Goal: Transaction & Acquisition: Purchase product/service

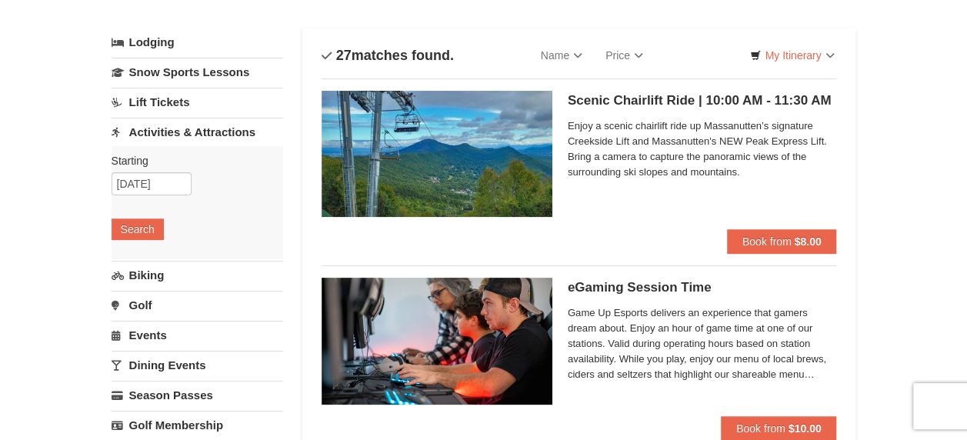
scroll to position [44, 0]
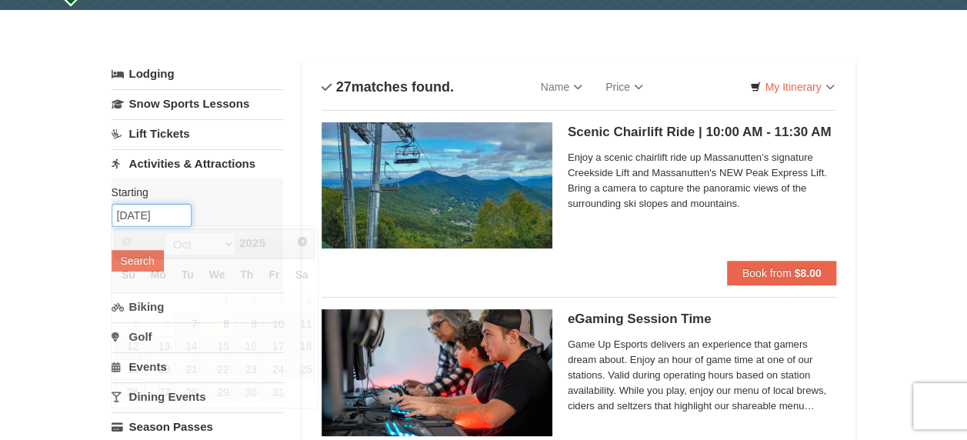
click at [143, 211] on input "10/19/2025" at bounding box center [152, 215] width 80 height 23
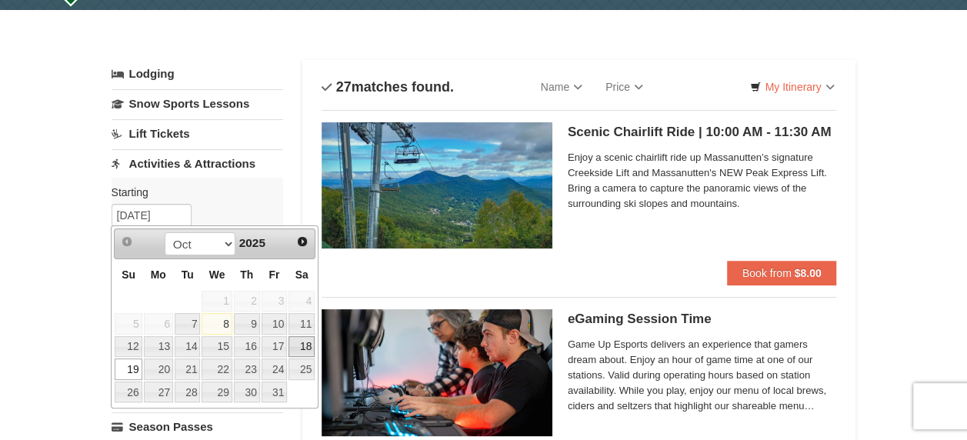
click at [303, 342] on link "18" at bounding box center [302, 347] width 26 height 22
type input "10/18/2025"
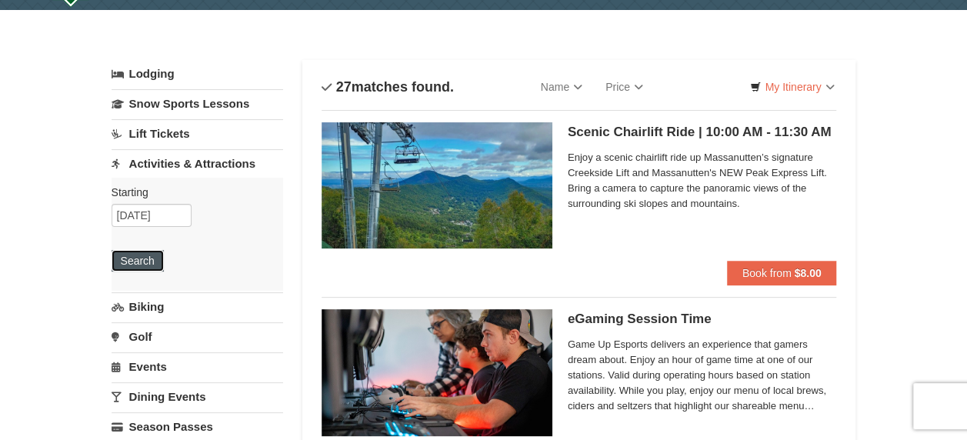
click at [118, 258] on button "Search" at bounding box center [138, 261] width 52 height 22
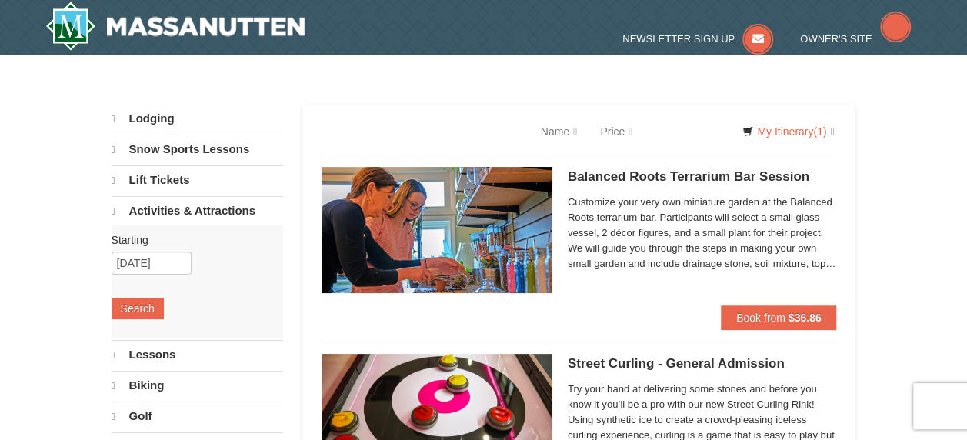
select select "10"
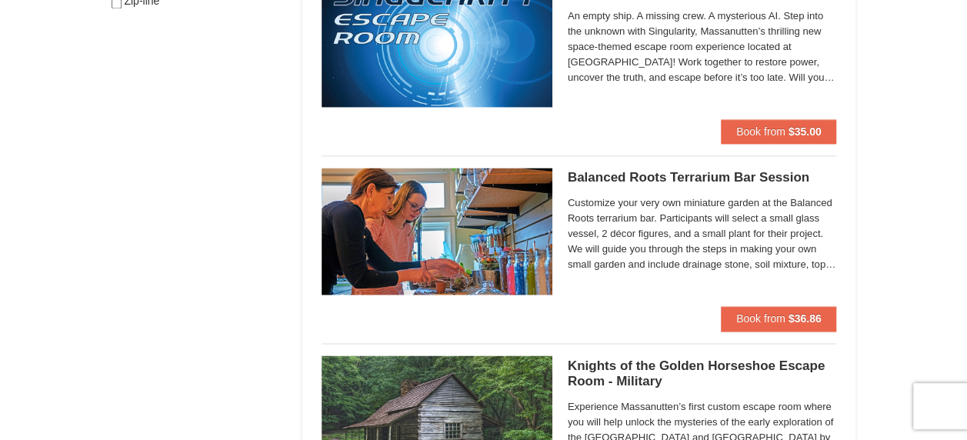
scroll to position [1153, 0]
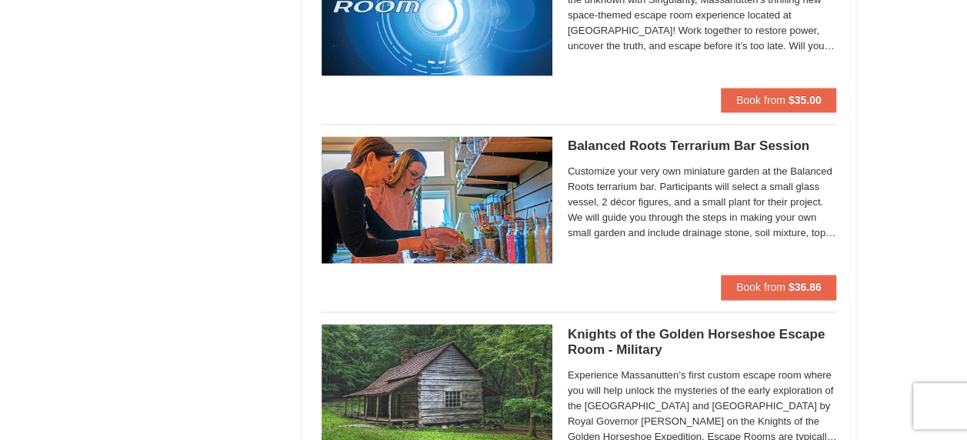
drag, startPoint x: 573, startPoint y: 155, endPoint x: 287, endPoint y: 143, distance: 286.5
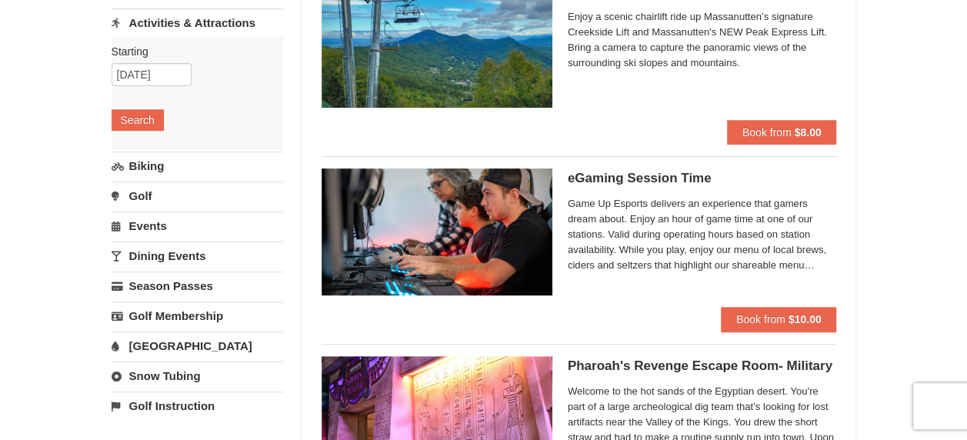
scroll to position [0, 0]
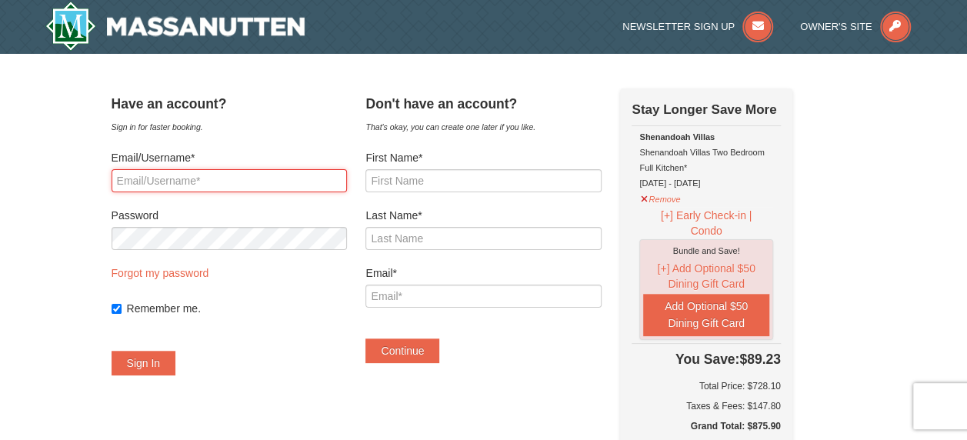
click at [292, 186] on input "Email/Username*" at bounding box center [229, 180] width 235 height 23
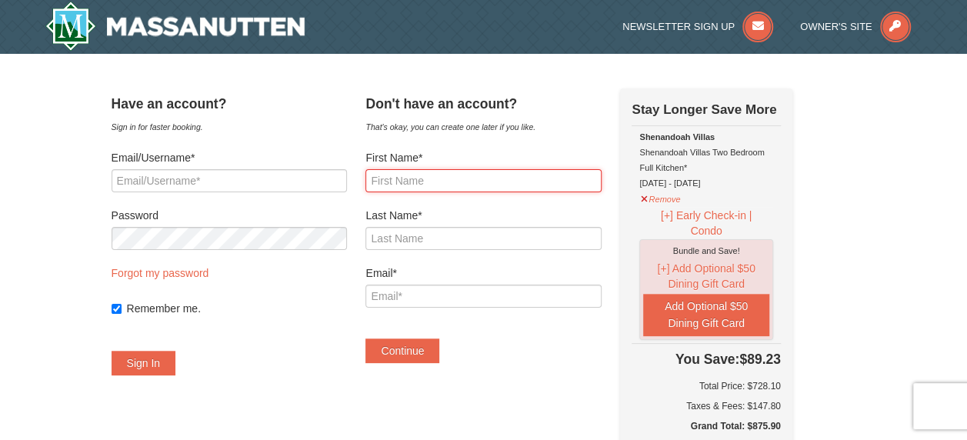
click at [459, 175] on input "First Name*" at bounding box center [482, 180] width 235 height 23
type input "Alexander"
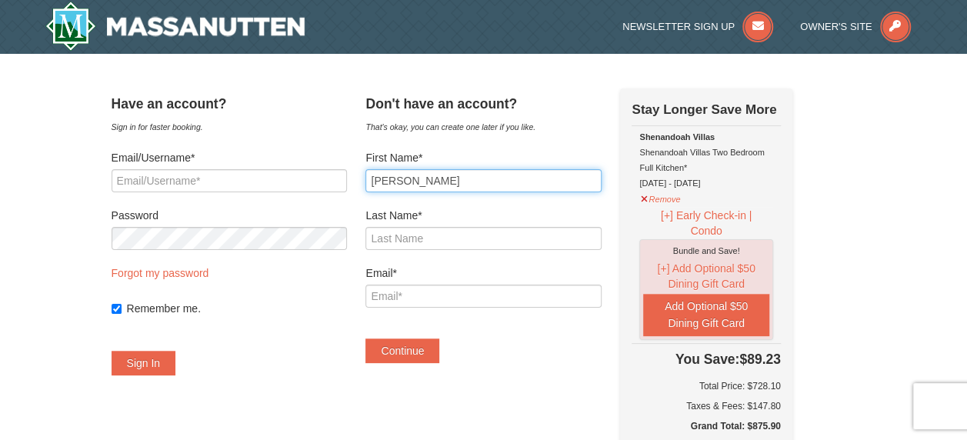
type input "Sullivan"
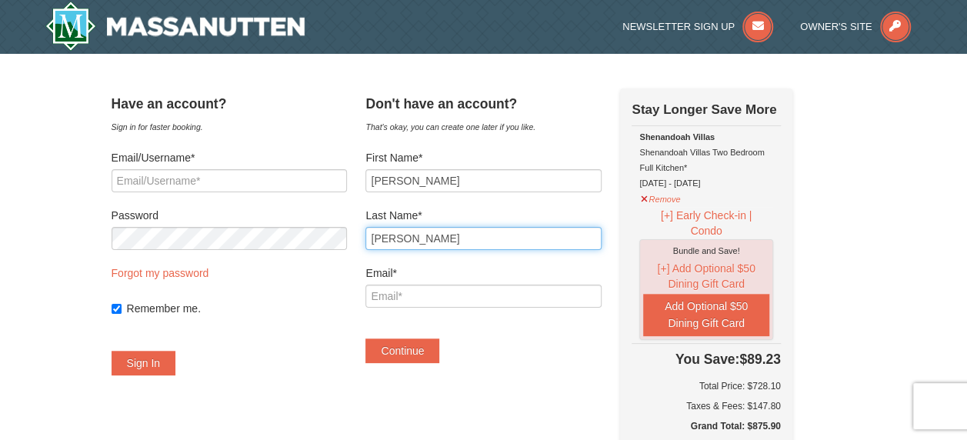
type input "[EMAIL_ADDRESS][DOMAIN_NAME]"
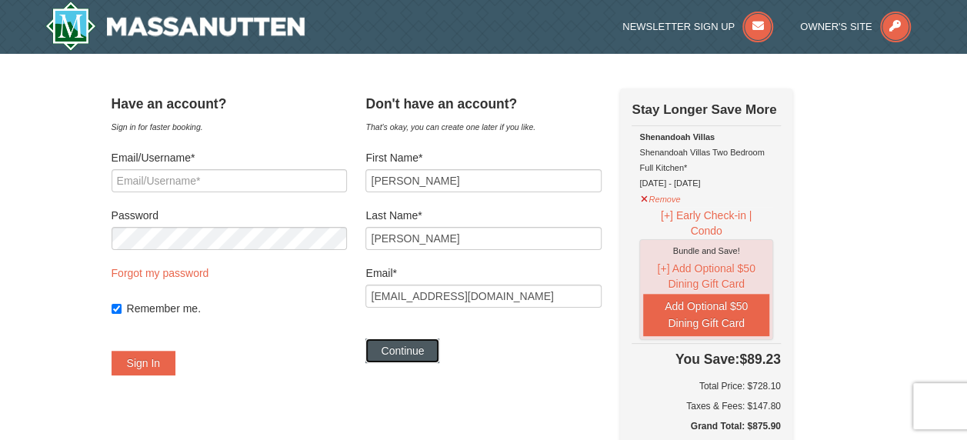
click at [432, 355] on button "Continue" at bounding box center [402, 351] width 74 height 25
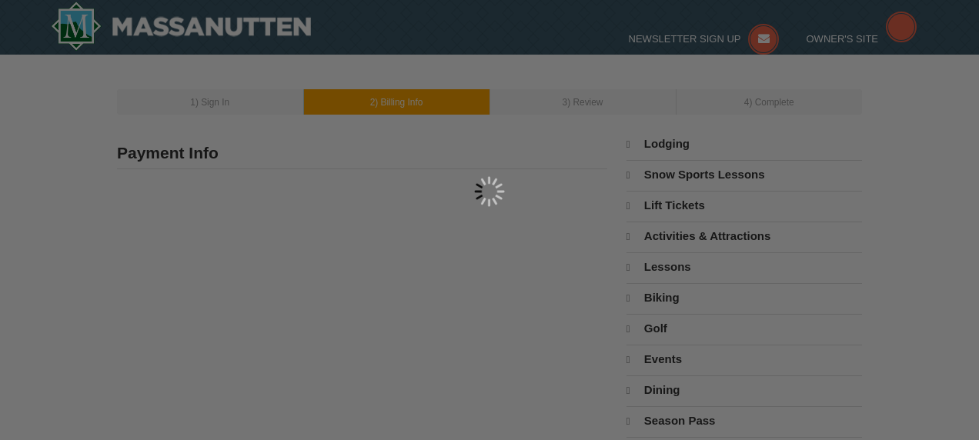
type input "[PERSON_NAME]"
type input "[EMAIL_ADDRESS][DOMAIN_NAME]"
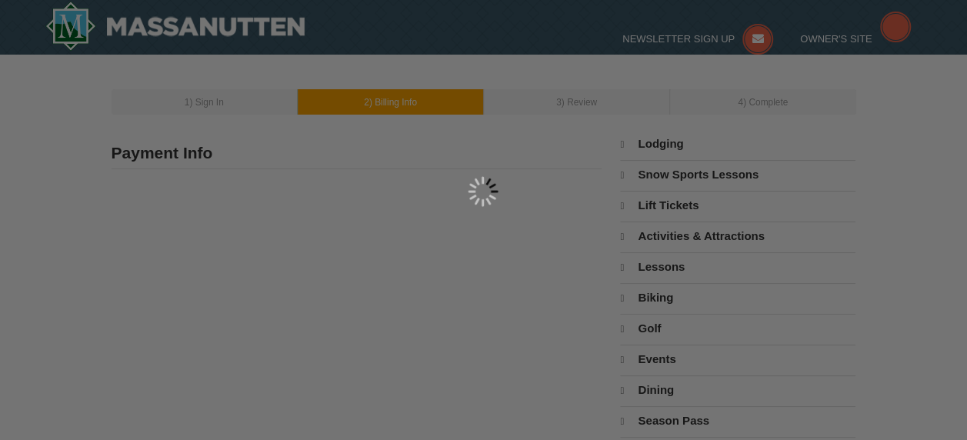
select select "10"
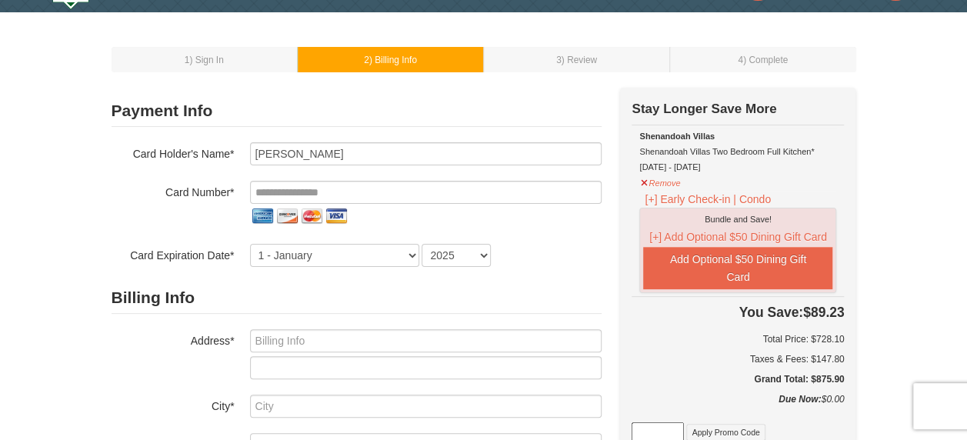
scroll to position [77, 0]
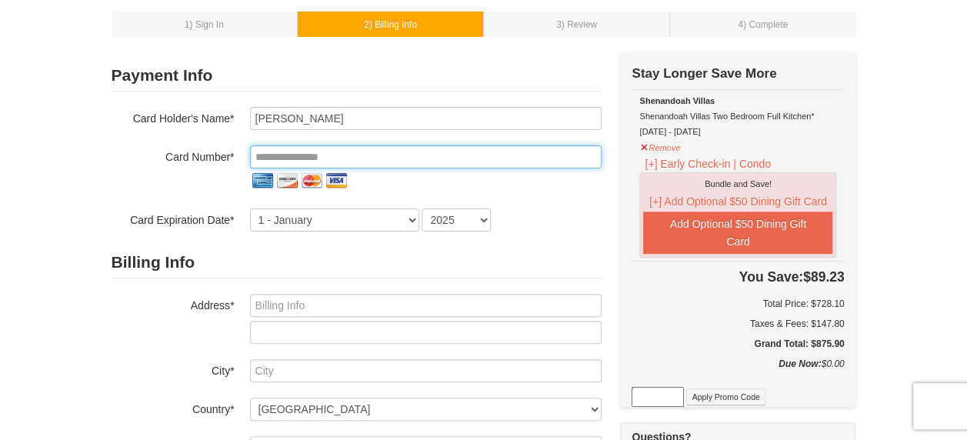
click at [366, 148] on input "tel" at bounding box center [426, 156] width 352 height 23
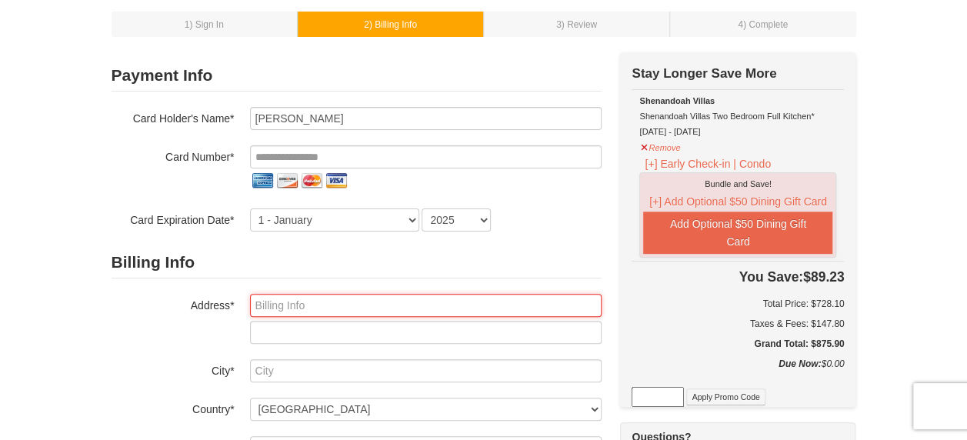
type input "6 SHAMROCK LN"
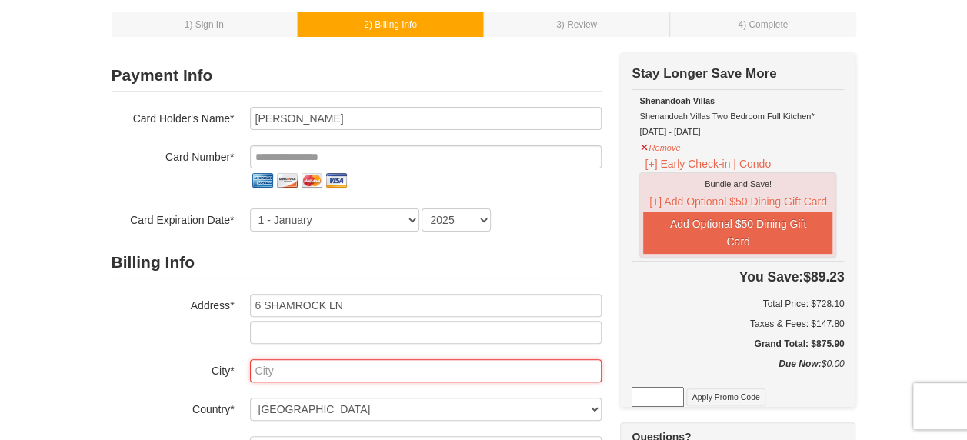
type input "NEWTOWN"
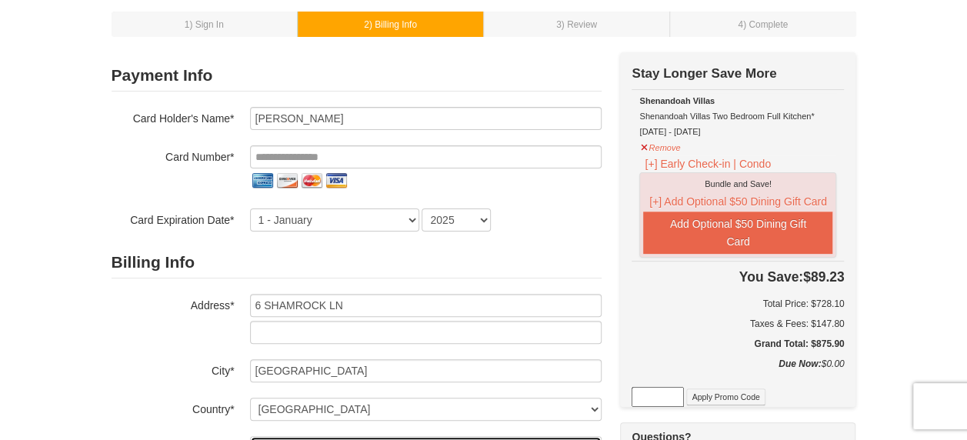
select select "CT"
type input "06470"
type input "**********"
select select "7"
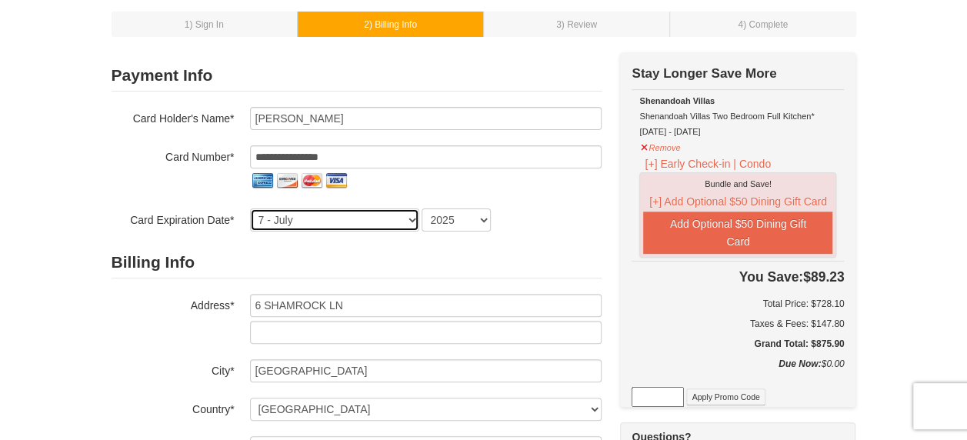
select select "2026"
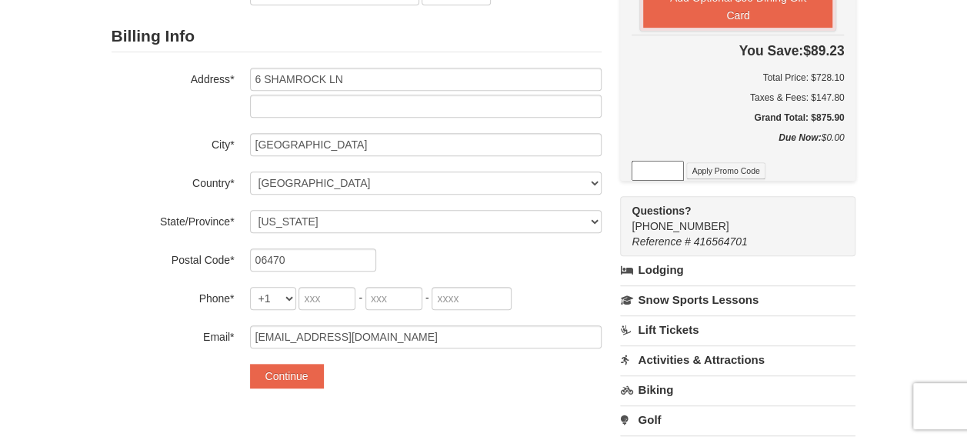
scroll to position [308, 0]
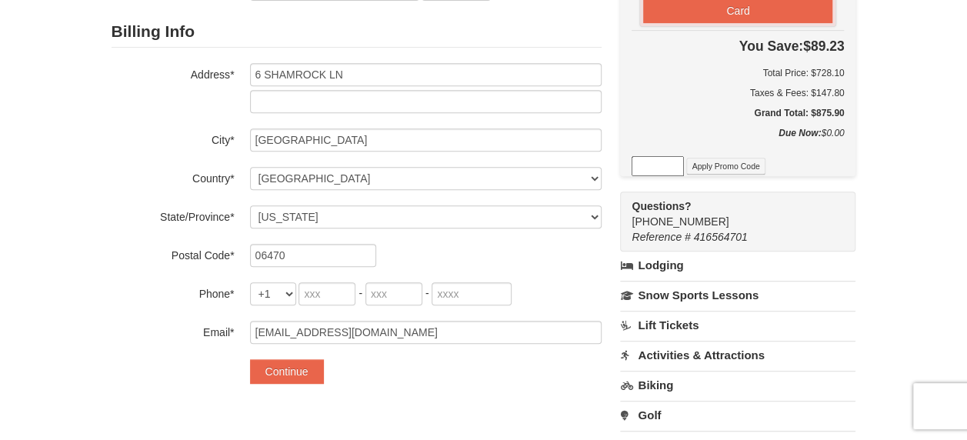
click at [335, 280] on div "Billing Info Address* 6 SHAMROCK LN City* NEWTOWN Country* ----- Select ------ …" at bounding box center [357, 180] width 490 height 328
click at [337, 283] on input "tel" at bounding box center [327, 293] width 57 height 23
type input "203"
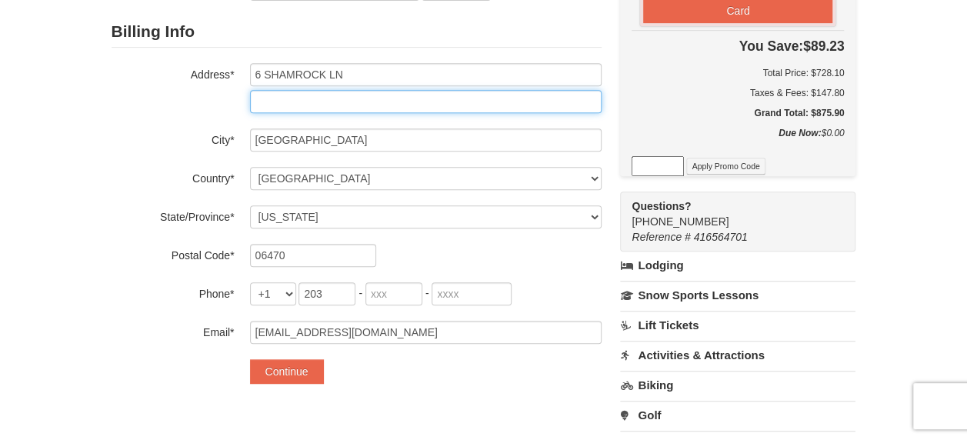
type input "Apt 2AC"
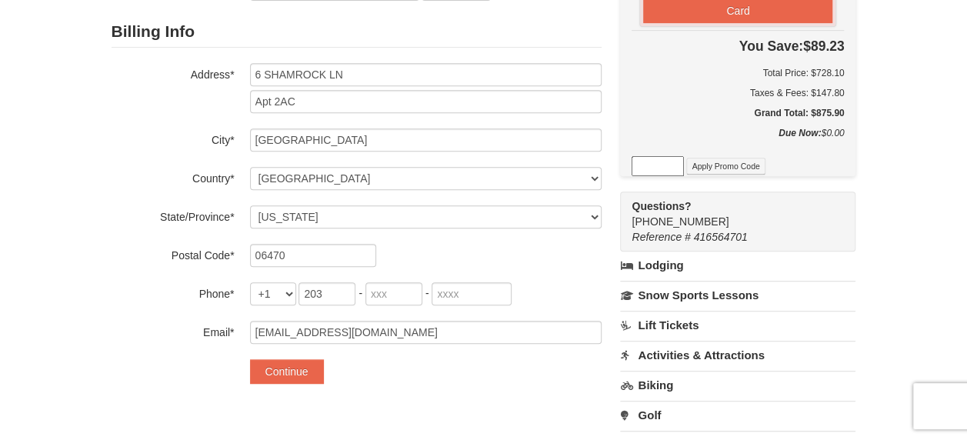
type input "733"
type input "7192"
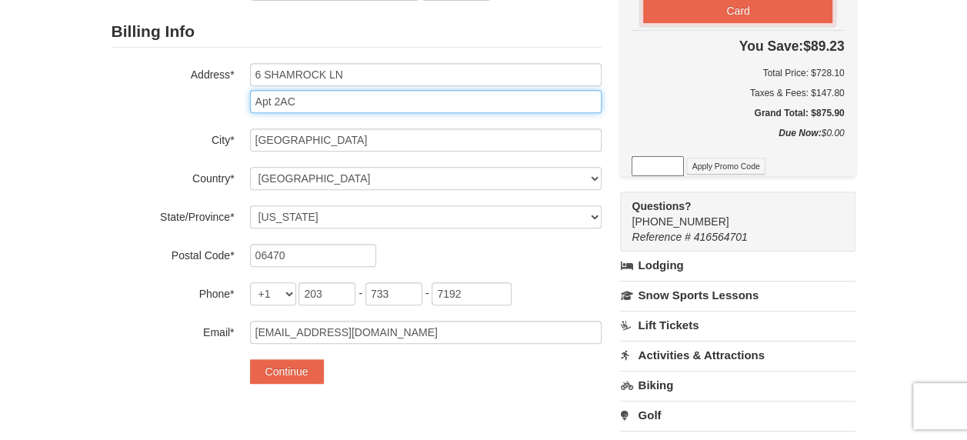
drag, startPoint x: 355, startPoint y: 108, endPoint x: 126, endPoint y: 121, distance: 228.9
click at [126, 121] on div "Billing Info Address* 6 SHAMROCK LN Apt 2AC City* NEWTOWN Country* ----- Select…" at bounding box center [357, 180] width 490 height 328
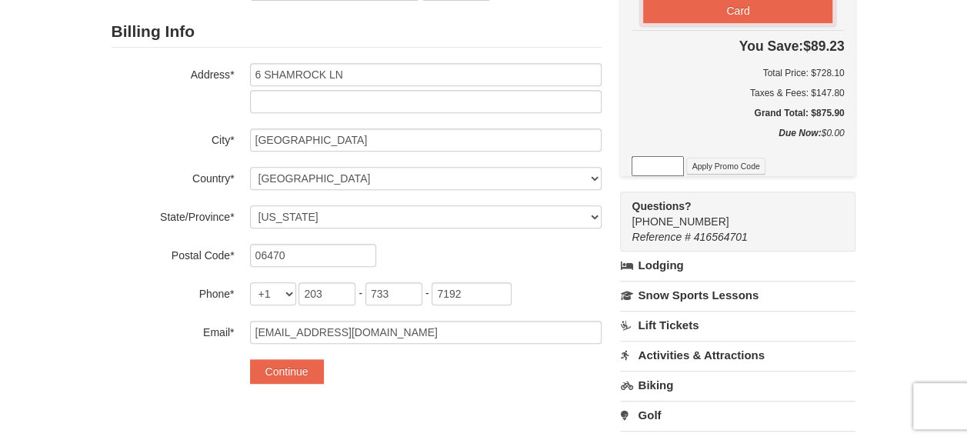
click at [159, 155] on div "Billing Info Address* 6 SHAMROCK LN City* NEWTOWN Country* ----- Select ------ …" at bounding box center [357, 180] width 490 height 328
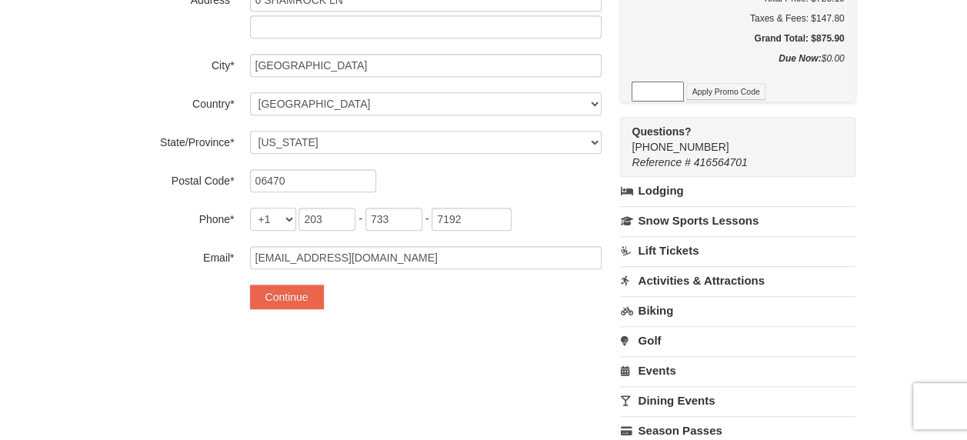
scroll to position [385, 0]
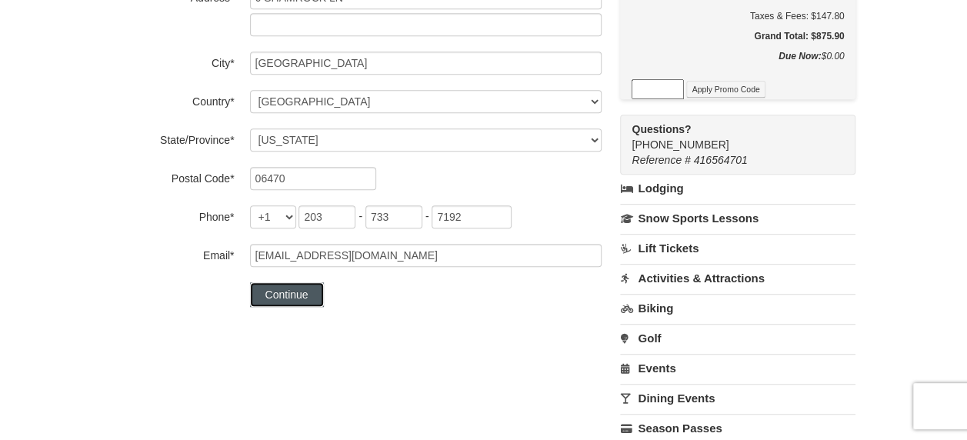
click at [299, 297] on button "Continue" at bounding box center [287, 294] width 74 height 25
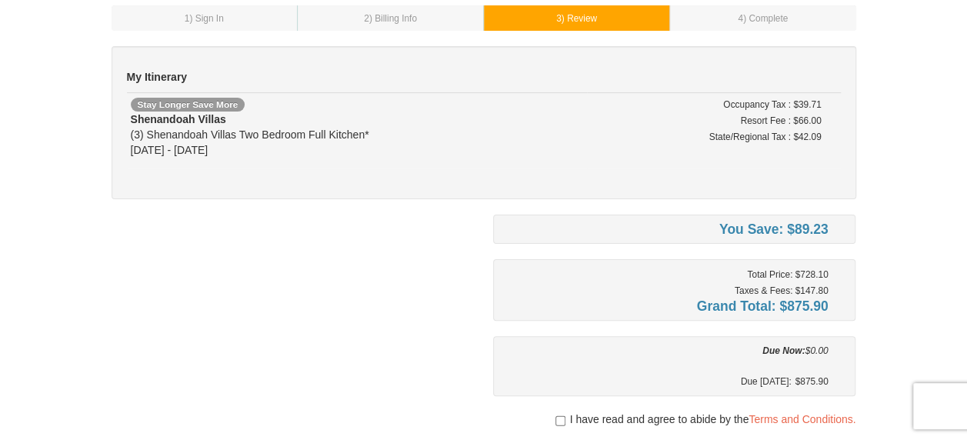
scroll to position [231, 0]
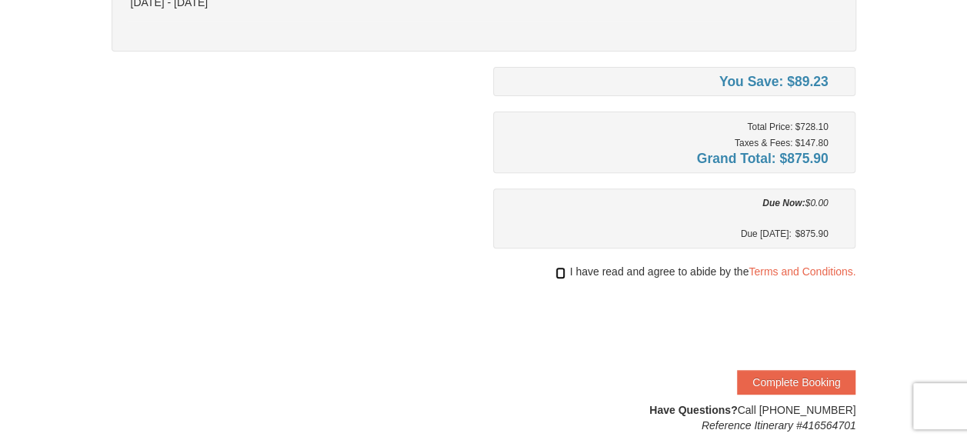
click at [561, 272] on input "checkbox" at bounding box center [560, 273] width 10 height 12
checkbox input "true"
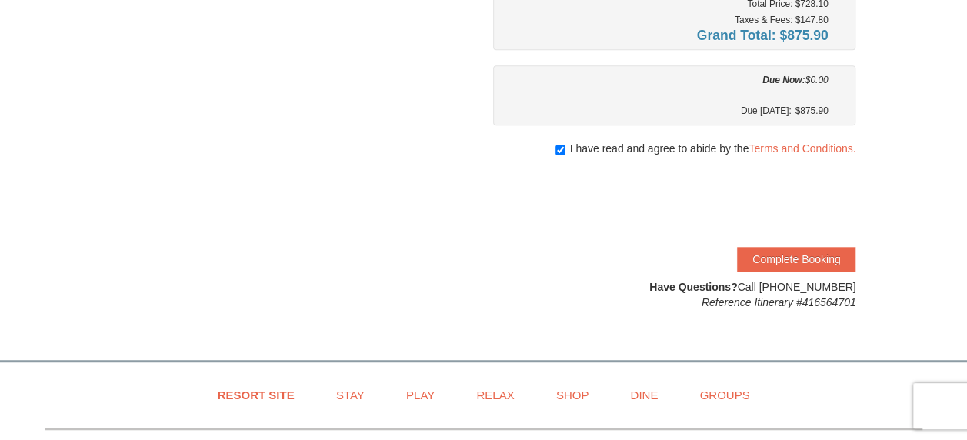
scroll to position [385, 0]
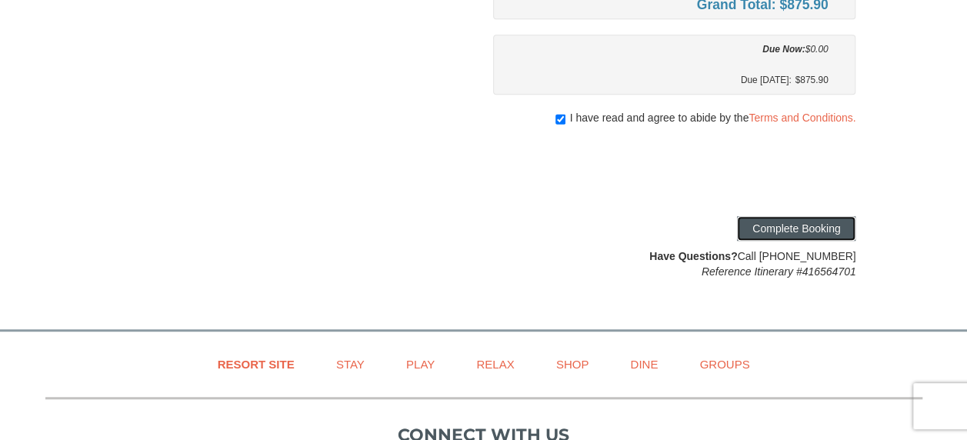
click at [761, 223] on button "Complete Booking" at bounding box center [796, 228] width 118 height 25
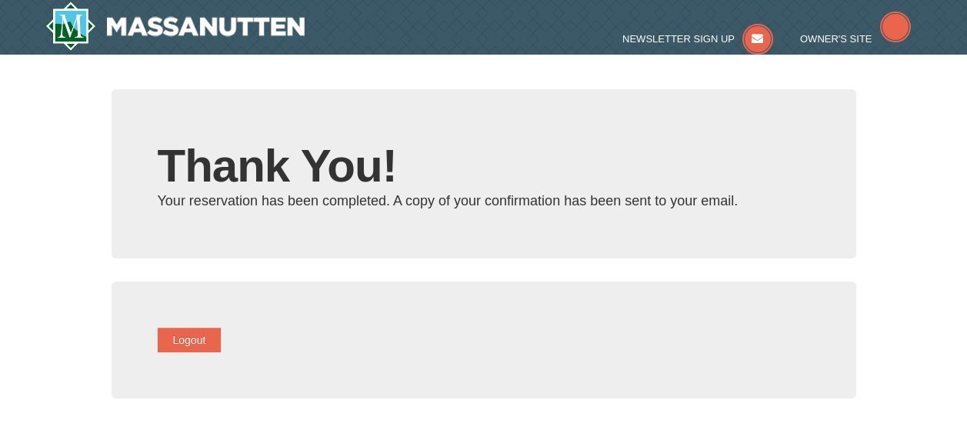
type input "[EMAIL_ADDRESS][DOMAIN_NAME]"
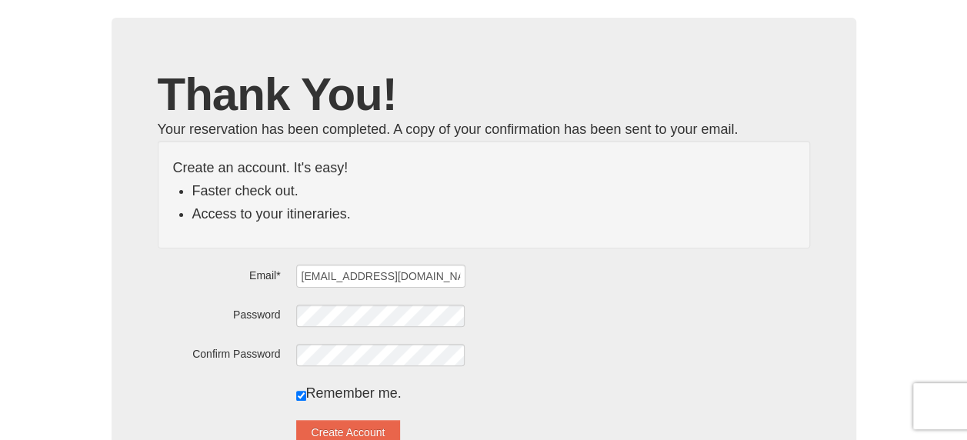
scroll to position [154, 0]
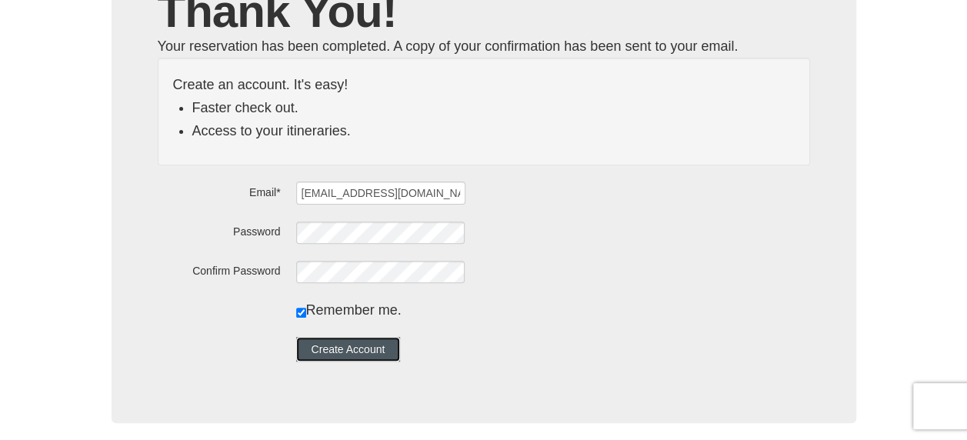
click at [400, 355] on button "Create Account" at bounding box center [348, 349] width 105 height 25
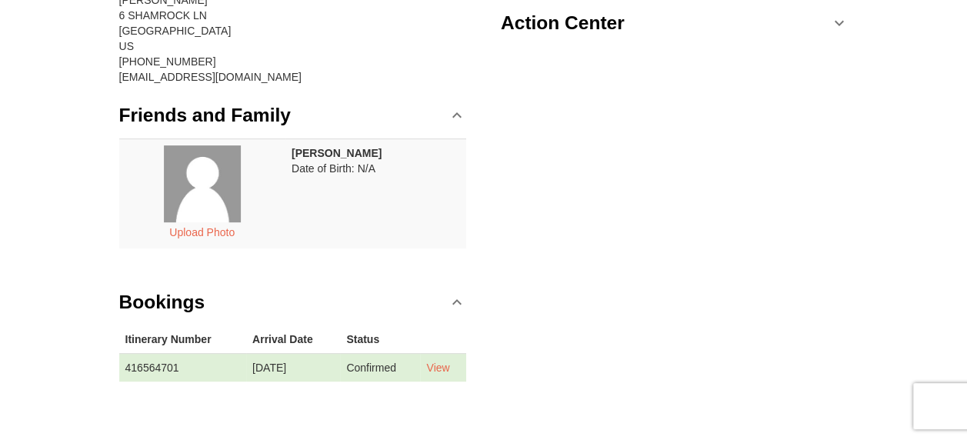
scroll to position [231, 0]
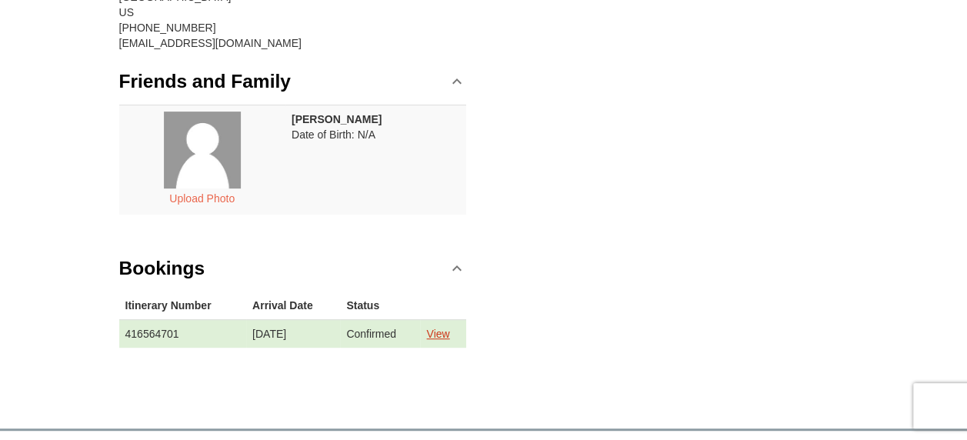
click at [446, 329] on link "View" at bounding box center [437, 334] width 23 height 12
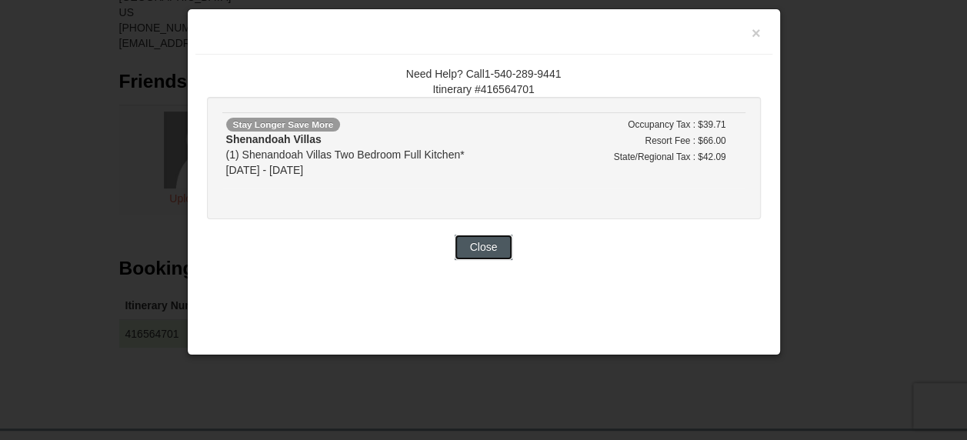
click at [497, 244] on button "Close" at bounding box center [484, 247] width 58 height 25
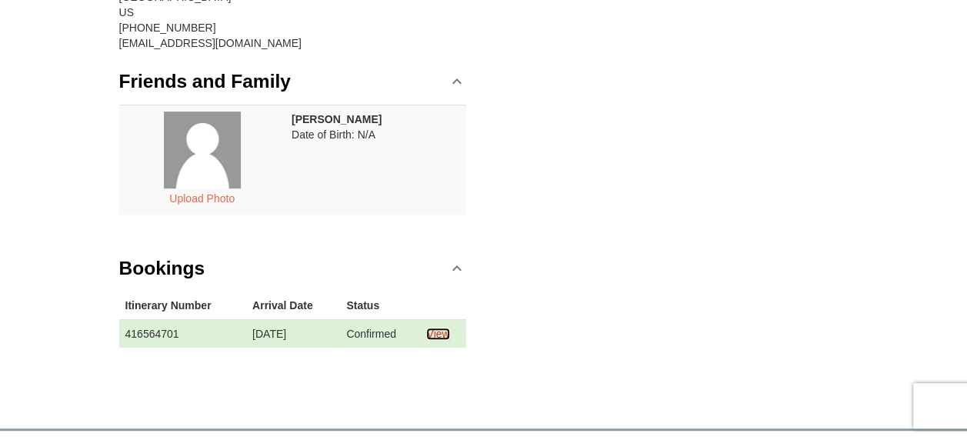
scroll to position [0, 0]
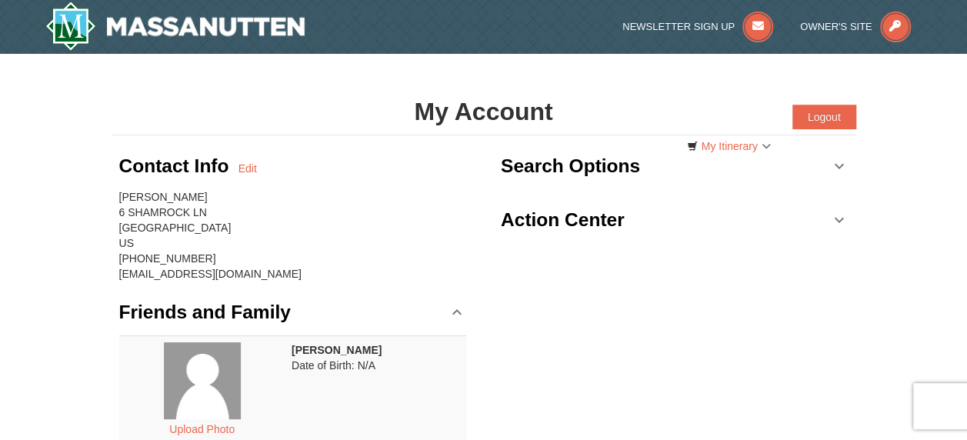
click at [831, 214] on link "Action Center" at bounding box center [675, 220] width 348 height 46
click at [841, 166] on link "Search Options" at bounding box center [675, 166] width 348 height 46
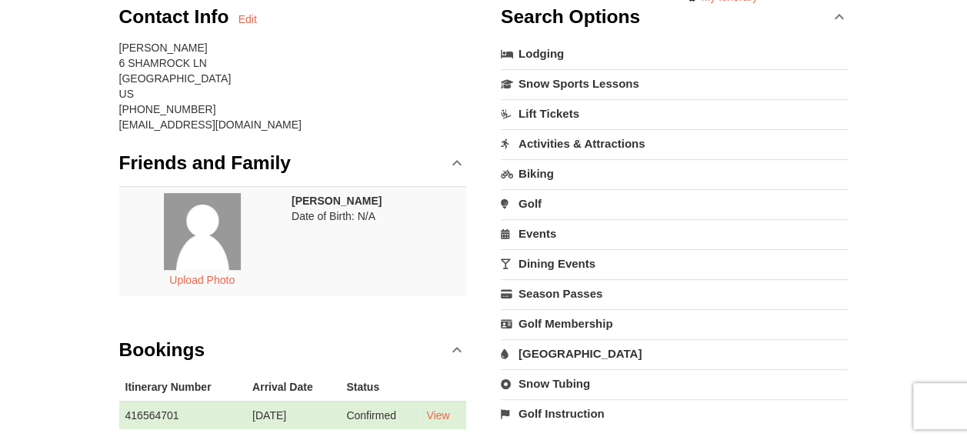
scroll to position [154, 0]
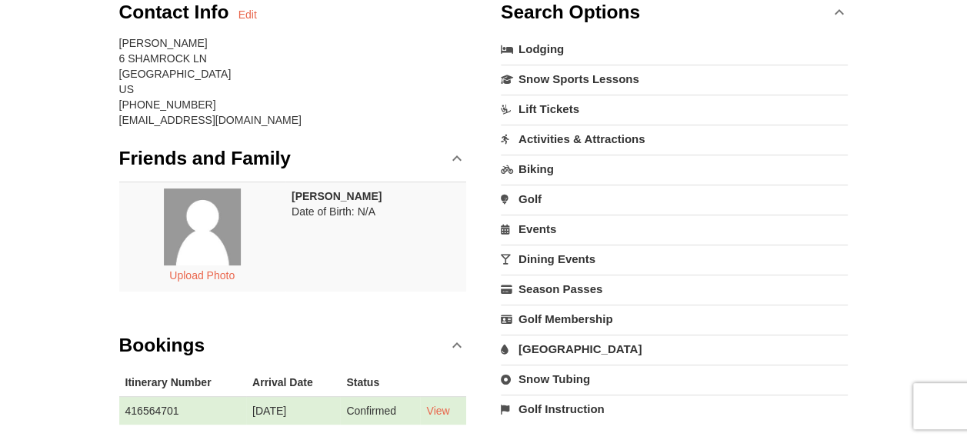
click at [529, 229] on link "Events" at bounding box center [675, 229] width 348 height 28
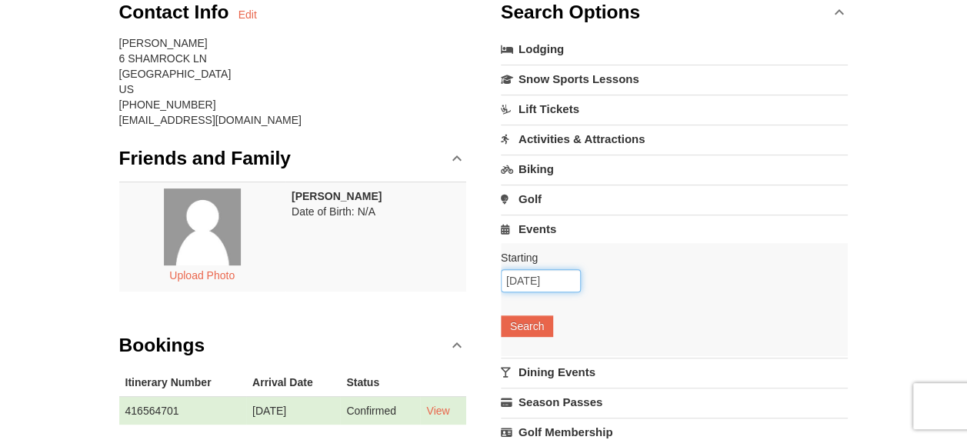
click at [565, 269] on input "10/08/2025" at bounding box center [541, 280] width 80 height 23
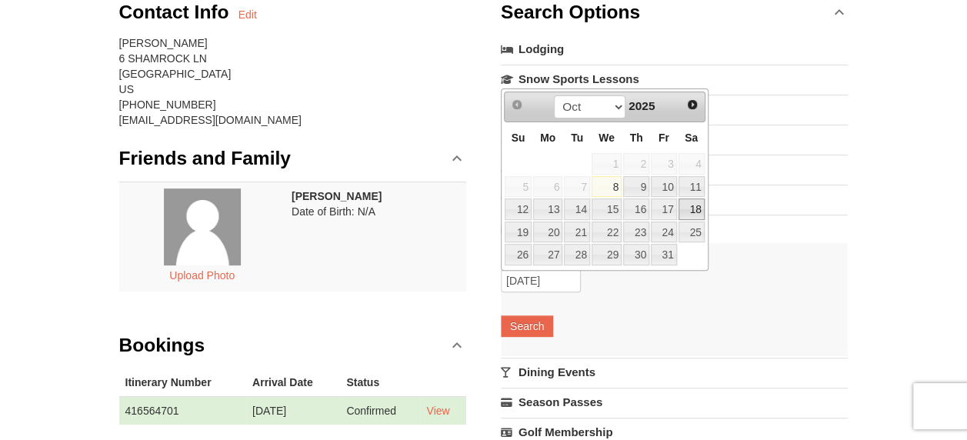
click at [681, 206] on link "18" at bounding box center [692, 209] width 26 height 22
type input "[DATE]"
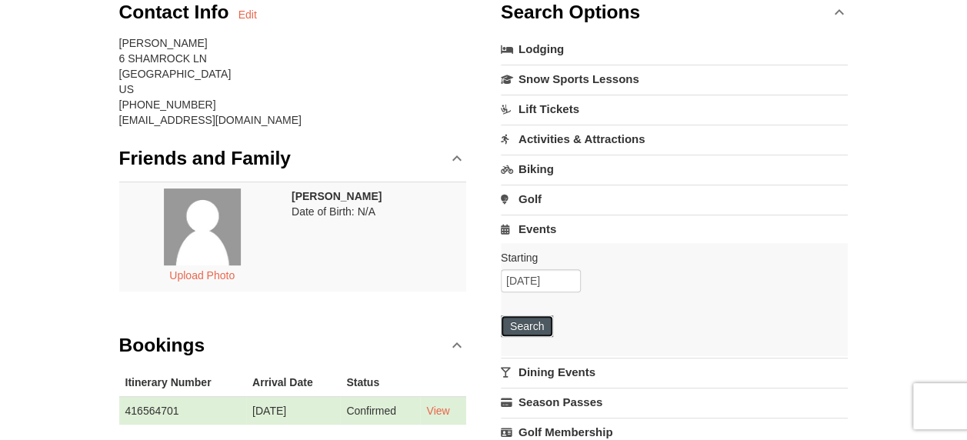
click at [534, 323] on button "Search" at bounding box center [527, 326] width 52 height 22
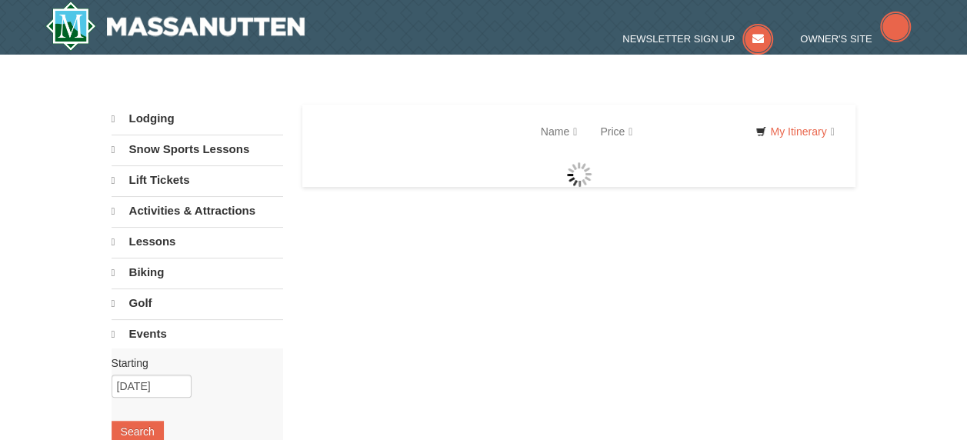
select select "10"
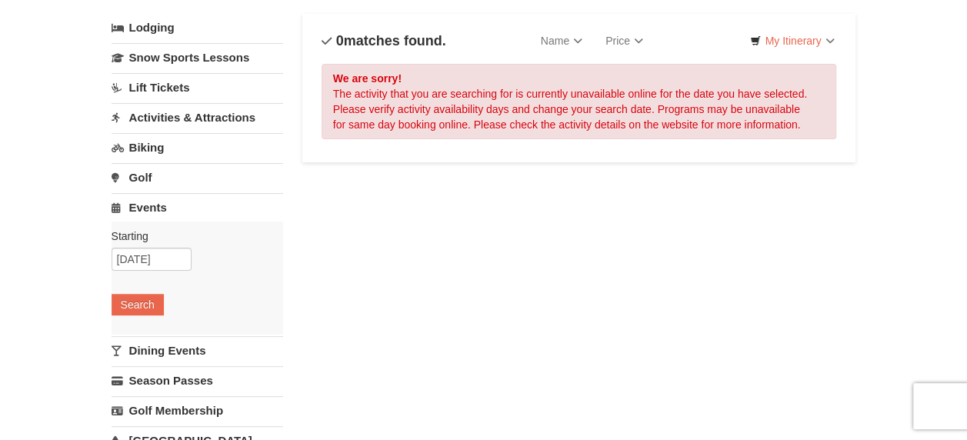
scroll to position [231, 0]
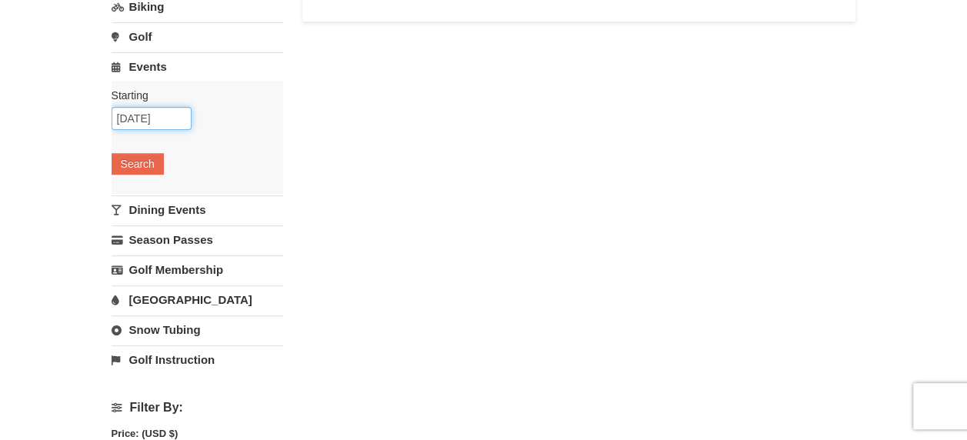
click at [182, 110] on input "[DATE]" at bounding box center [152, 118] width 80 height 23
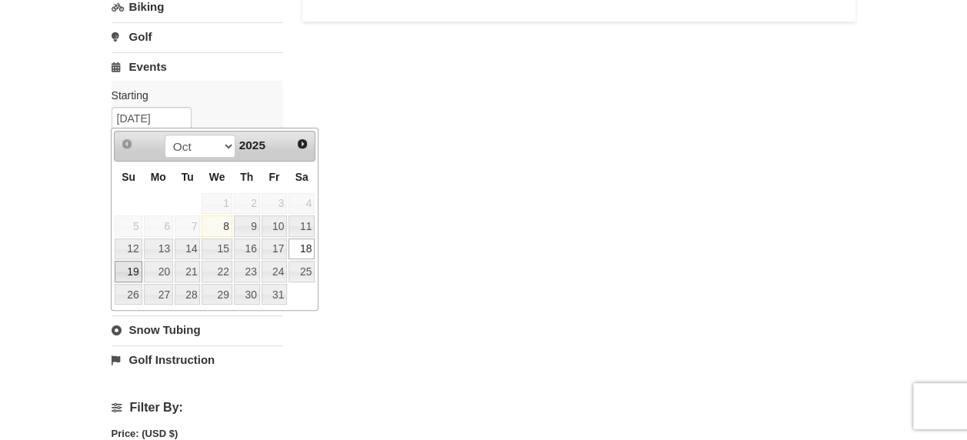
click at [132, 275] on link "19" at bounding box center [128, 272] width 27 height 22
type input "[DATE]"
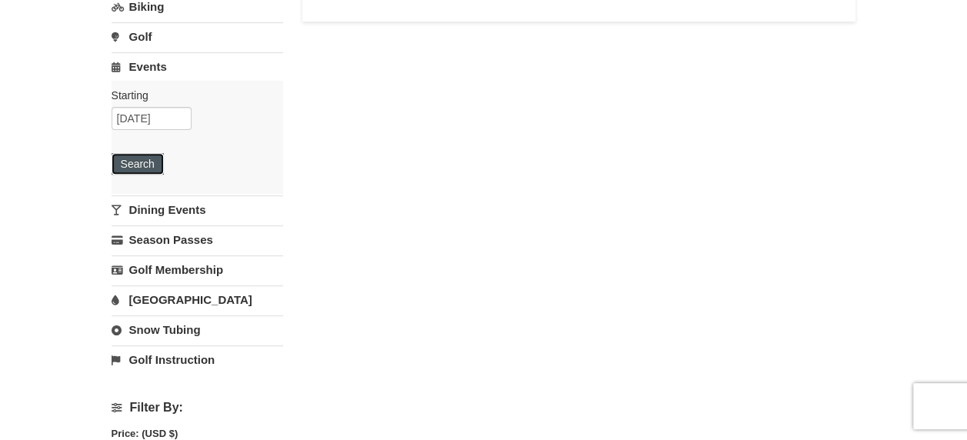
click at [135, 153] on button "Search" at bounding box center [138, 164] width 52 height 22
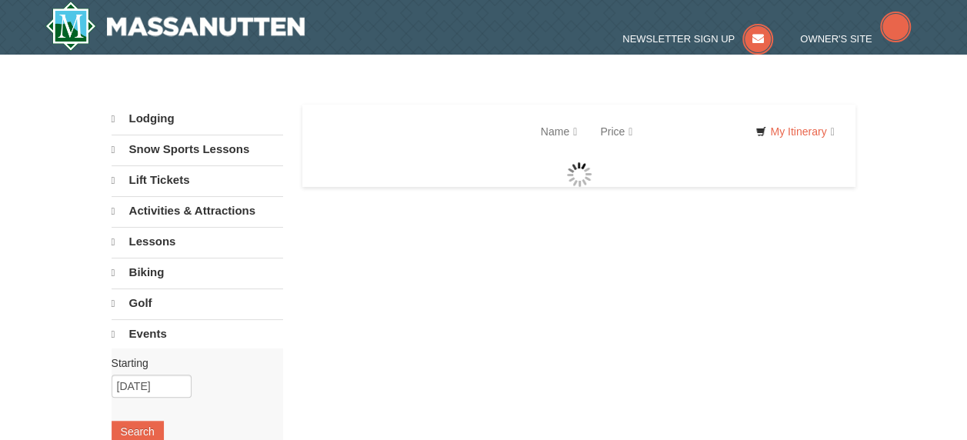
select select "10"
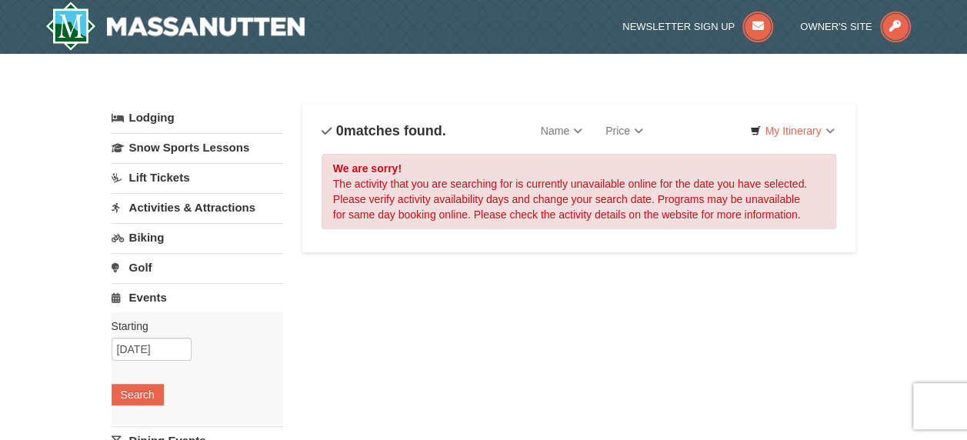
click at [209, 206] on link "Activities & Attractions" at bounding box center [198, 207] width 172 height 28
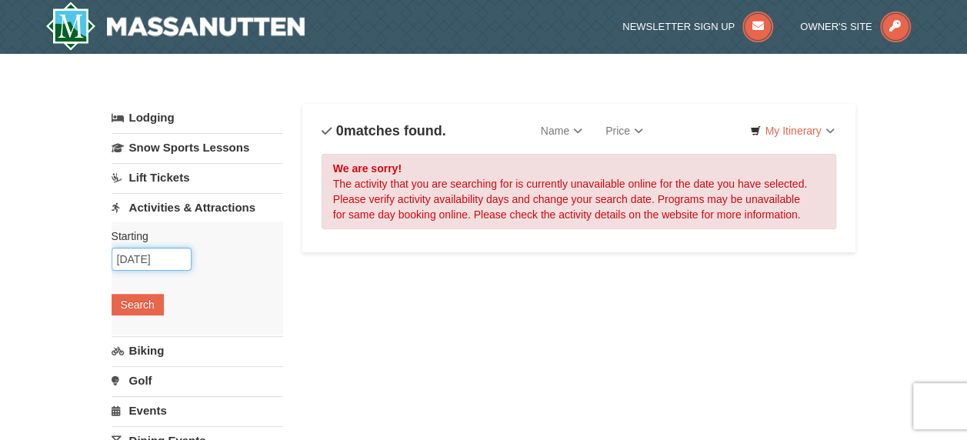
click at [177, 257] on input "10/19/2025" at bounding box center [152, 259] width 80 height 23
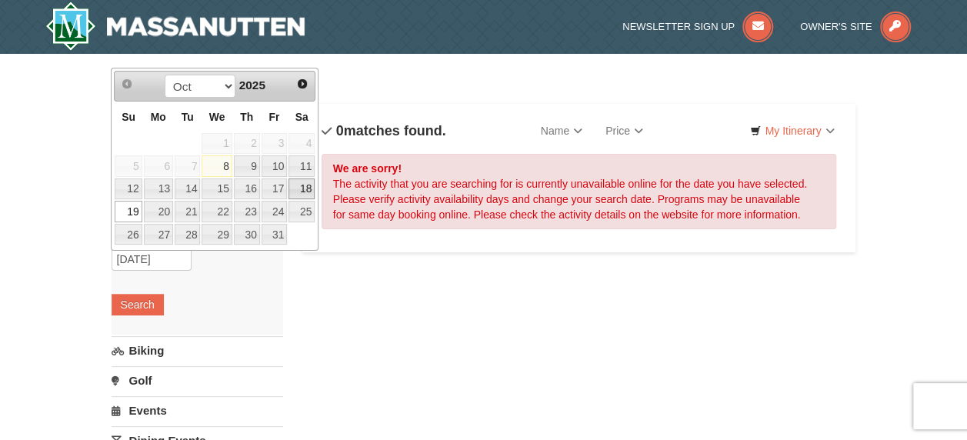
click at [293, 189] on link "18" at bounding box center [302, 189] width 26 height 22
type input "10/18/2025"
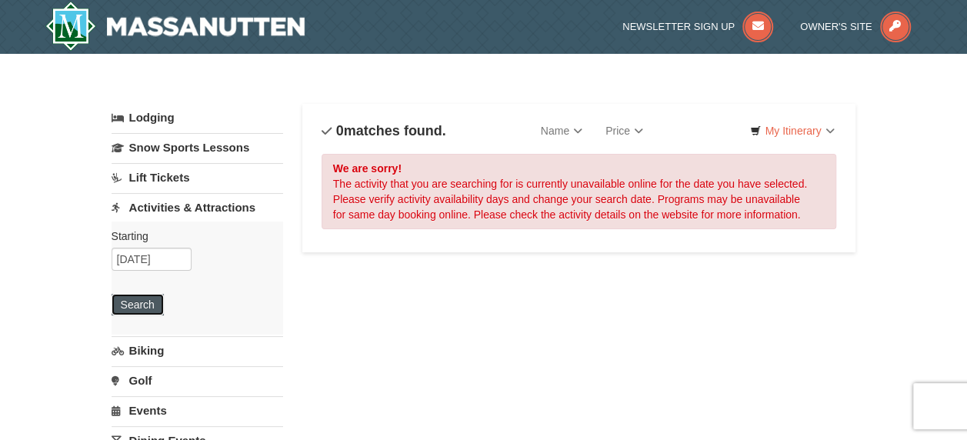
click at [142, 297] on button "Search" at bounding box center [138, 305] width 52 height 22
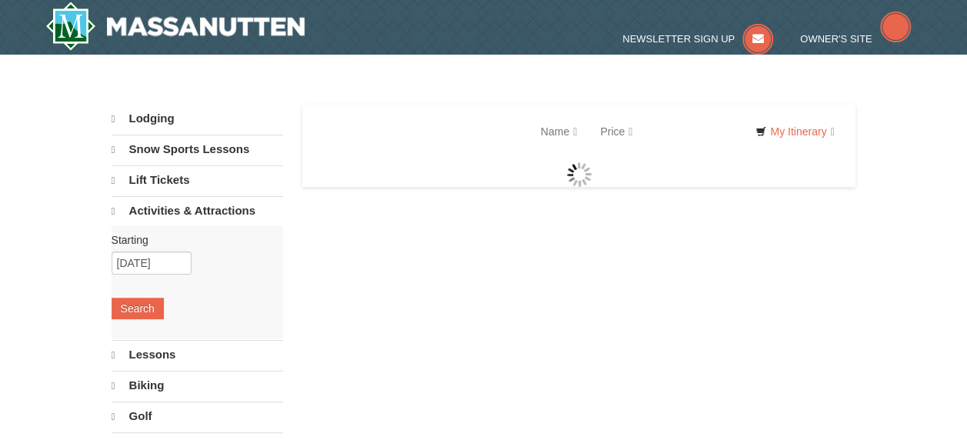
select select "10"
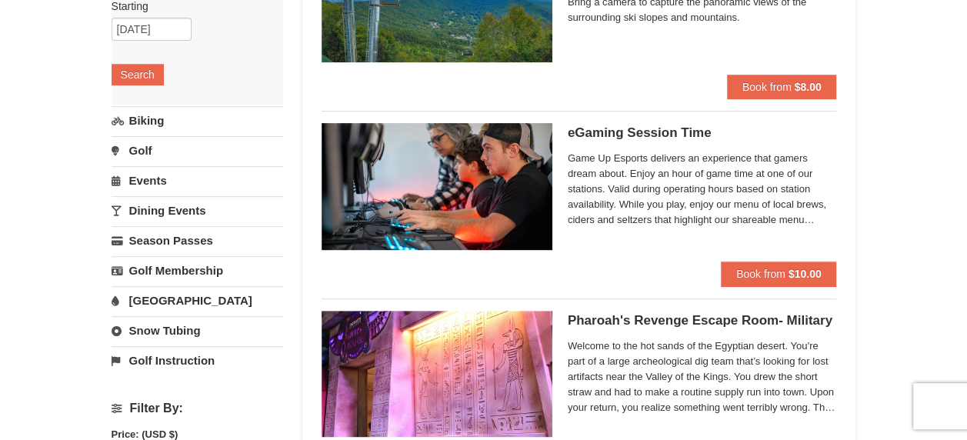
scroll to position [231, 0]
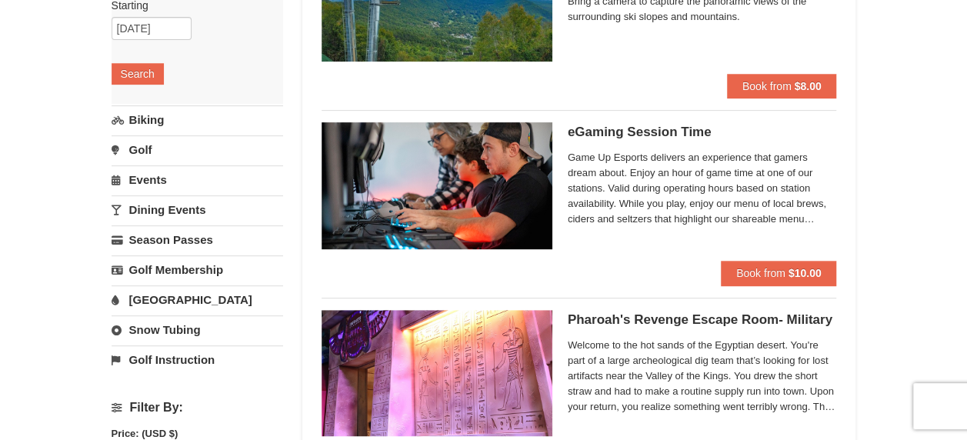
click at [207, 213] on link "Dining Events" at bounding box center [198, 209] width 172 height 28
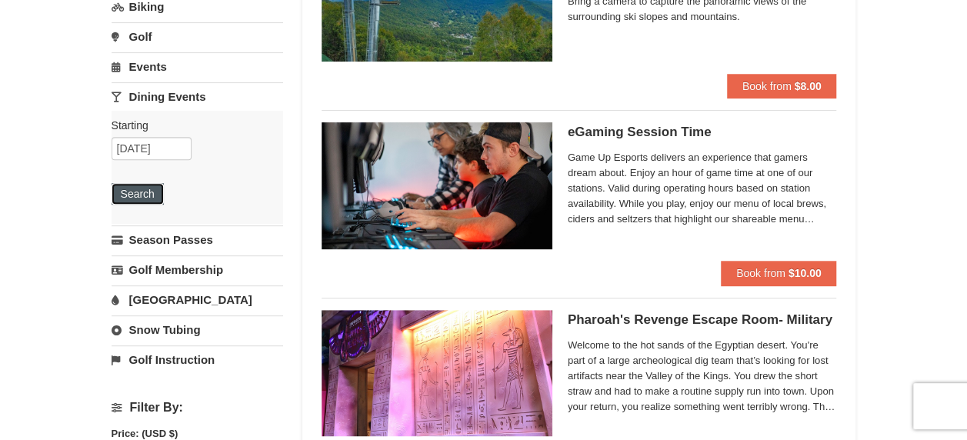
click at [148, 191] on button "Search" at bounding box center [138, 194] width 52 height 22
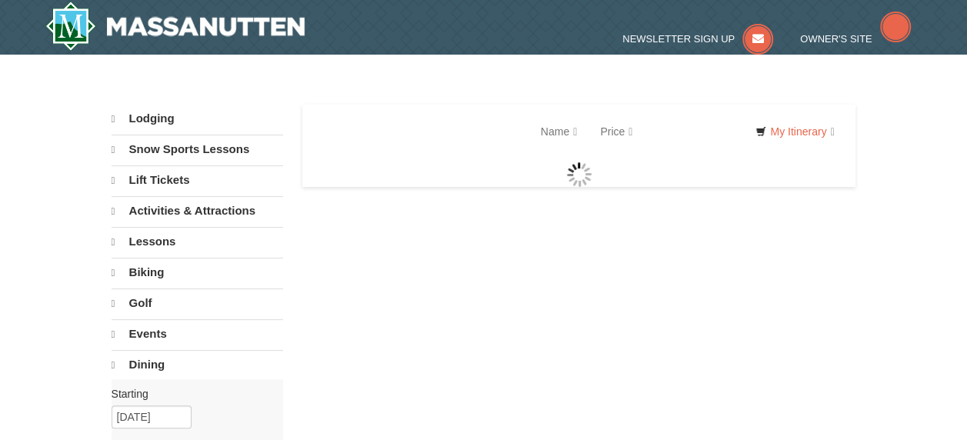
select select "10"
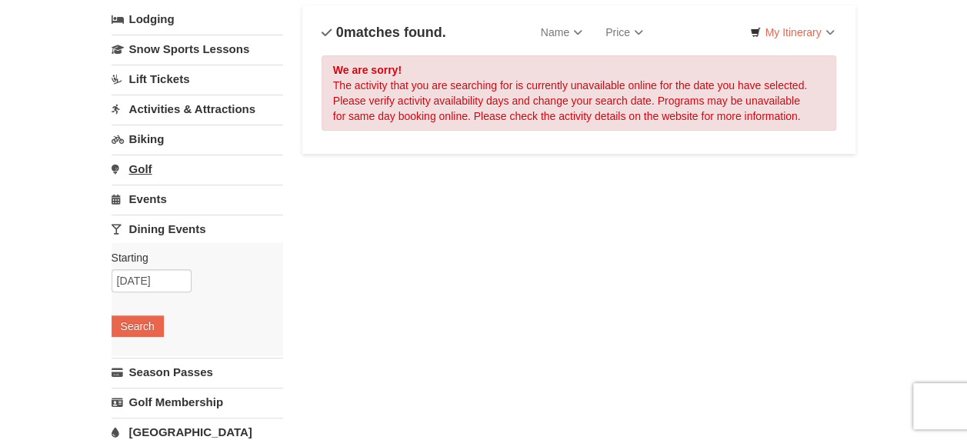
scroll to position [231, 0]
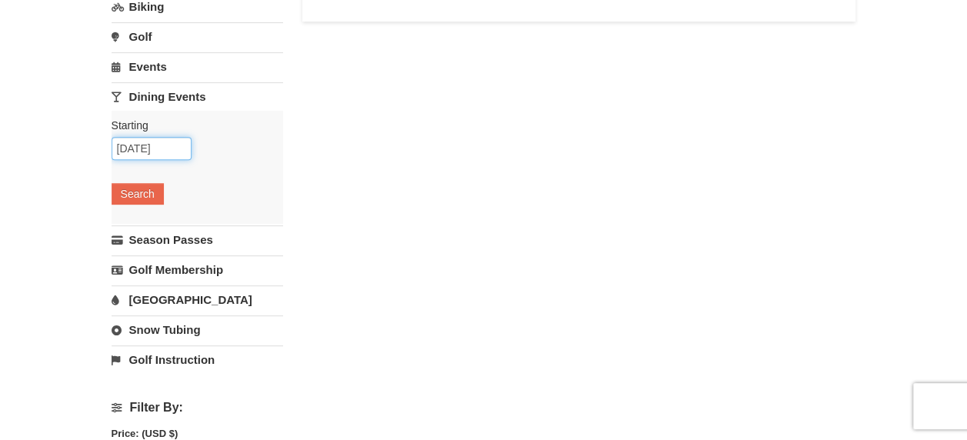
click at [178, 147] on input "[DATE]" at bounding box center [152, 148] width 80 height 23
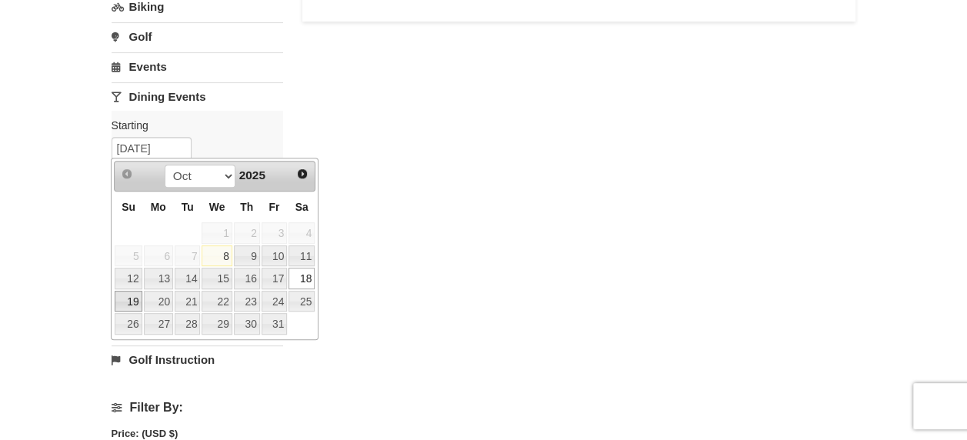
click at [138, 299] on link "19" at bounding box center [128, 302] width 27 height 22
type input "10/19/2025"
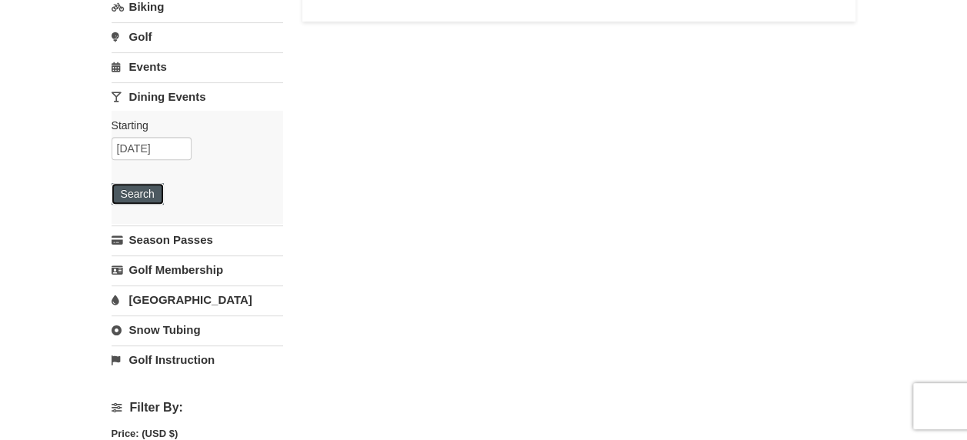
click at [149, 196] on button "Search" at bounding box center [138, 194] width 52 height 22
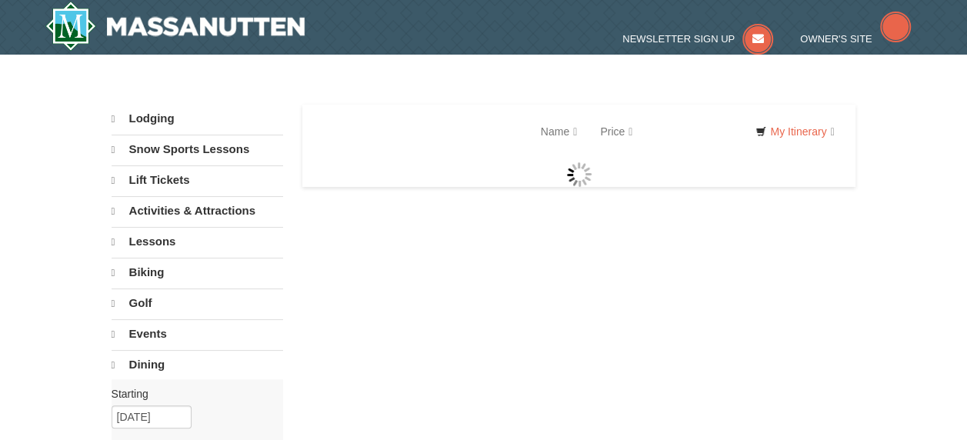
select select "10"
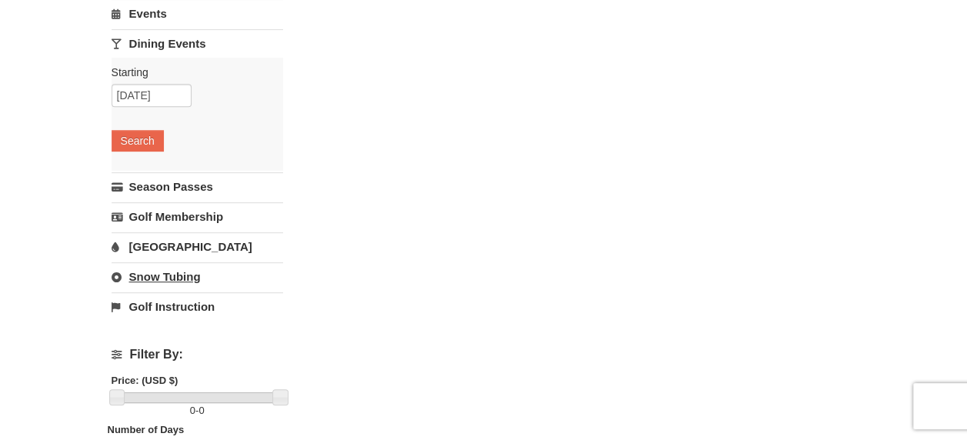
scroll to position [308, 0]
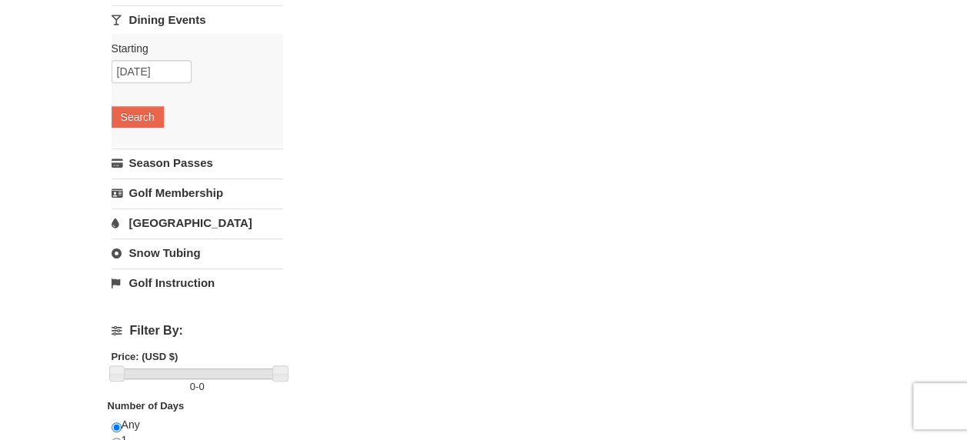
click at [182, 222] on link "[GEOGRAPHIC_DATA]" at bounding box center [198, 222] width 172 height 28
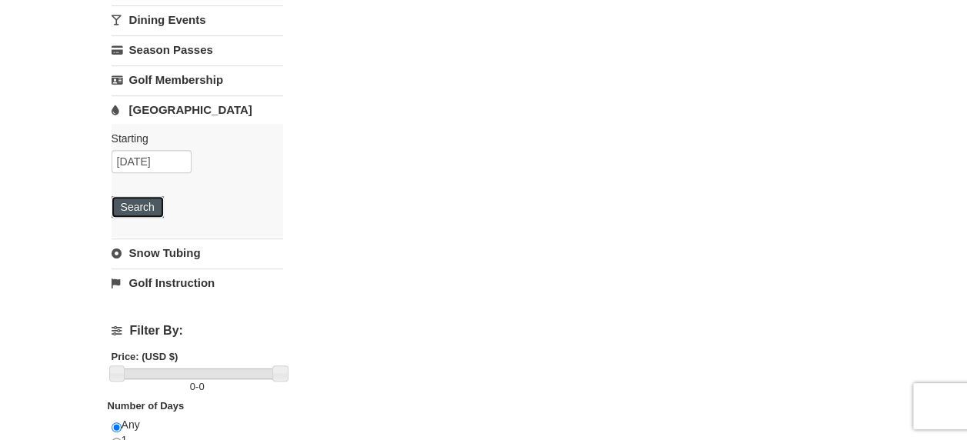
click at [142, 211] on button "Search" at bounding box center [138, 207] width 52 height 22
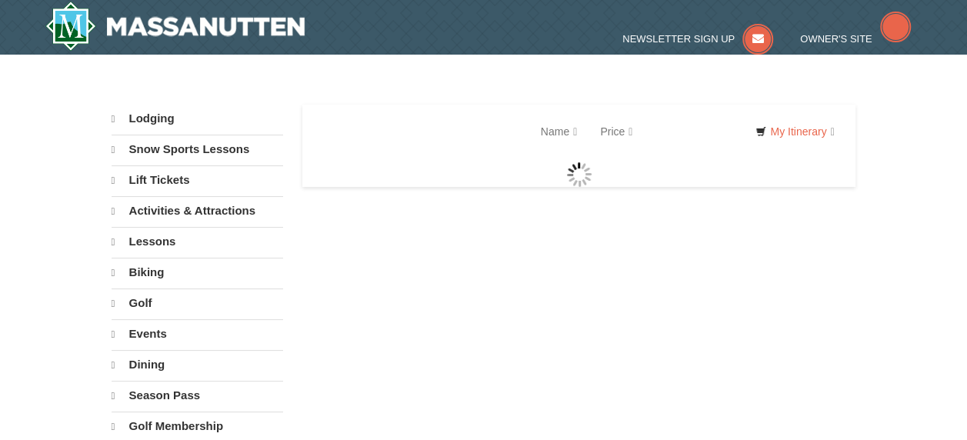
select select "10"
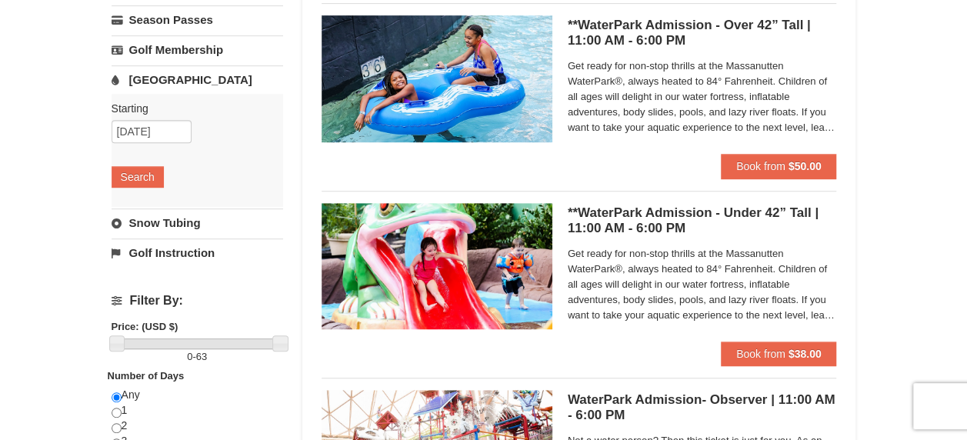
scroll to position [231, 0]
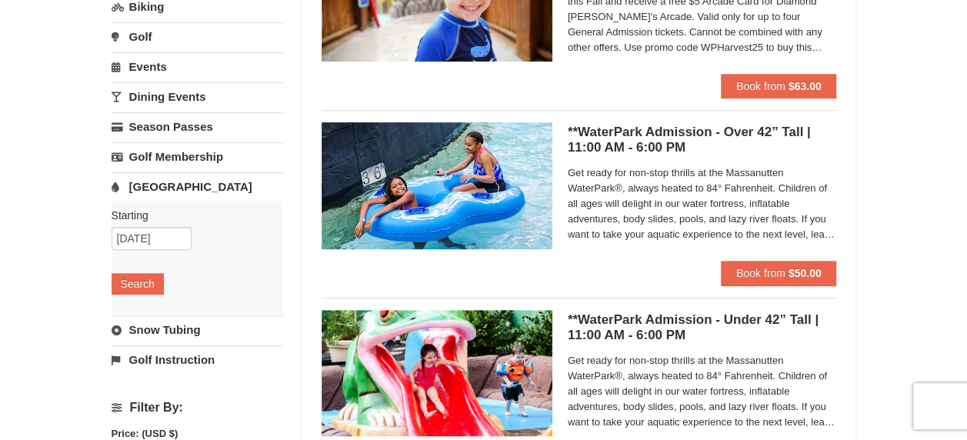
click at [189, 323] on link "Snow Tubing" at bounding box center [198, 329] width 172 height 28
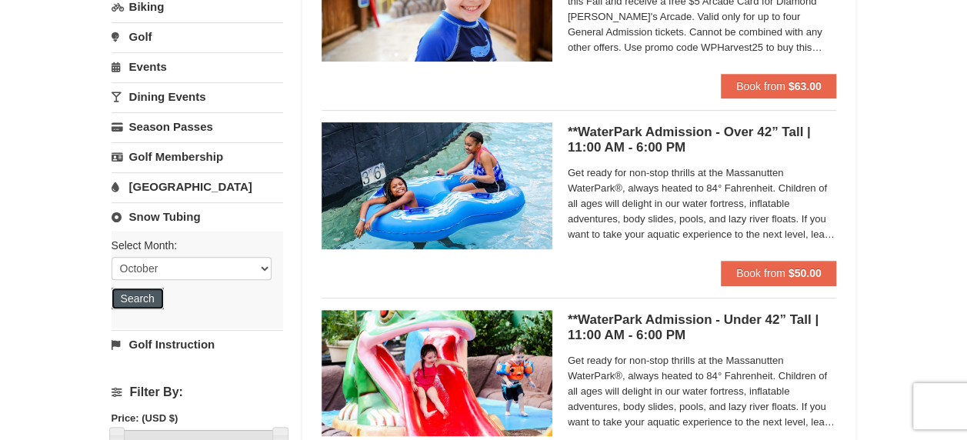
click at [145, 298] on button "Search" at bounding box center [138, 299] width 52 height 22
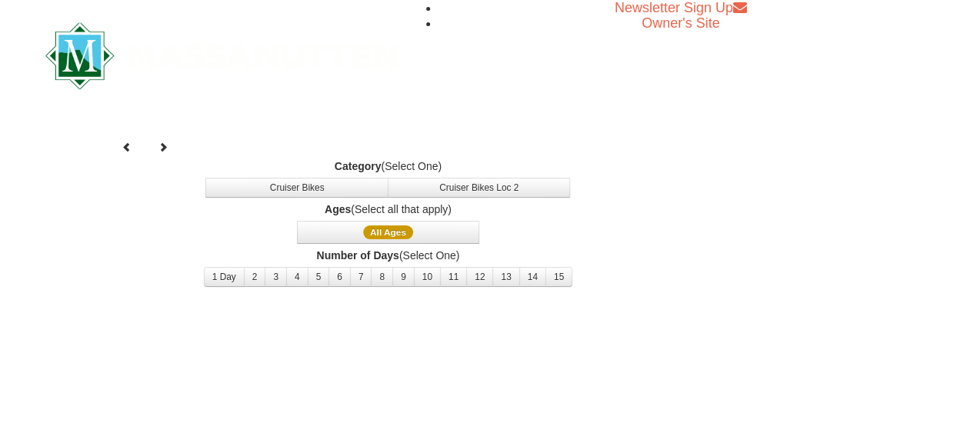
select select "10"
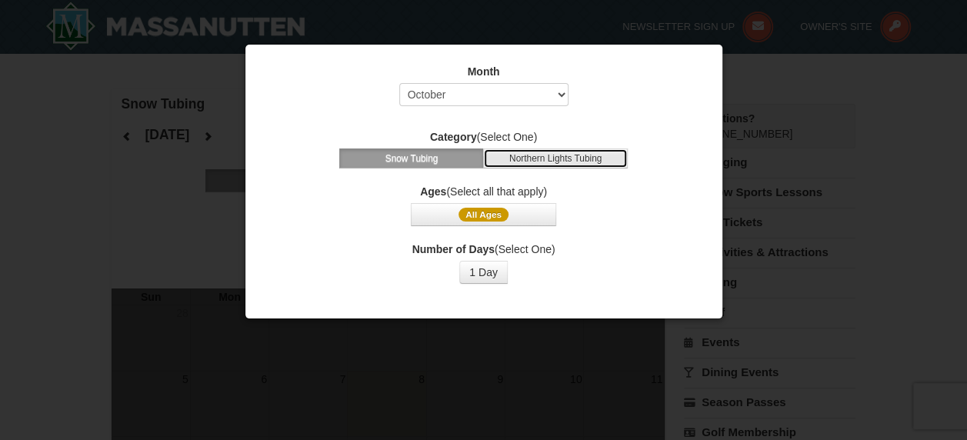
click at [601, 161] on button "Northern Lights Tubing" at bounding box center [555, 158] width 145 height 20
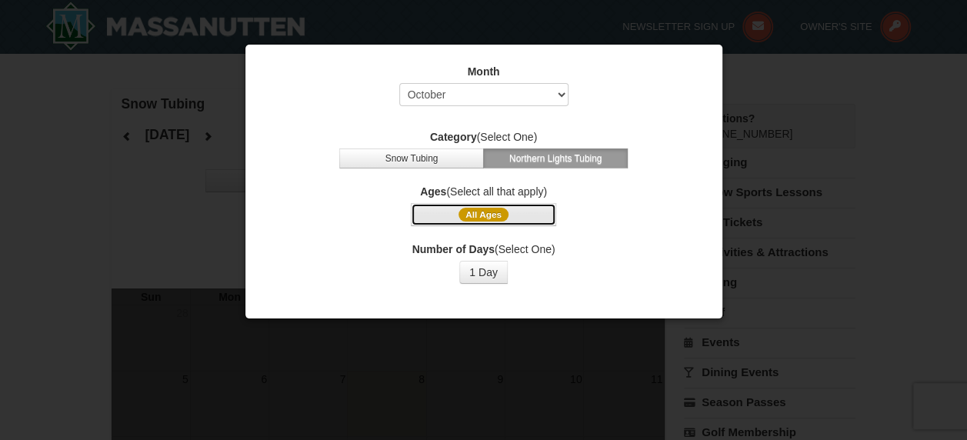
click at [539, 222] on button "All Ages" at bounding box center [483, 214] width 145 height 23
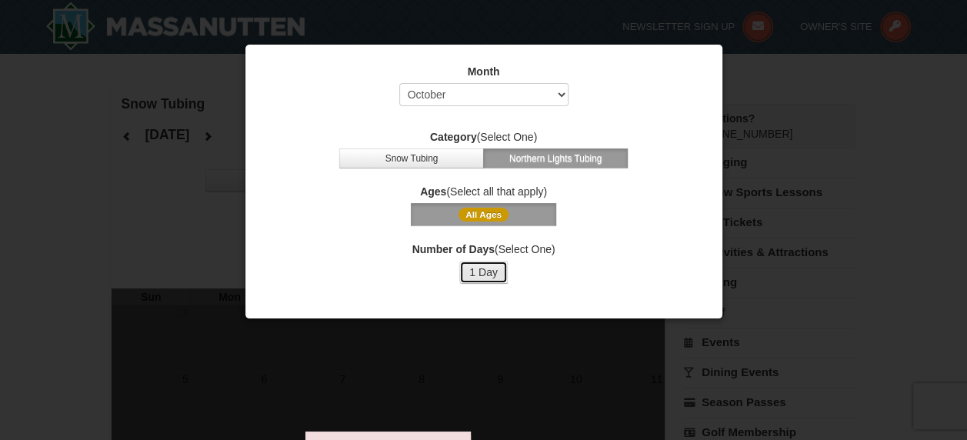
click at [495, 276] on button "1 Day" at bounding box center [483, 272] width 48 height 23
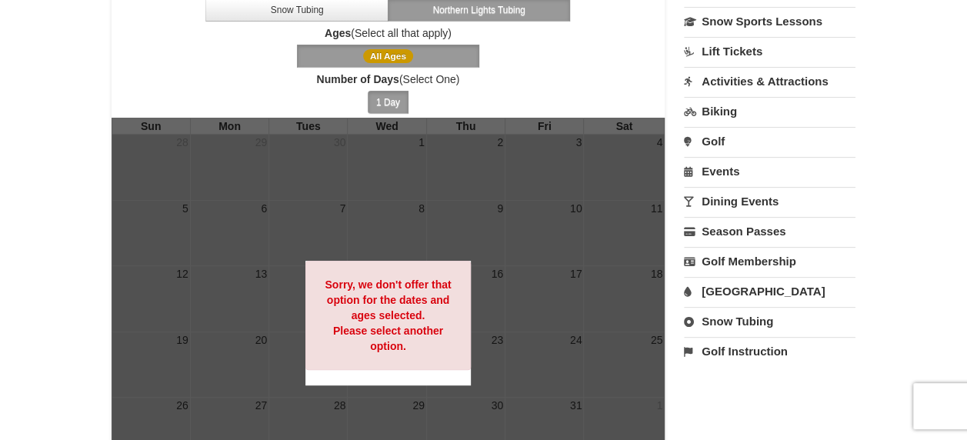
scroll to position [77, 0]
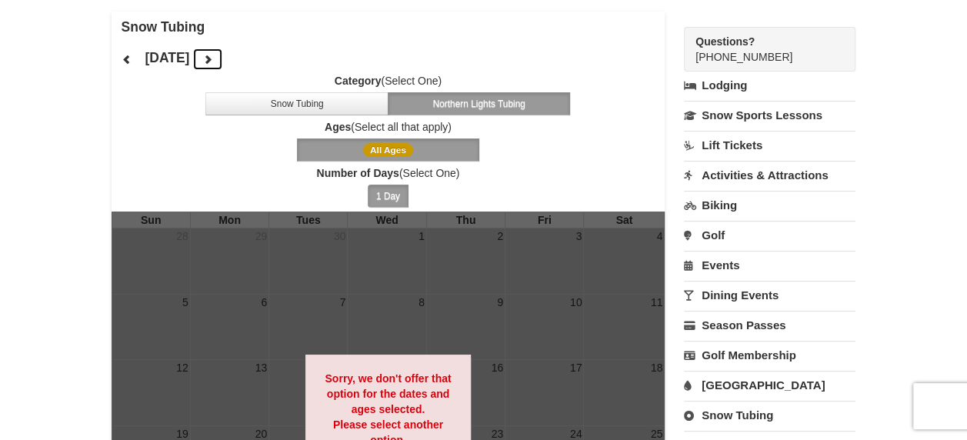
click at [213, 61] on icon at bounding box center [207, 59] width 11 height 11
click at [223, 49] on button at bounding box center [207, 59] width 31 height 23
click at [268, 49] on div "January 2026 Category (Select One) Snow Tubing Northern Lights Tubing Ages (Sel…" at bounding box center [389, 126] width 554 height 169
click at [223, 62] on button at bounding box center [207, 59] width 31 height 23
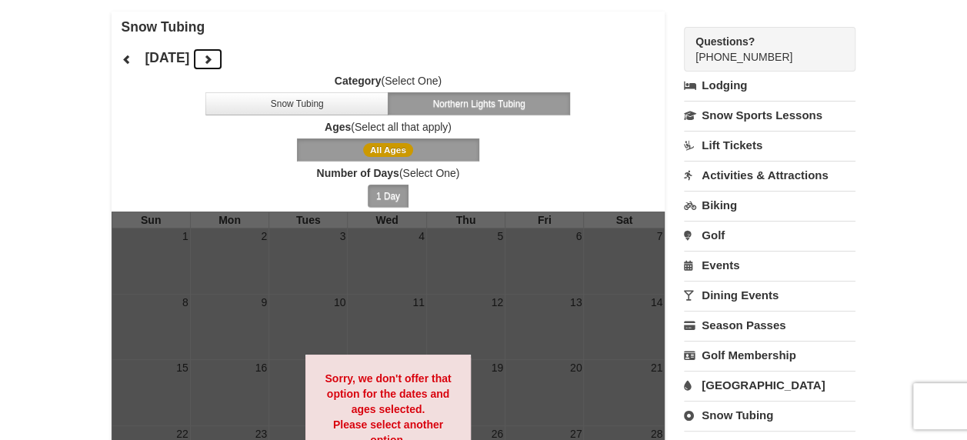
click at [213, 62] on icon at bounding box center [207, 59] width 11 height 11
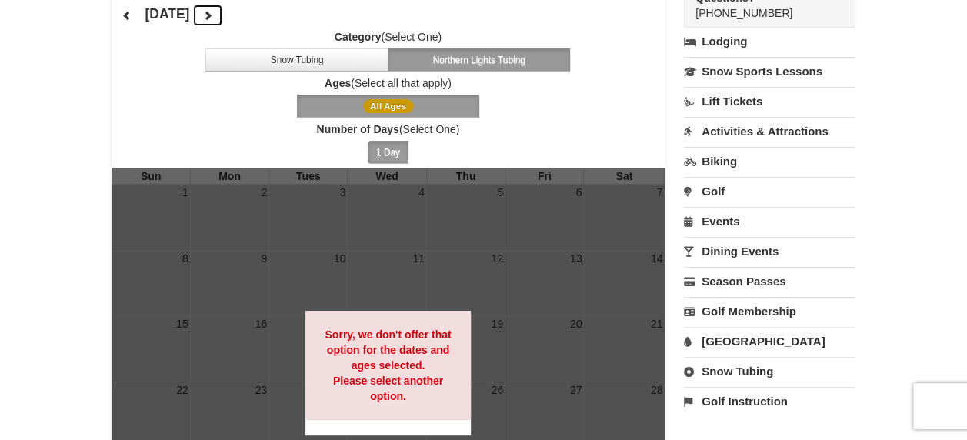
scroll to position [154, 0]
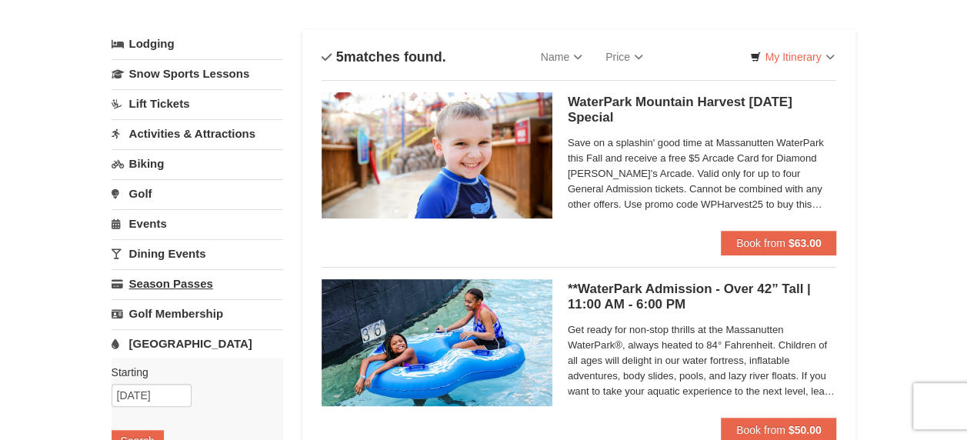
scroll to position [2, 0]
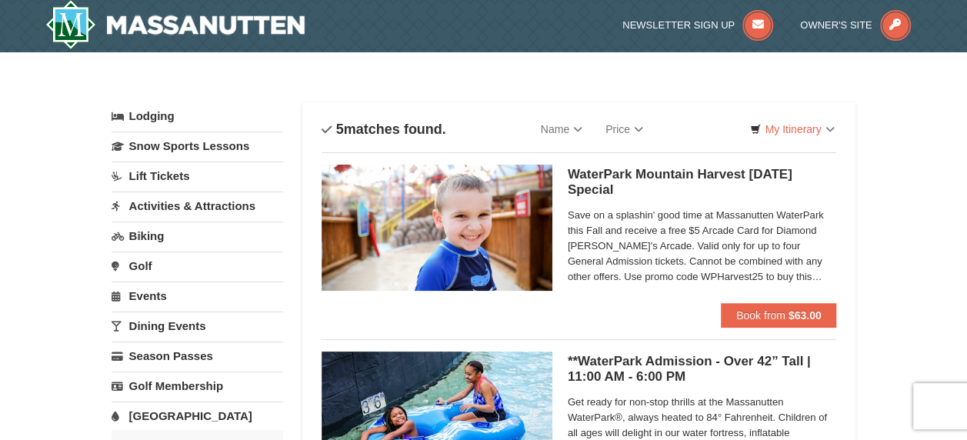
click at [147, 227] on link "Biking" at bounding box center [198, 236] width 172 height 28
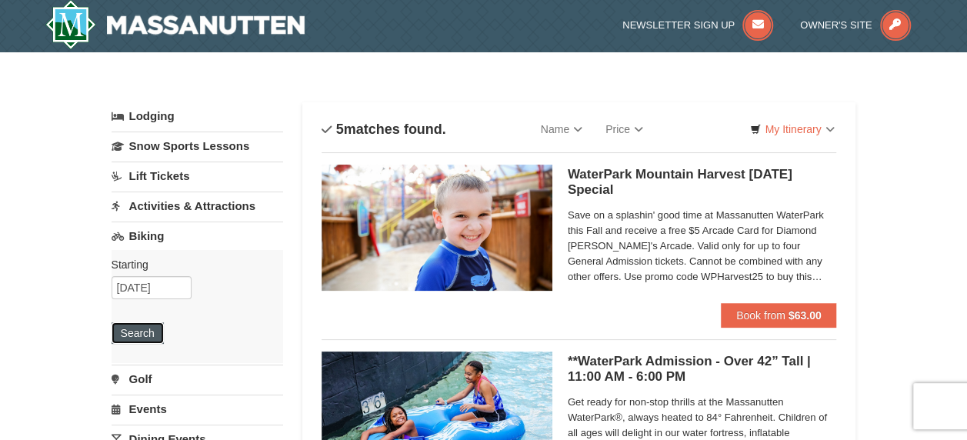
click at [149, 330] on button "Search" at bounding box center [138, 333] width 52 height 22
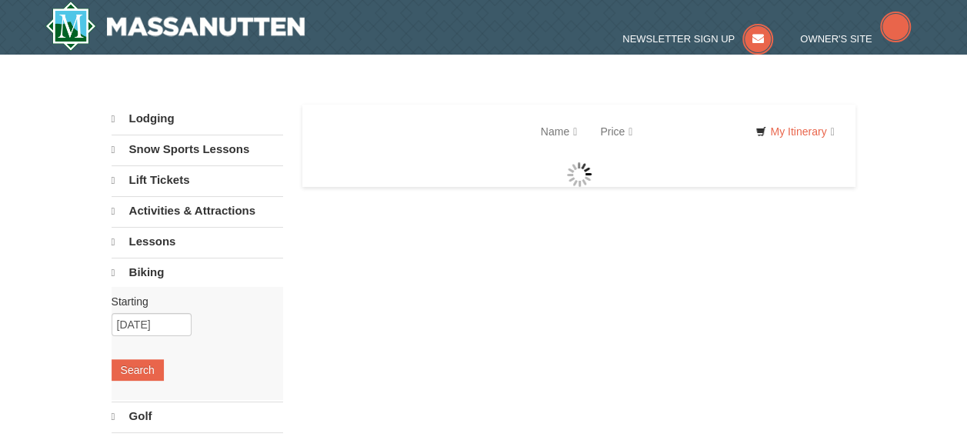
select select "10"
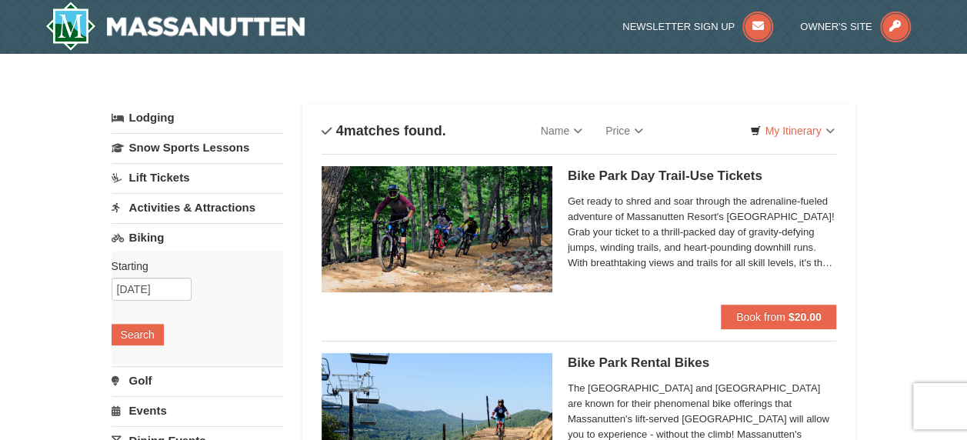
click at [182, 180] on link "Lift Tickets" at bounding box center [198, 177] width 172 height 28
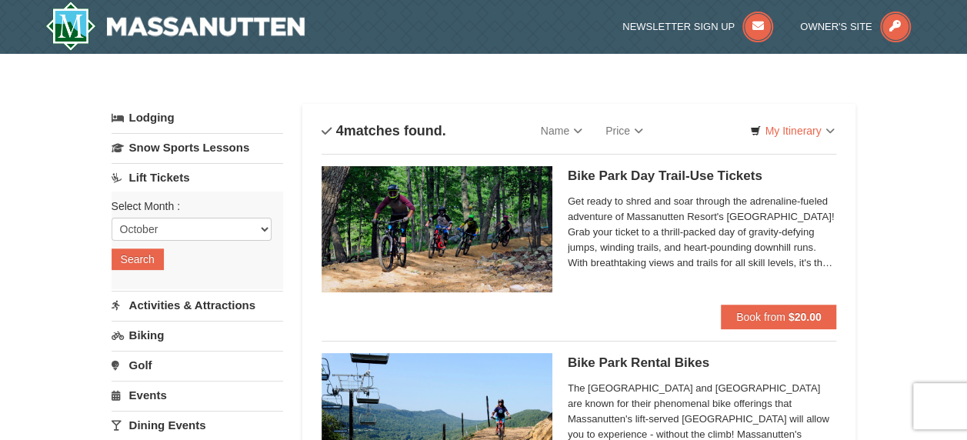
click at [207, 292] on link "Activities & Attractions" at bounding box center [198, 305] width 172 height 28
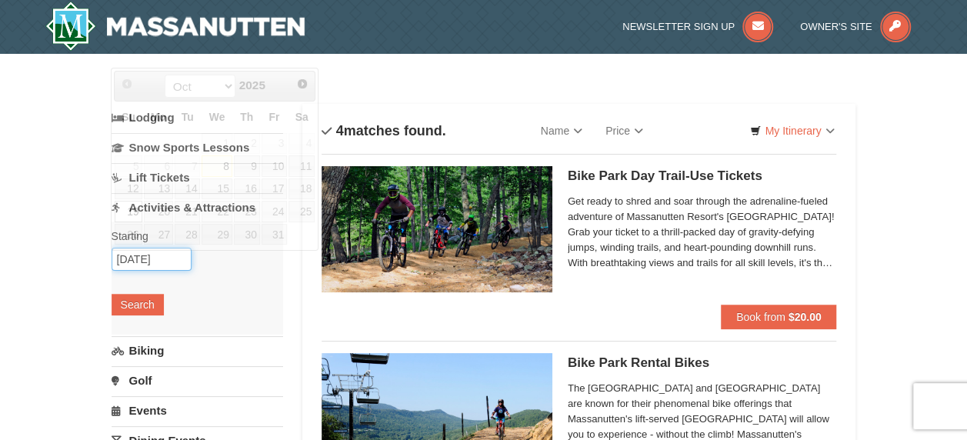
click at [166, 256] on input "[DATE]" at bounding box center [152, 259] width 80 height 23
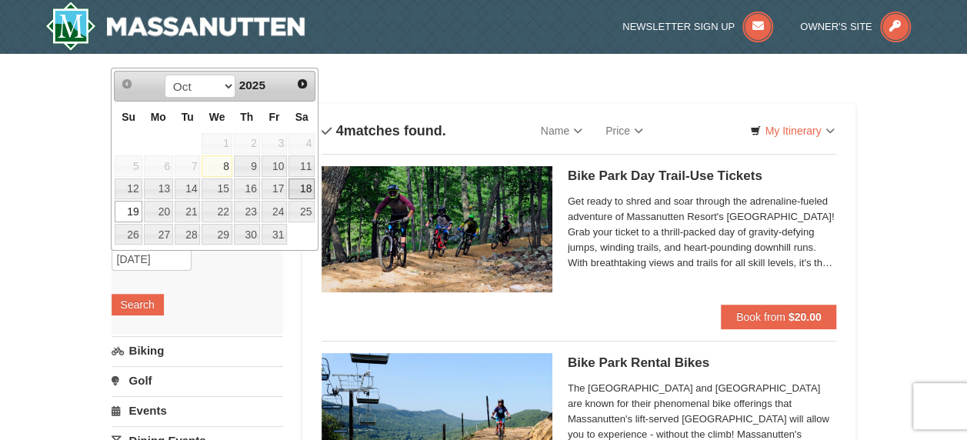
click at [301, 183] on link "18" at bounding box center [302, 189] width 26 height 22
type input "[DATE]"
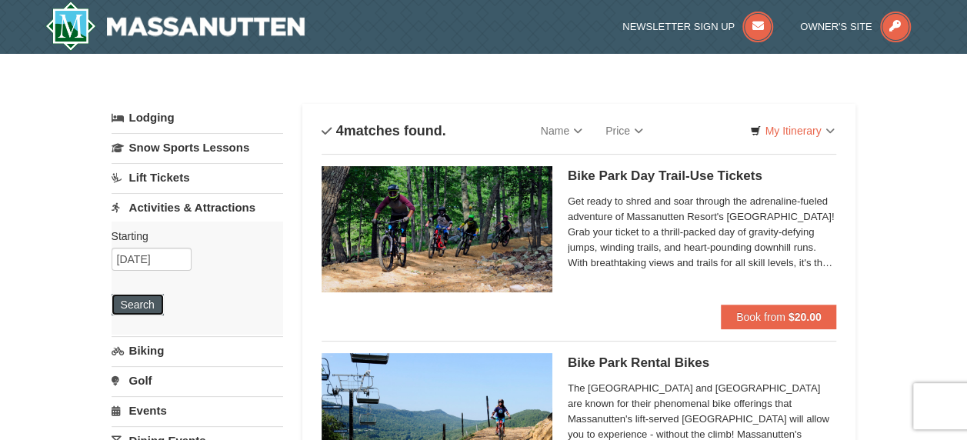
click at [139, 308] on button "Search" at bounding box center [138, 305] width 52 height 22
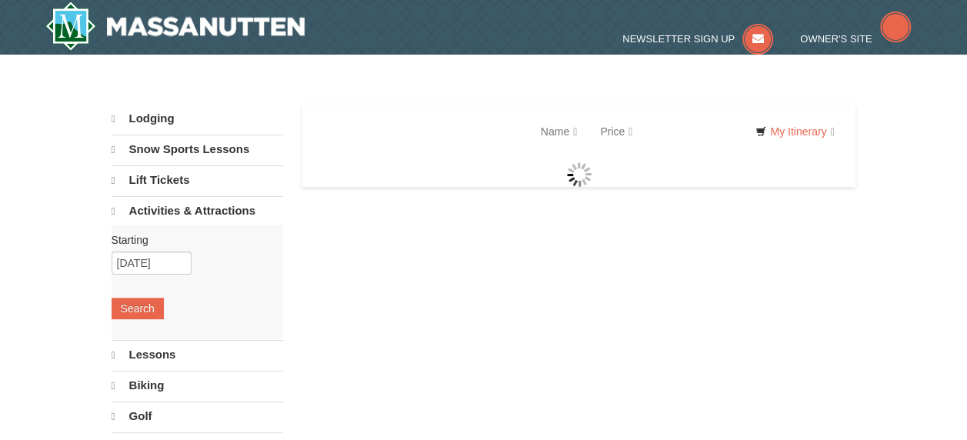
select select "10"
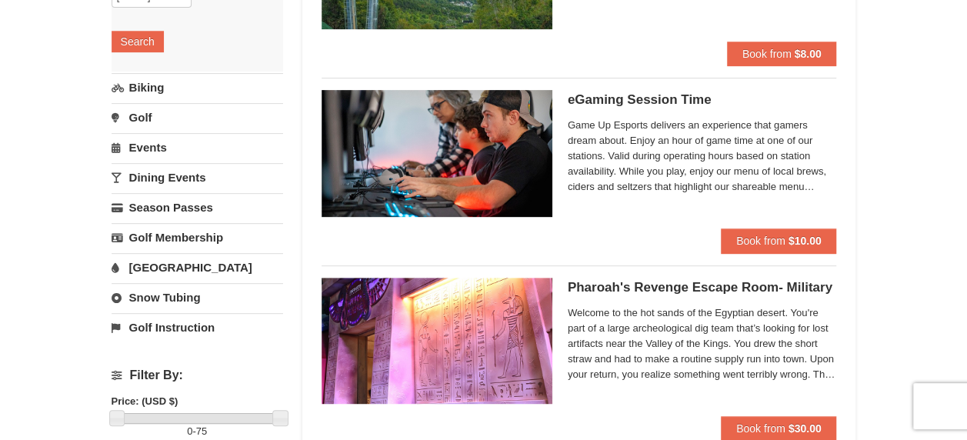
scroll to position [308, 0]
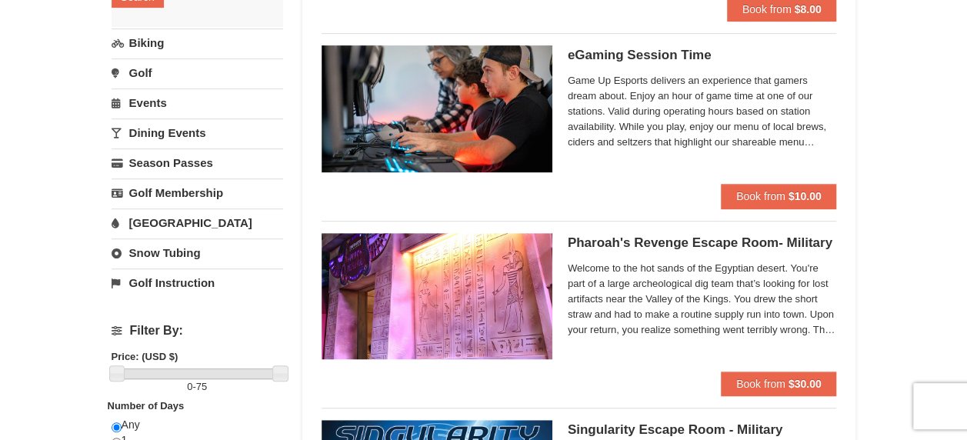
click at [747, 105] on span "Game Up Esports delivers an experience that gamers dream about. Enjoy an hour o…" at bounding box center [702, 111] width 269 height 77
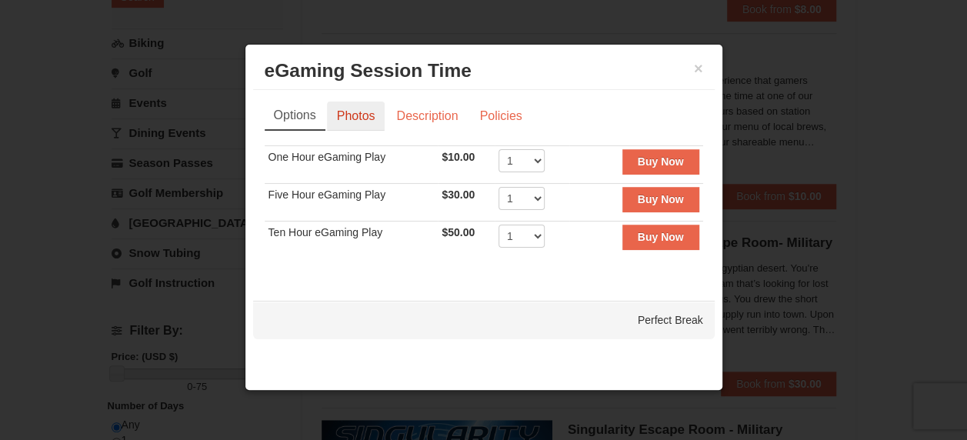
click at [352, 111] on link "Photos" at bounding box center [356, 116] width 58 height 29
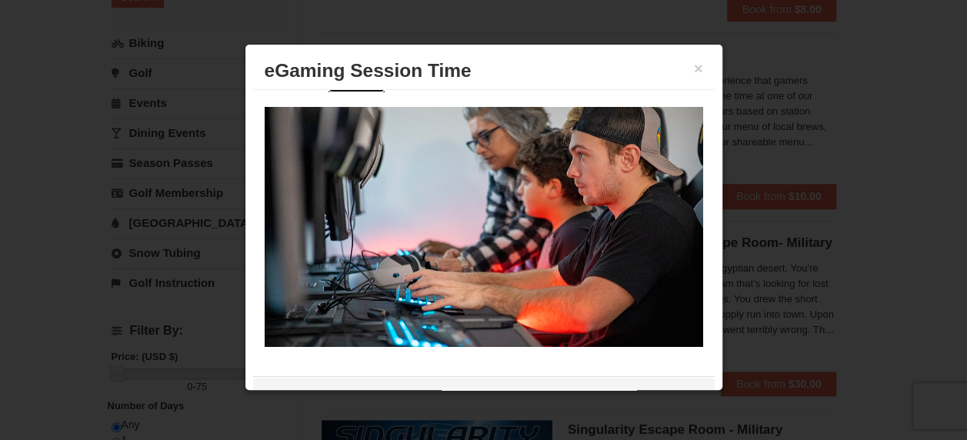
scroll to position [0, 0]
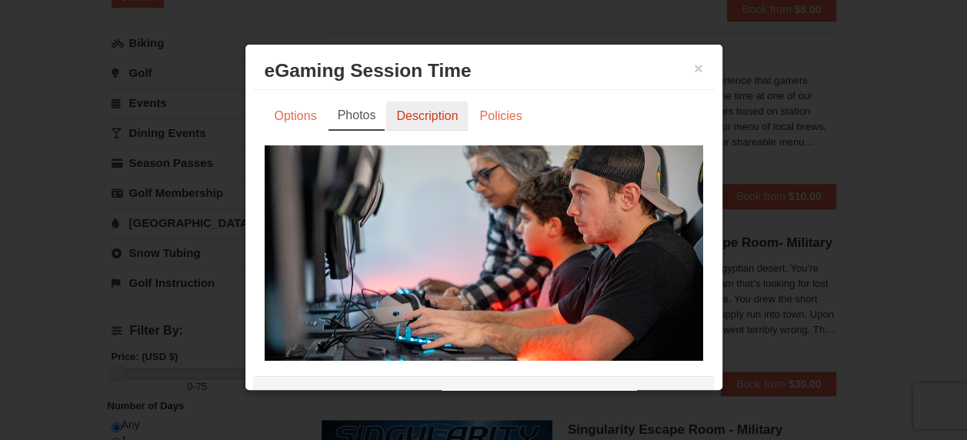
click at [414, 110] on link "Description" at bounding box center [427, 116] width 82 height 29
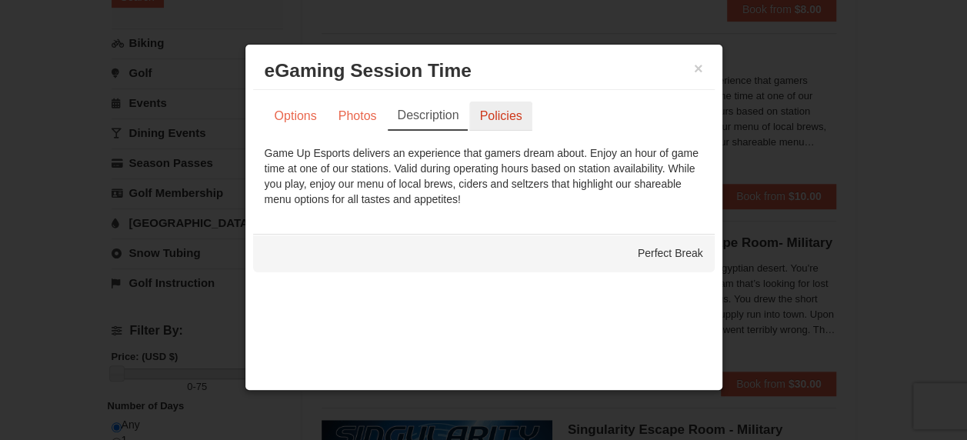
click at [506, 123] on link "Policies" at bounding box center [500, 116] width 62 height 29
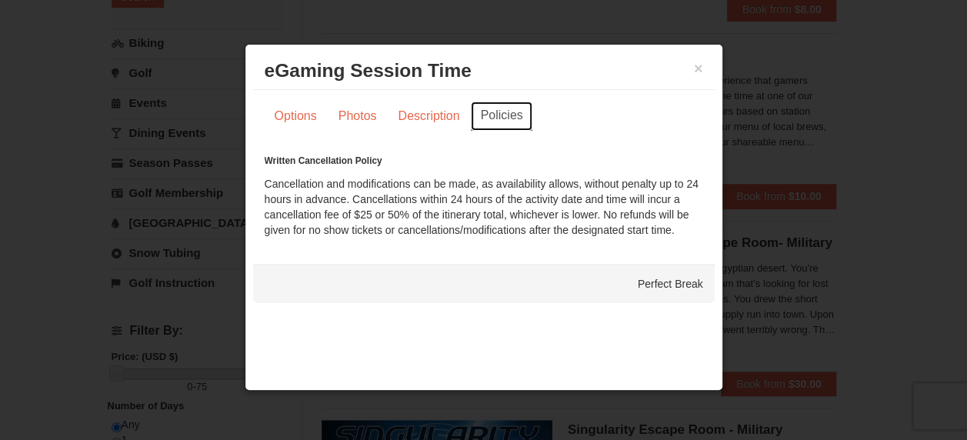
scroll to position [385, 0]
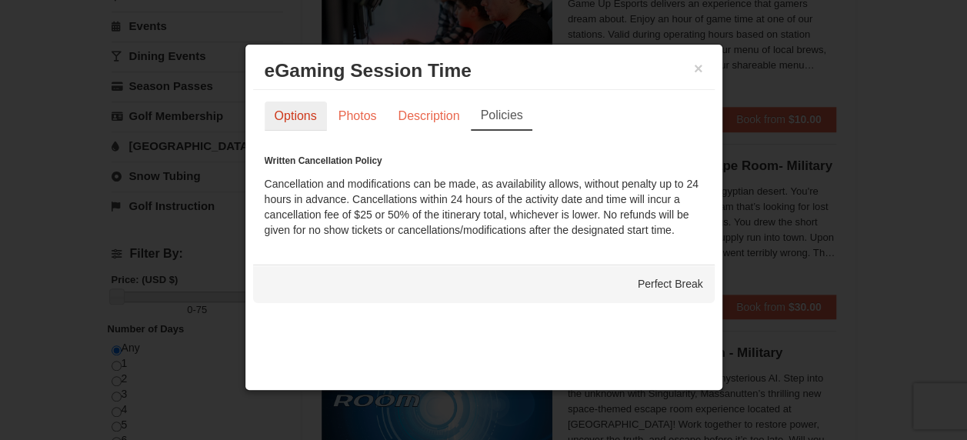
click at [320, 105] on link "Options" at bounding box center [296, 116] width 62 height 29
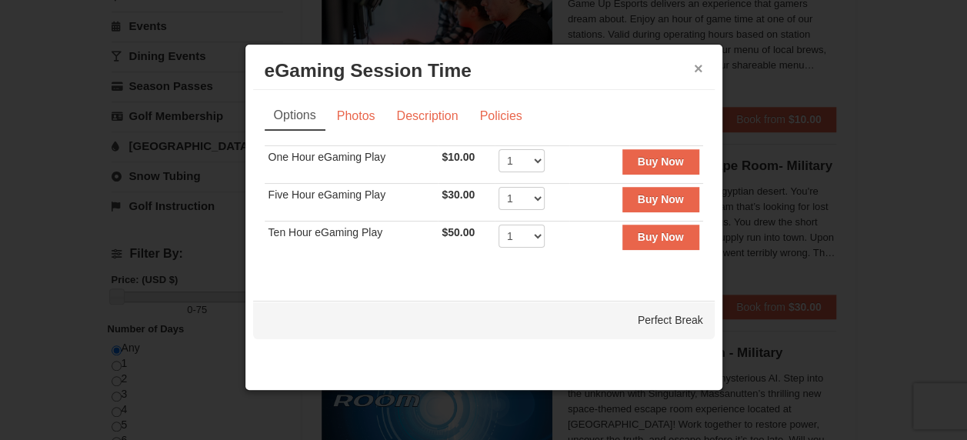
click at [695, 69] on button "×" at bounding box center [698, 68] width 9 height 15
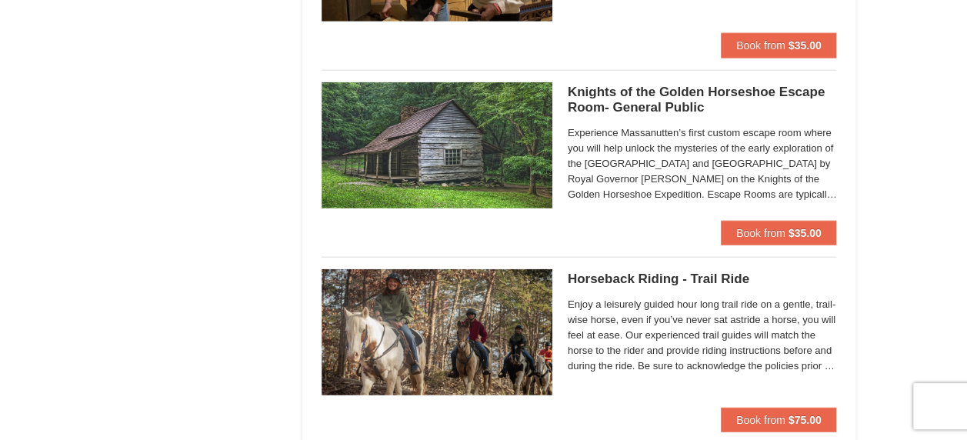
scroll to position [1846, 0]
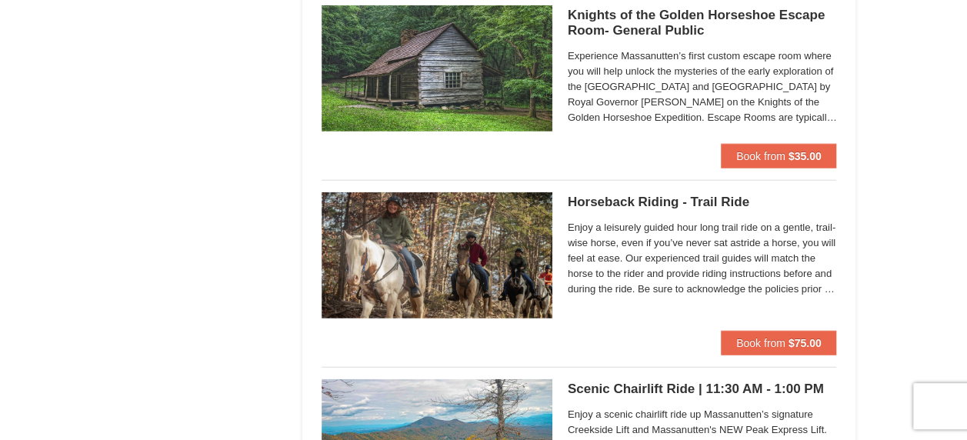
click at [644, 200] on h5 "Horseback Riding - Trail Ride Woodstone Meadows Stable and Petting Farm" at bounding box center [702, 202] width 269 height 15
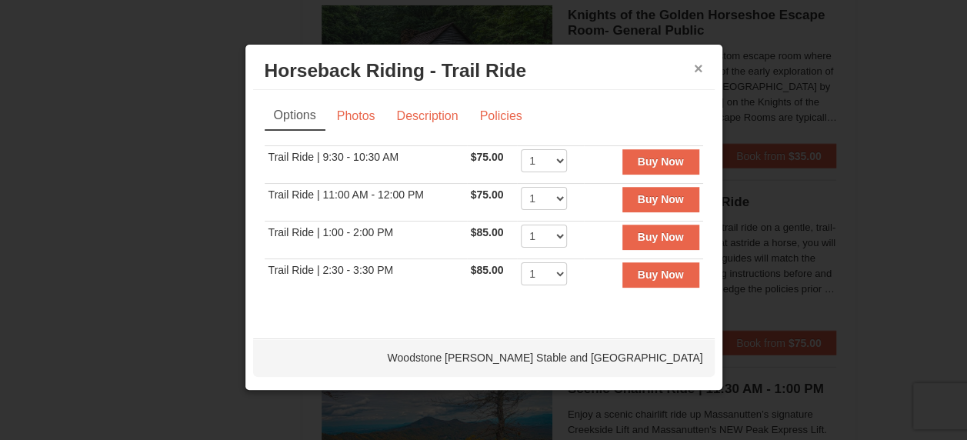
click at [702, 64] on button "×" at bounding box center [698, 68] width 9 height 15
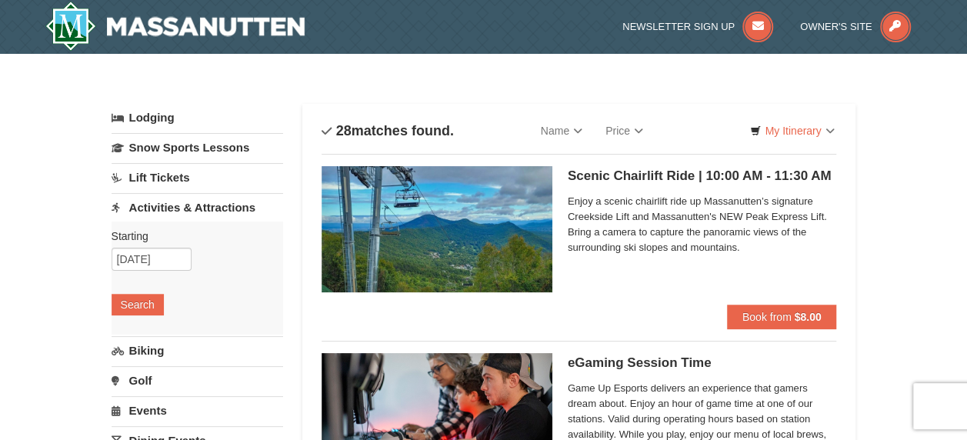
scroll to position [154, 0]
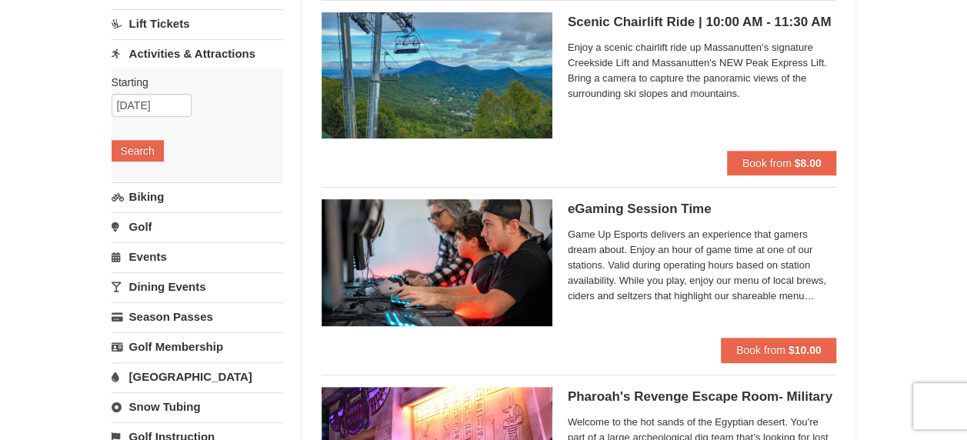
click at [143, 225] on link "Golf" at bounding box center [198, 226] width 172 height 28
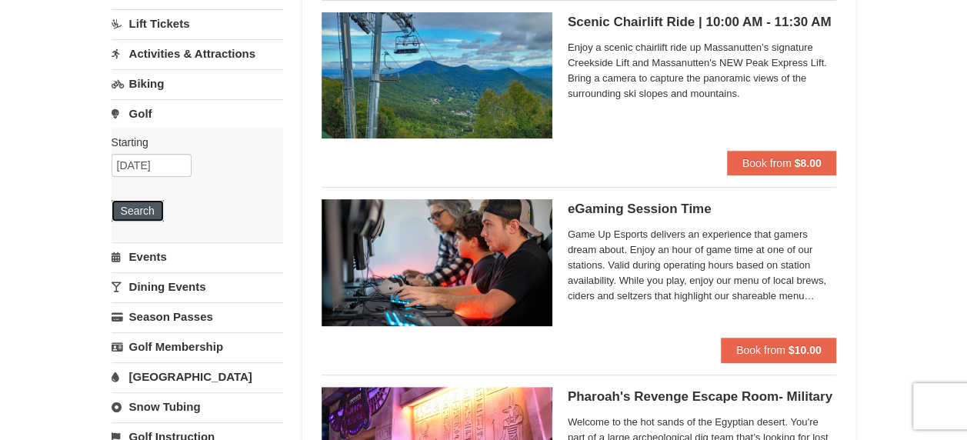
click at [154, 212] on button "Search" at bounding box center [138, 211] width 52 height 22
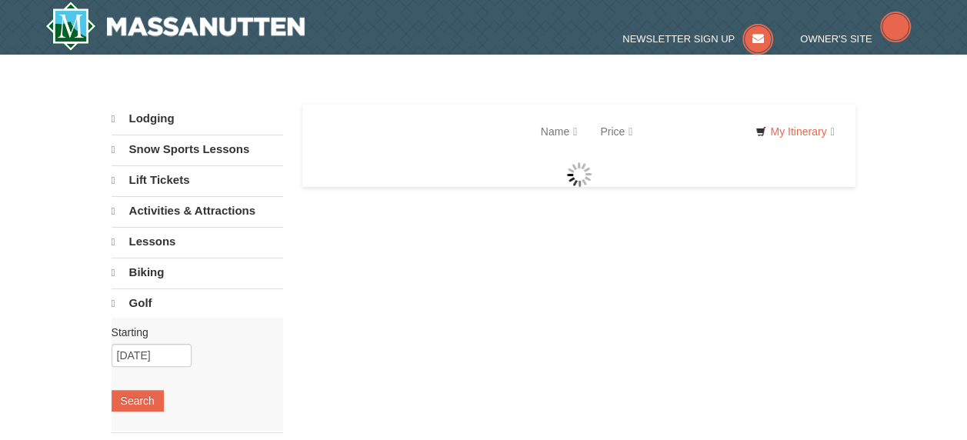
select select "10"
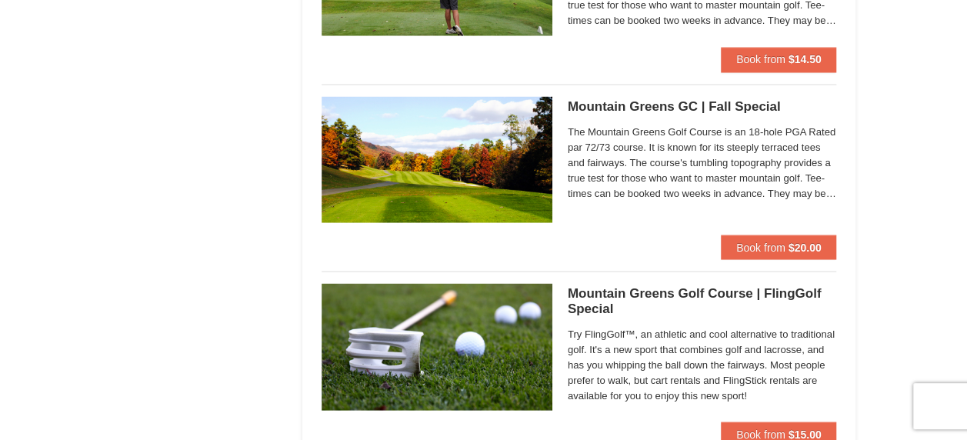
scroll to position [1539, 0]
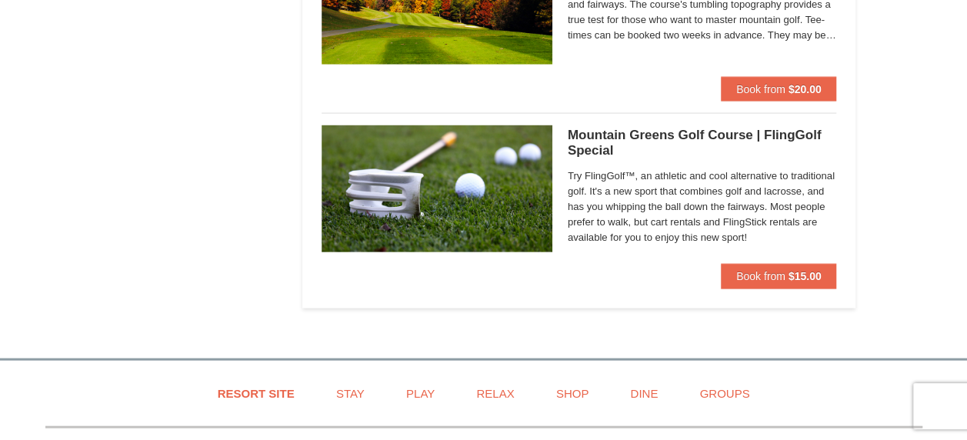
click at [695, 133] on h5 "Mountain Greens Golf Course | FlingGolf Special Mountain Greens Golf Course" at bounding box center [702, 143] width 269 height 31
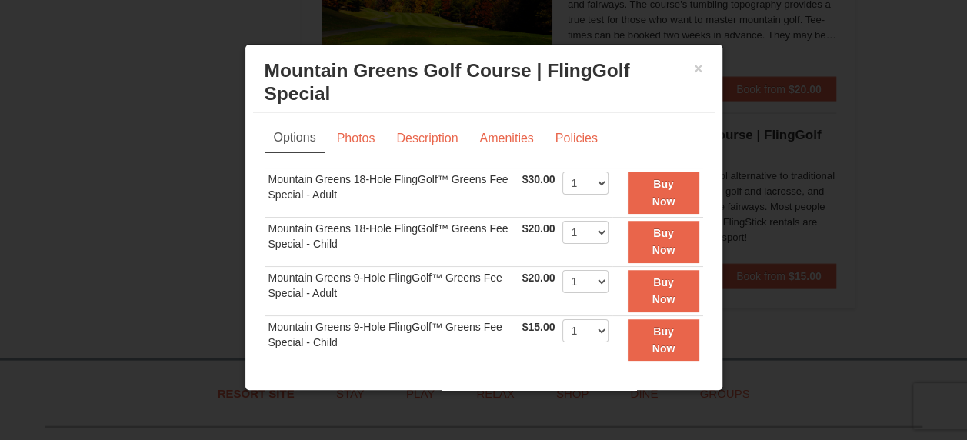
scroll to position [0, 0]
click at [440, 134] on link "Description" at bounding box center [427, 139] width 82 height 29
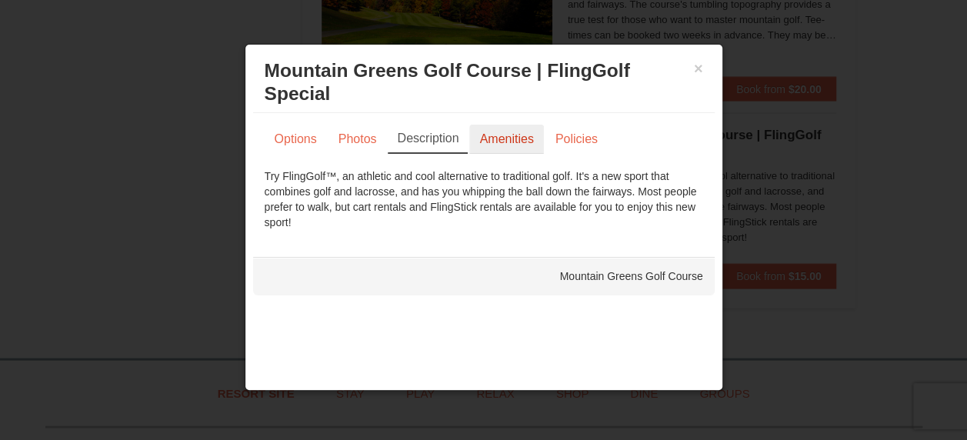
click at [486, 148] on link "Amenities" at bounding box center [506, 139] width 74 height 29
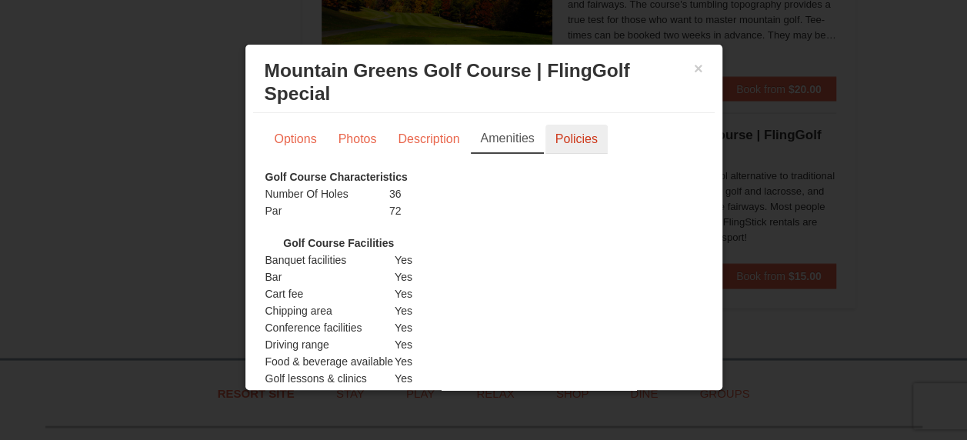
click at [553, 144] on link "Policies" at bounding box center [576, 139] width 62 height 29
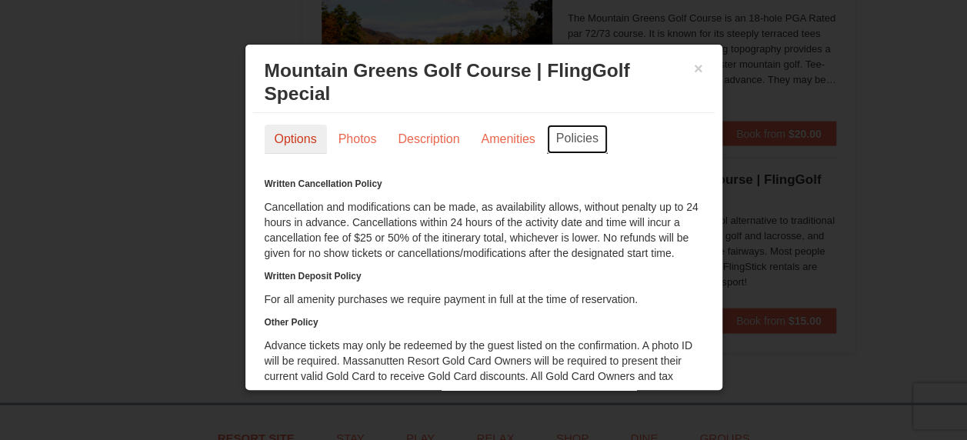
scroll to position [1462, 0]
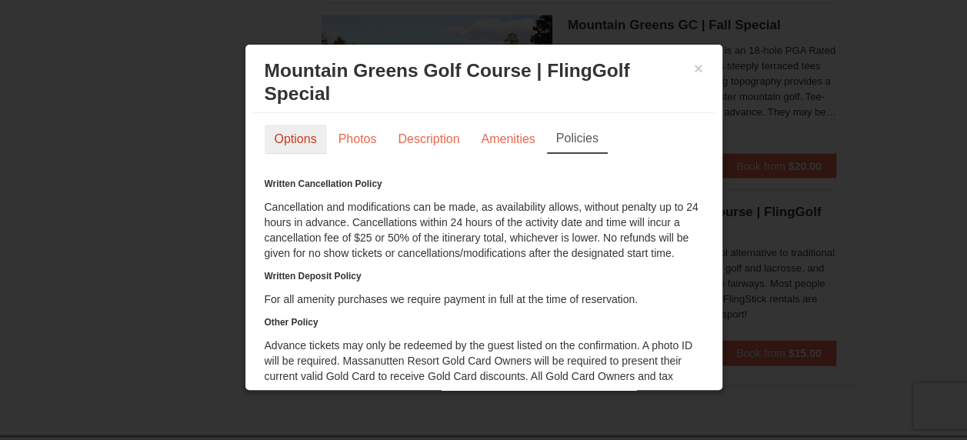
click at [309, 138] on link "Options" at bounding box center [296, 139] width 62 height 29
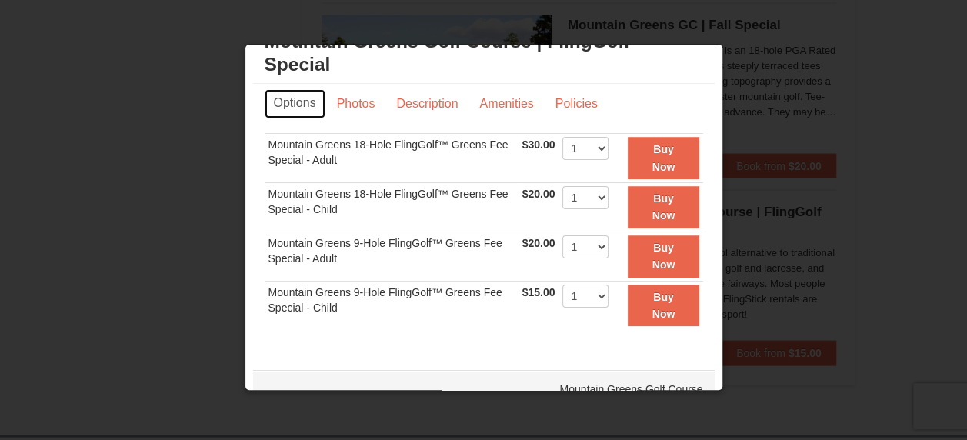
scroll to position [54, 0]
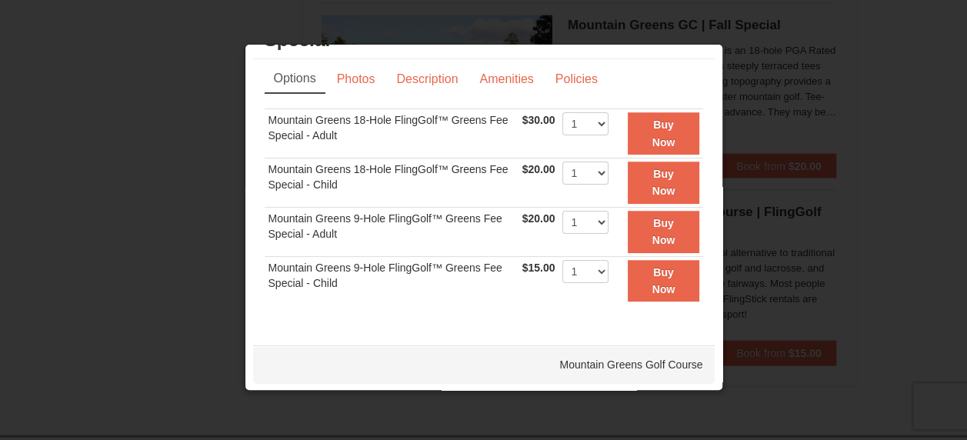
click at [896, 173] on div at bounding box center [483, 220] width 967 height 440
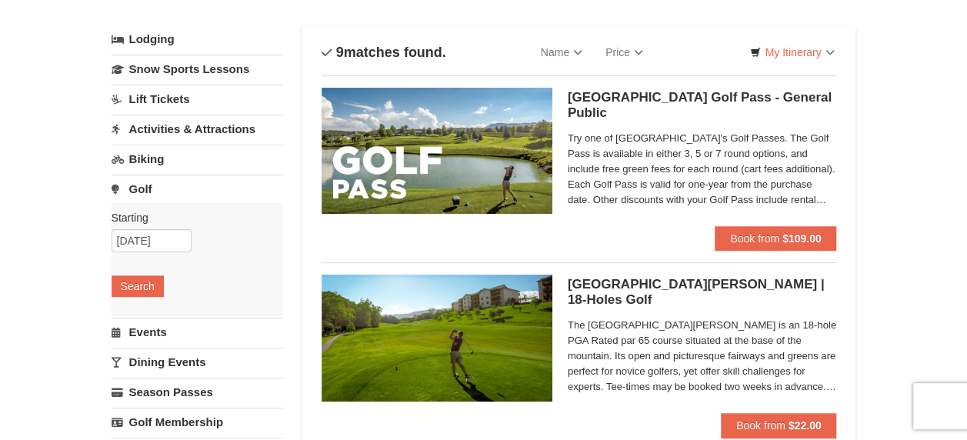
scroll to position [0, 0]
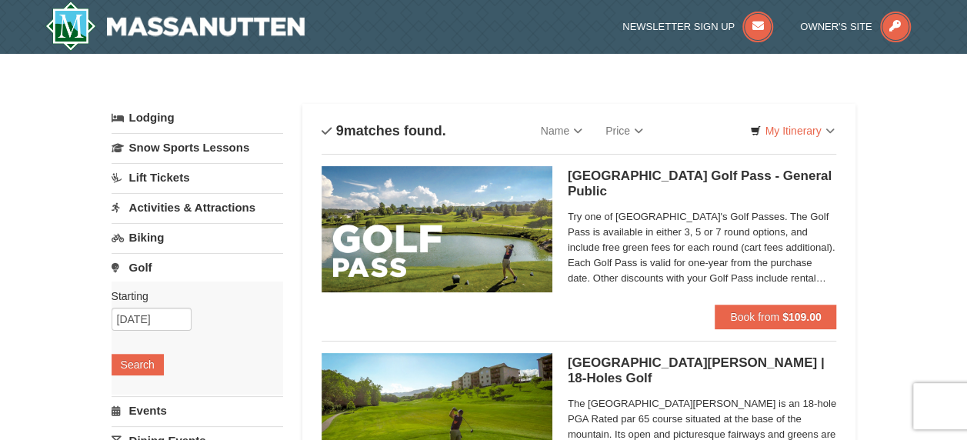
click at [180, 203] on link "Activities & Attractions" at bounding box center [198, 207] width 172 height 28
click at [146, 305] on button "Search" at bounding box center [138, 305] width 52 height 22
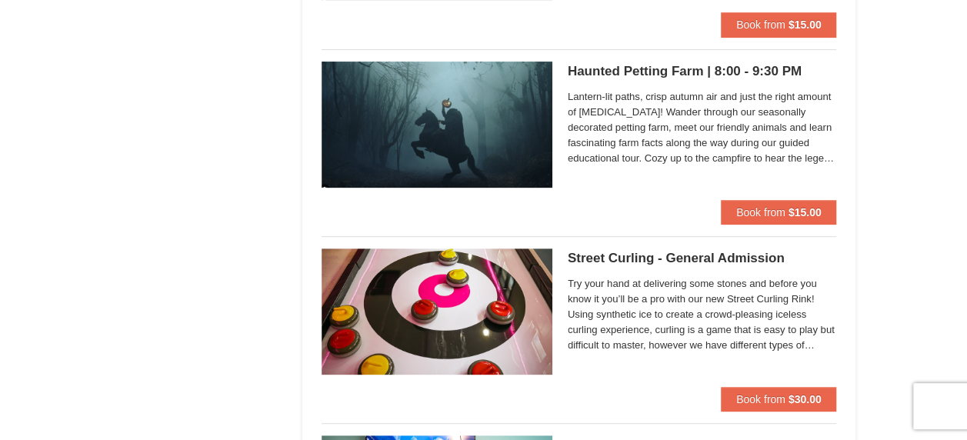
scroll to position [3077, 0]
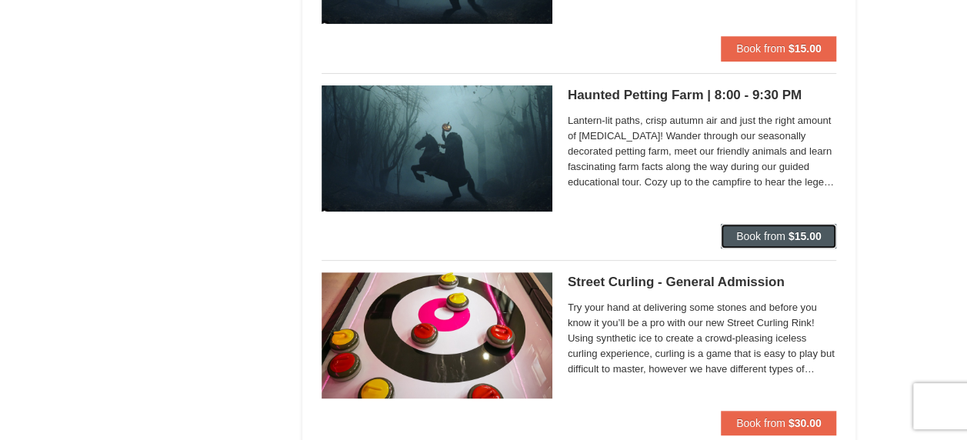
click at [789, 230] on strong "$15.00" at bounding box center [805, 236] width 33 height 12
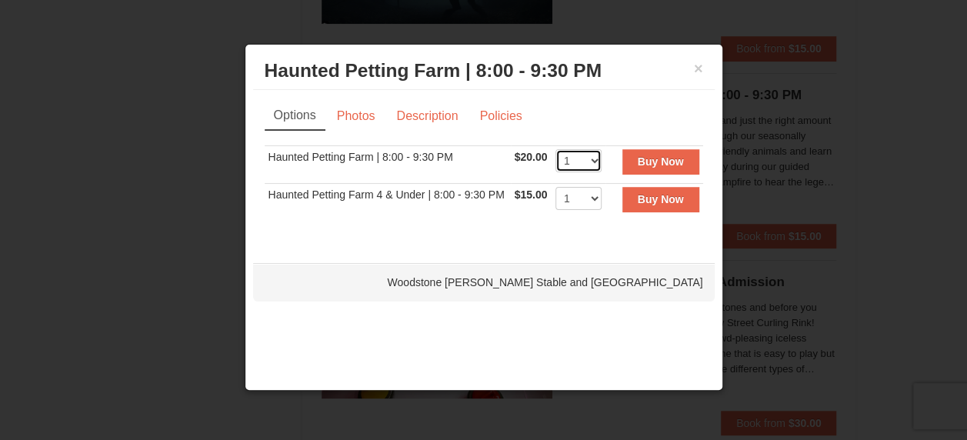
click at [597, 157] on select "1 2 3 4 5 6 7 8 9 10 11 12 13 14 15 16 17 18 19 20 21 22" at bounding box center [578, 160] width 46 height 23
select select "2"
click at [555, 149] on select "1 2 3 4 5 6 7 8 9 10 11 12 13 14 15 16 17 18 19 20 21 22" at bounding box center [578, 160] width 46 height 23
click at [547, 285] on div "Woodstone [PERSON_NAME] Stable and [GEOGRAPHIC_DATA]" at bounding box center [484, 282] width 462 height 38
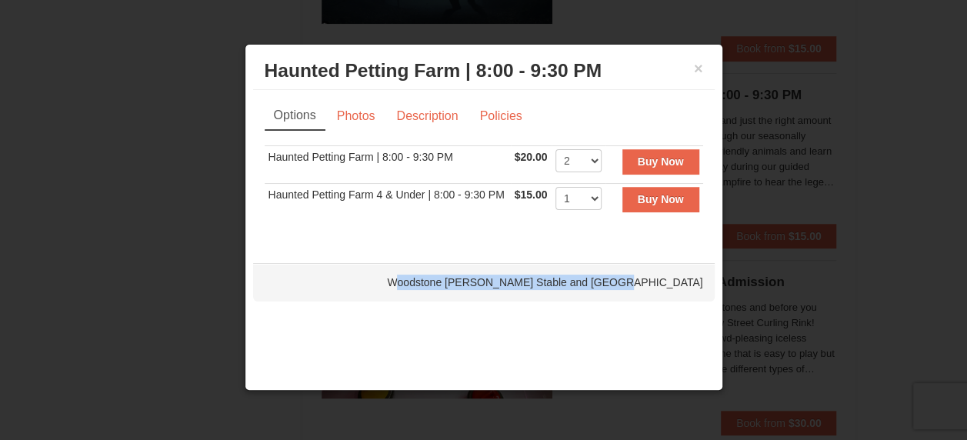
drag, startPoint x: 483, startPoint y: 282, endPoint x: 695, endPoint y: 281, distance: 211.6
click at [695, 281] on div "Woodstone [PERSON_NAME] Stable and [GEOGRAPHIC_DATA]" at bounding box center [484, 282] width 462 height 38
drag, startPoint x: 695, startPoint y: 281, endPoint x: 589, endPoint y: 285, distance: 106.2
click at [589, 285] on div "Woodstone [PERSON_NAME] Stable and [GEOGRAPHIC_DATA]" at bounding box center [484, 282] width 462 height 38
click at [351, 105] on link "Photos" at bounding box center [356, 116] width 58 height 29
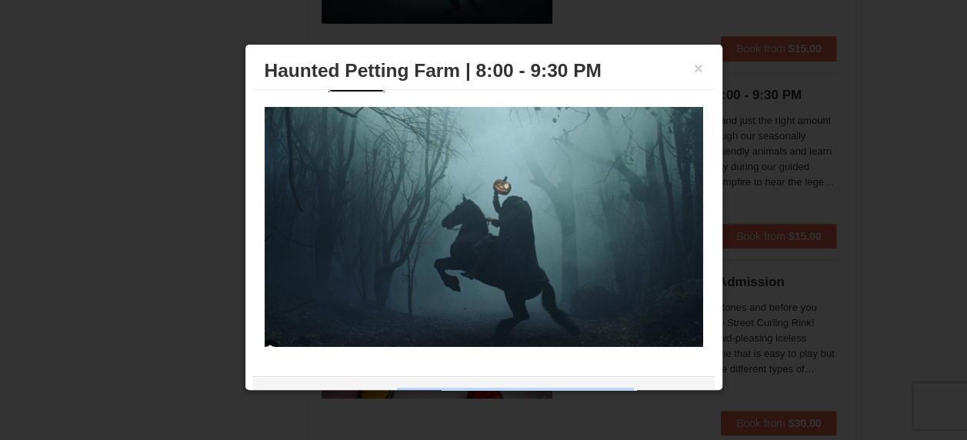
scroll to position [0, 0]
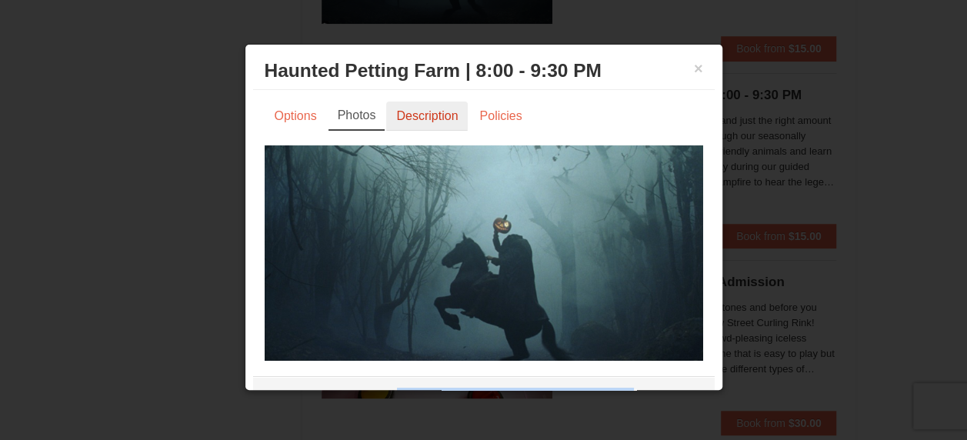
click at [422, 123] on link "Description" at bounding box center [427, 116] width 82 height 29
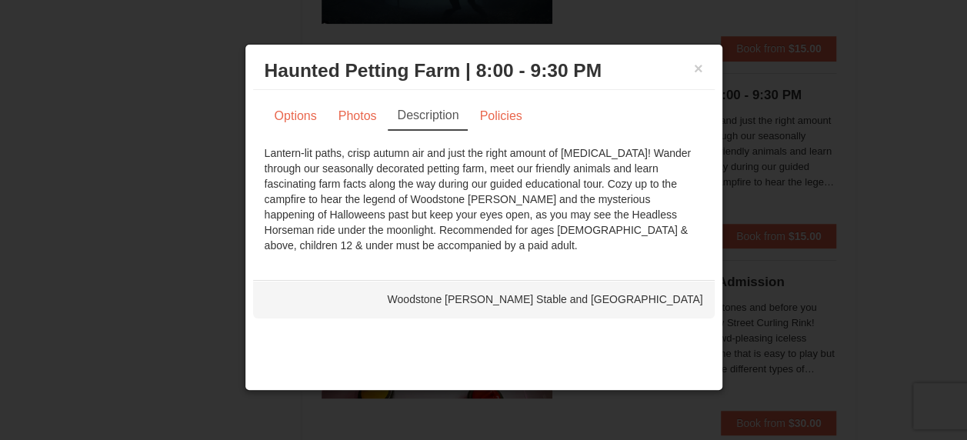
click at [520, 215] on div "Lantern-lit paths, crisp autumn air and just the right amount of chills! Wander…" at bounding box center [484, 199] width 439 height 108
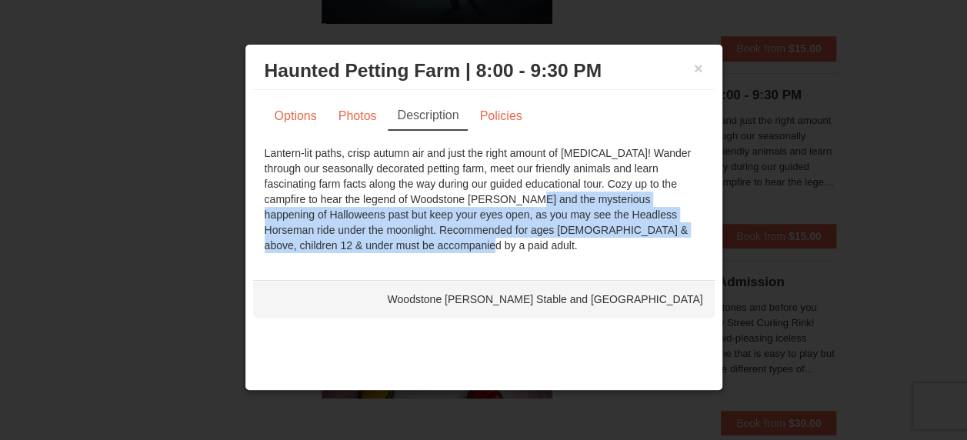
drag, startPoint x: 408, startPoint y: 203, endPoint x: 570, endPoint y: 248, distance: 168.6
click at [570, 248] on div "Lantern-lit paths, crisp autumn air and just the right amount of chills! Wander…" at bounding box center [484, 199] width 439 height 108
drag, startPoint x: 570, startPoint y: 248, endPoint x: 494, endPoint y: 210, distance: 85.3
click at [494, 210] on div "Lantern-lit paths, crisp autumn air and just the right amount of chills! Wander…" at bounding box center [484, 199] width 439 height 108
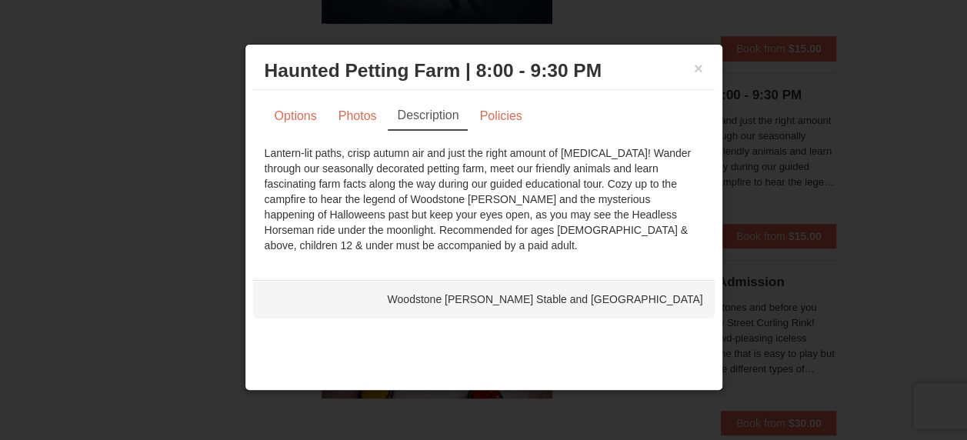
click at [465, 186] on div "Lantern-lit paths, crisp autumn air and just the right amount of chills! Wander…" at bounding box center [484, 199] width 439 height 108
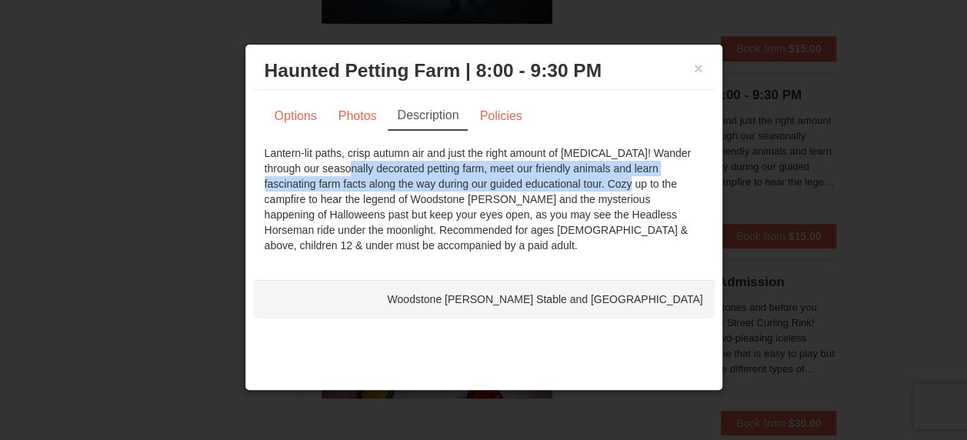
drag, startPoint x: 266, startPoint y: 166, endPoint x: 531, endPoint y: 187, distance: 265.5
click at [531, 187] on div "Lantern-lit paths, crisp autumn air and just the right amount of chills! Wander…" at bounding box center [484, 199] width 439 height 108
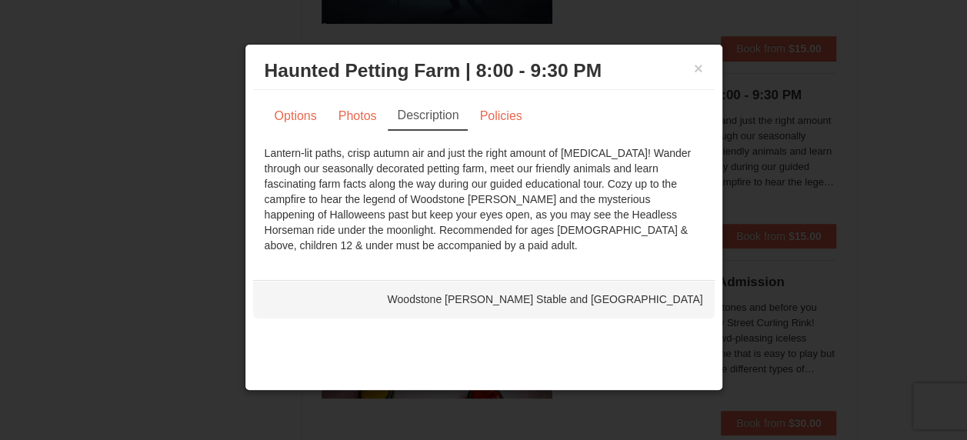
click at [531, 187] on div "Lantern-lit paths, crisp autumn air and just the right amount of chills! Wander…" at bounding box center [484, 199] width 439 height 108
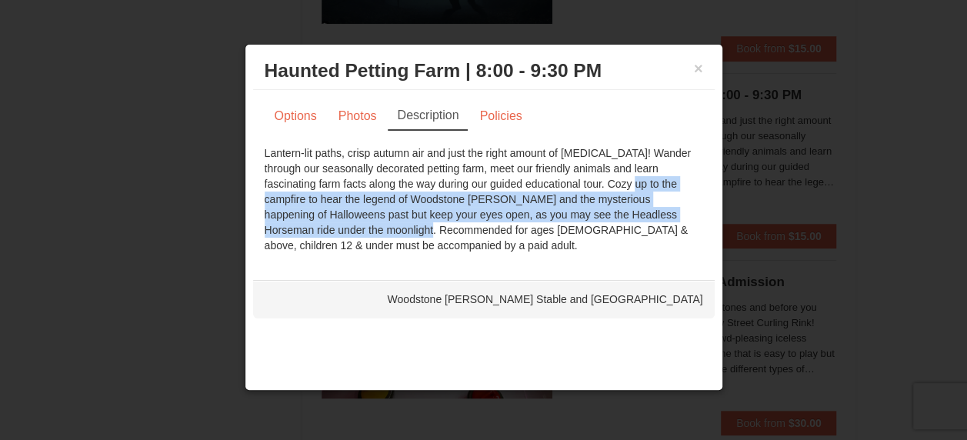
drag, startPoint x: 529, startPoint y: 179, endPoint x: 694, endPoint y: 217, distance: 168.9
click at [694, 217] on div "Lantern-lit paths, crisp autumn air and just the right amount of chills! Wander…" at bounding box center [484, 199] width 439 height 108
drag, startPoint x: 694, startPoint y: 217, endPoint x: 663, endPoint y: 216, distance: 30.8
click at [663, 216] on div "Lantern-lit paths, crisp autumn air and just the right amount of chills! Wander…" at bounding box center [484, 199] width 439 height 108
click at [518, 115] on link "Policies" at bounding box center [500, 116] width 62 height 29
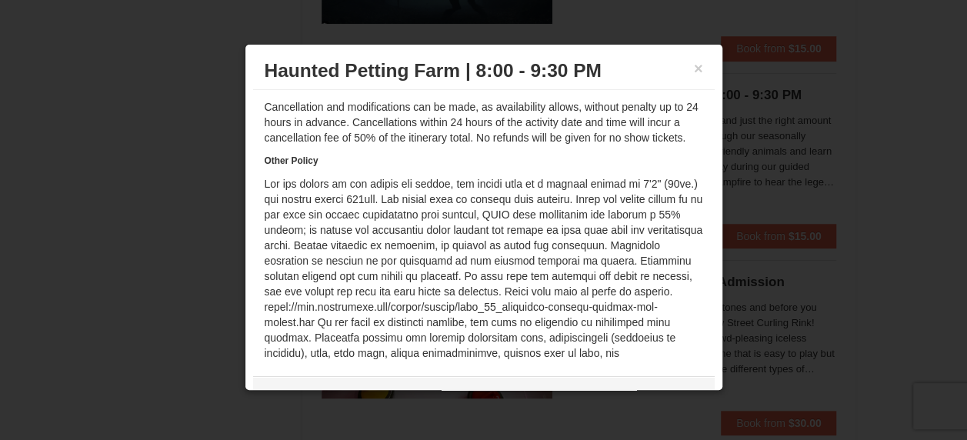
scroll to position [119, 0]
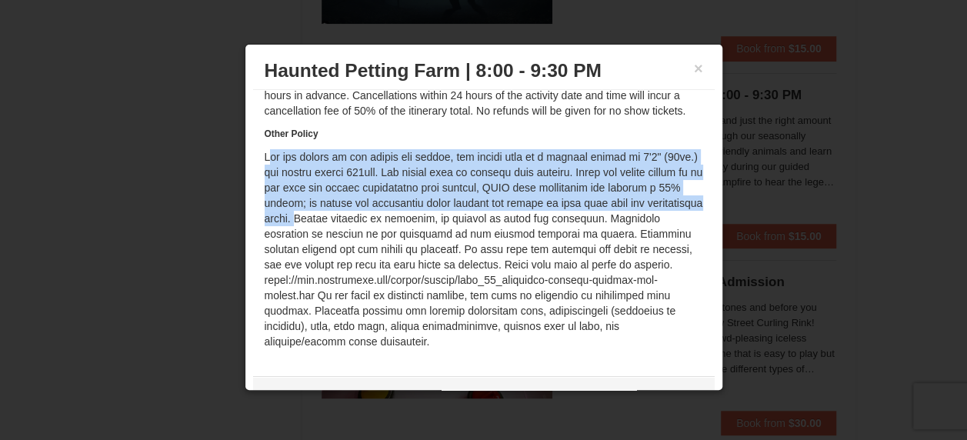
drag, startPoint x: 263, startPoint y: 152, endPoint x: 417, endPoint y: 218, distance: 167.5
click at [417, 218] on div "Options Photos Description Policies Sorry, no matches found. Please remove some…" at bounding box center [484, 225] width 462 height 271
drag, startPoint x: 417, startPoint y: 218, endPoint x: 546, endPoint y: 191, distance: 132.2
click at [546, 191] on div "Written Cancellation Policy Cancellation and modifications can be made, as avai…" at bounding box center [484, 199] width 439 height 300
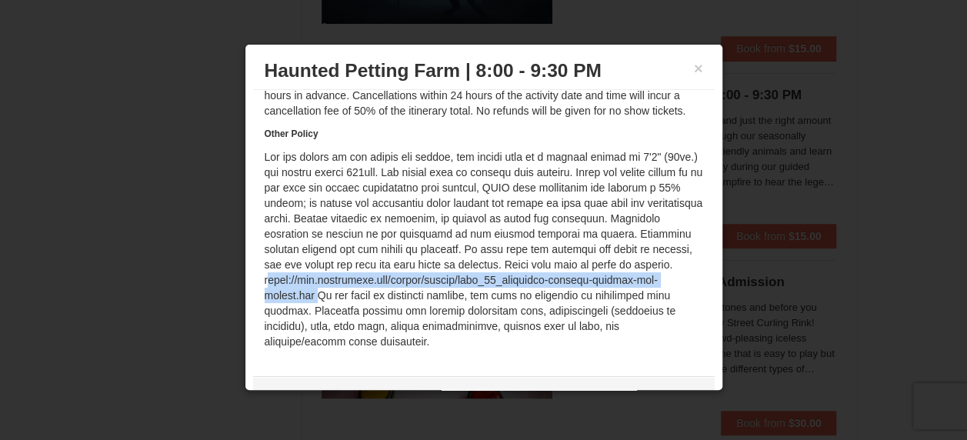
drag, startPoint x: 346, startPoint y: 278, endPoint x: 416, endPoint y: 294, distance: 71.8
click at [416, 294] on div "Written Cancellation Policy Cancellation and modifications can be made, as avai…" at bounding box center [484, 199] width 439 height 300
drag, startPoint x: 416, startPoint y: 294, endPoint x: 377, endPoint y: 284, distance: 40.5
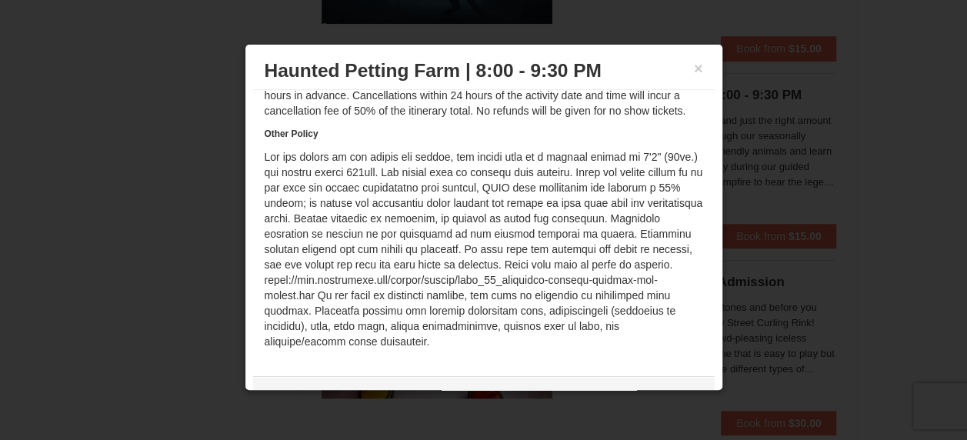
click at [680, 70] on h3 "Haunted Petting Farm | 8:00 - 9:30 PM Woodstone Meadows Stable and Petting Farm" at bounding box center [484, 70] width 439 height 23
click at [694, 66] on button "×" at bounding box center [698, 68] width 9 height 15
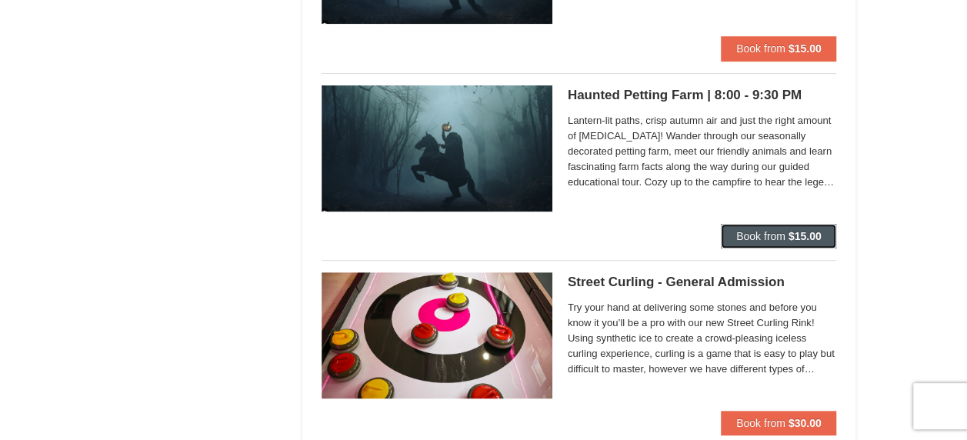
click at [752, 232] on span "Book from" at bounding box center [760, 236] width 49 height 12
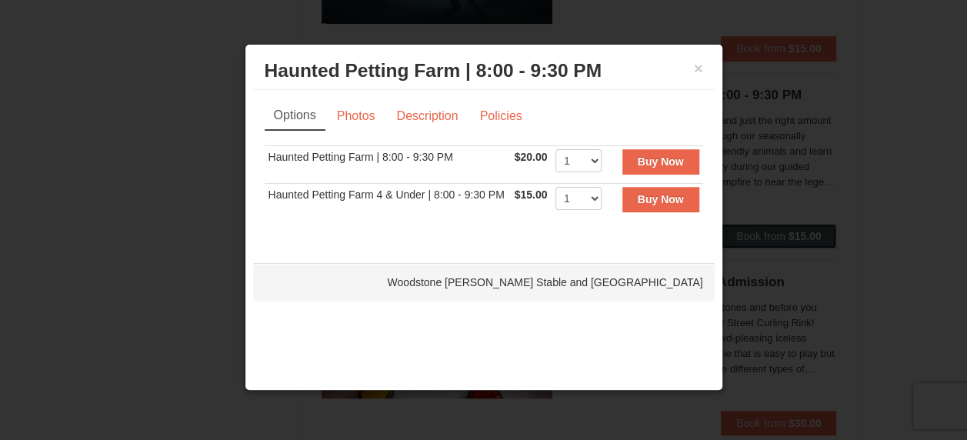
scroll to position [0, 0]
click at [592, 165] on select "1 2 3 4 5 6 7 8 9 10 11 12 13 14 15 16 17 18 19 20 21 22" at bounding box center [578, 160] width 46 height 23
select select "2"
click at [555, 149] on select "1 2 3 4 5 6 7 8 9 10 11 12 13 14 15 16 17 18 19 20 21 22" at bounding box center [578, 160] width 46 height 23
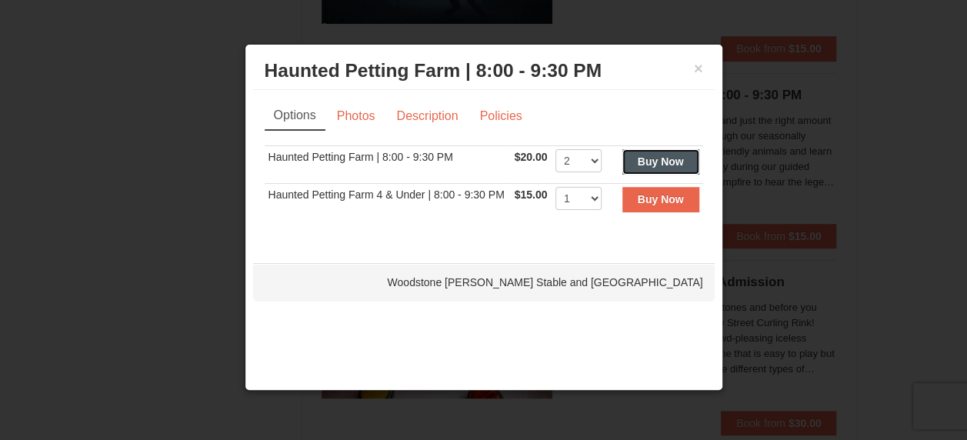
click at [648, 154] on button "Buy Now" at bounding box center [660, 161] width 77 height 25
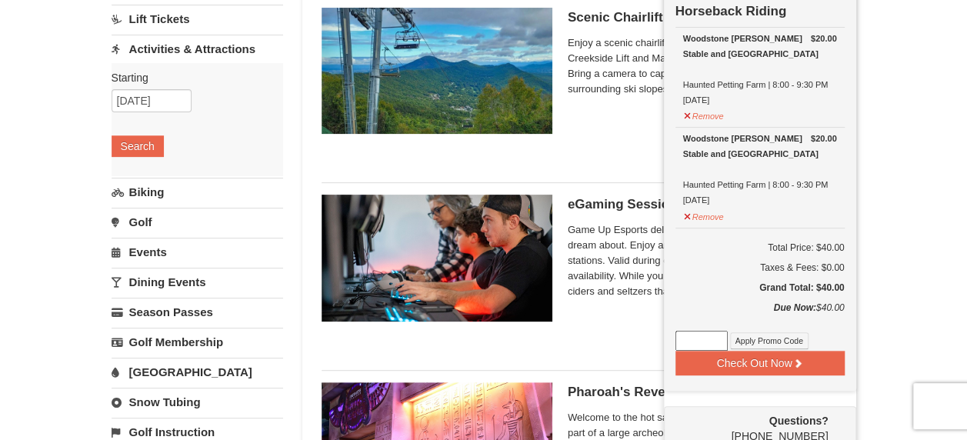
scroll to position [235, 0]
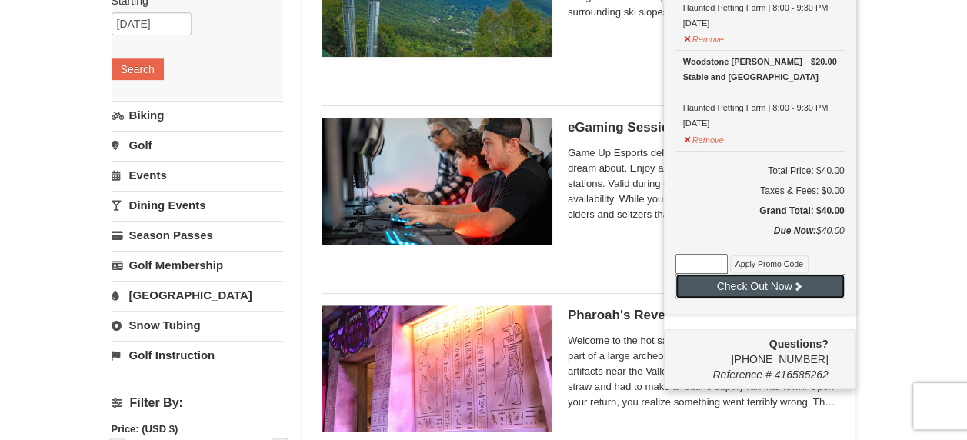
click at [809, 291] on button "Check Out Now" at bounding box center [759, 286] width 169 height 25
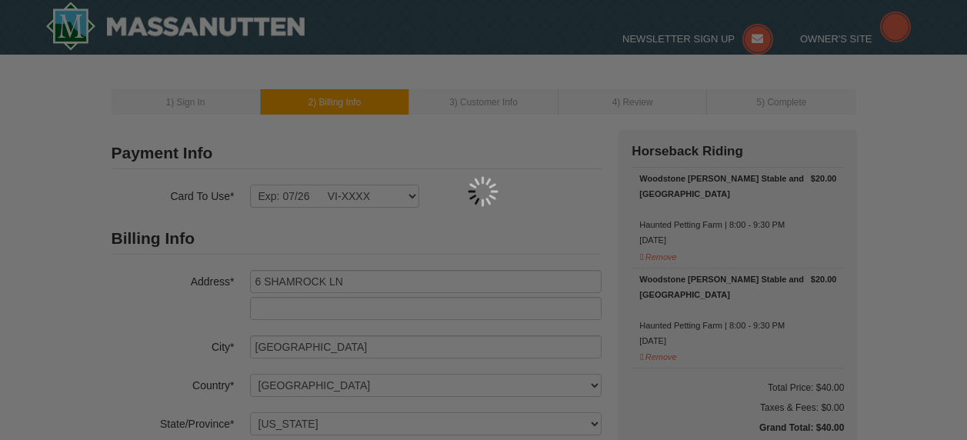
select select "CT"
select select "10"
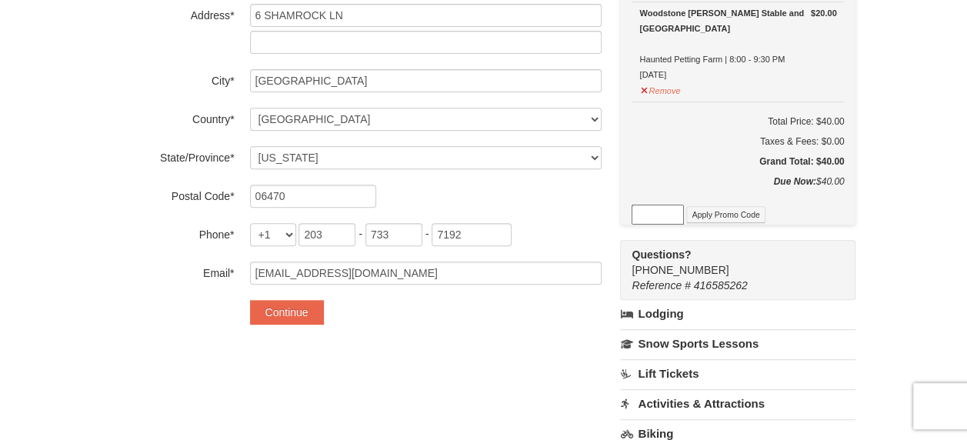
scroll to position [308, 0]
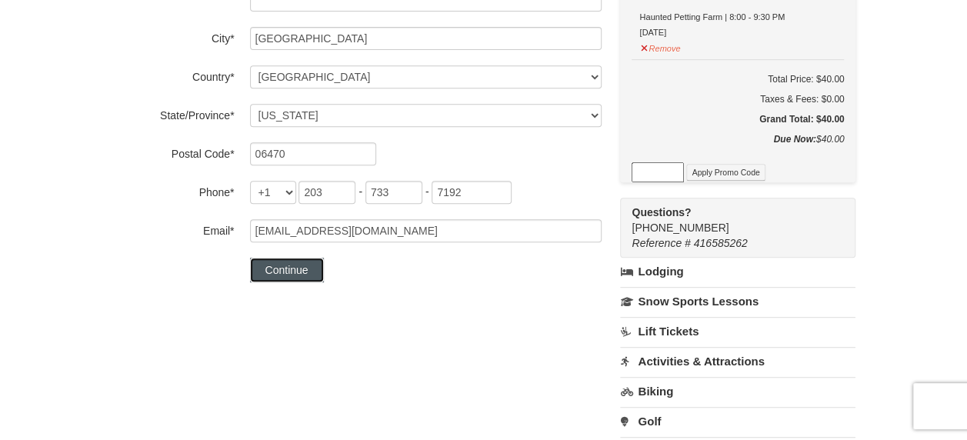
click at [298, 272] on button "Continue" at bounding box center [287, 270] width 74 height 25
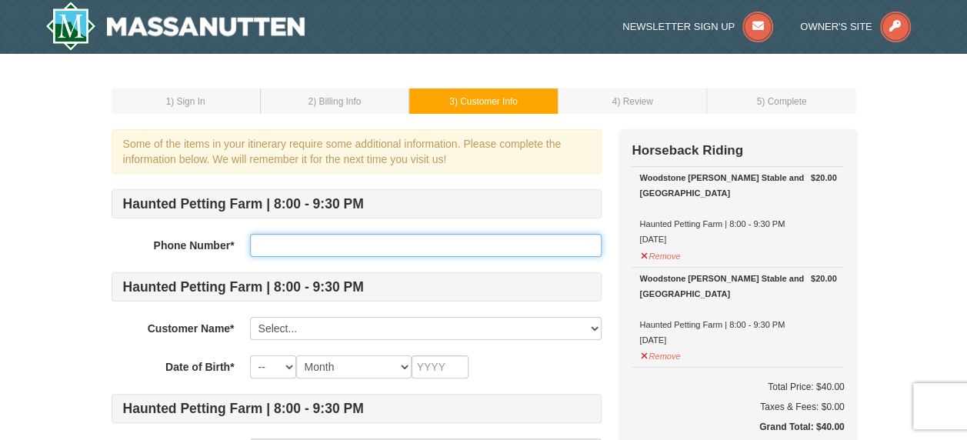
click at [339, 255] on input "text" at bounding box center [426, 245] width 352 height 23
type input "2037337192"
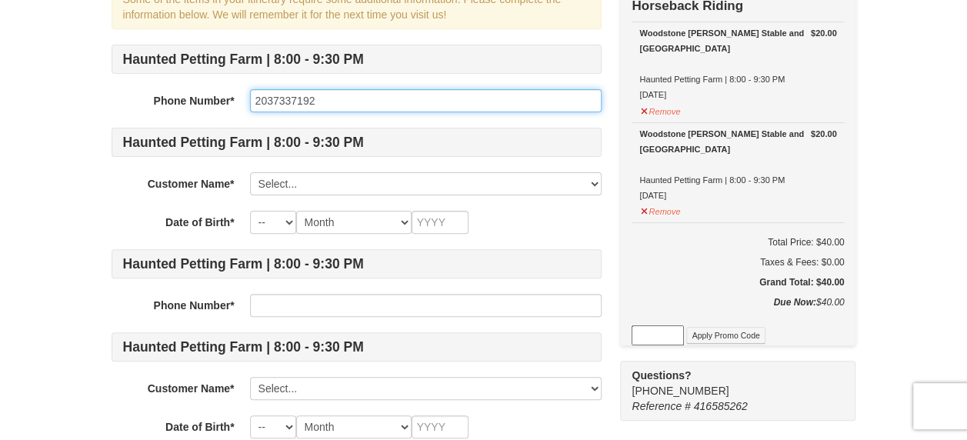
scroll to position [154, 0]
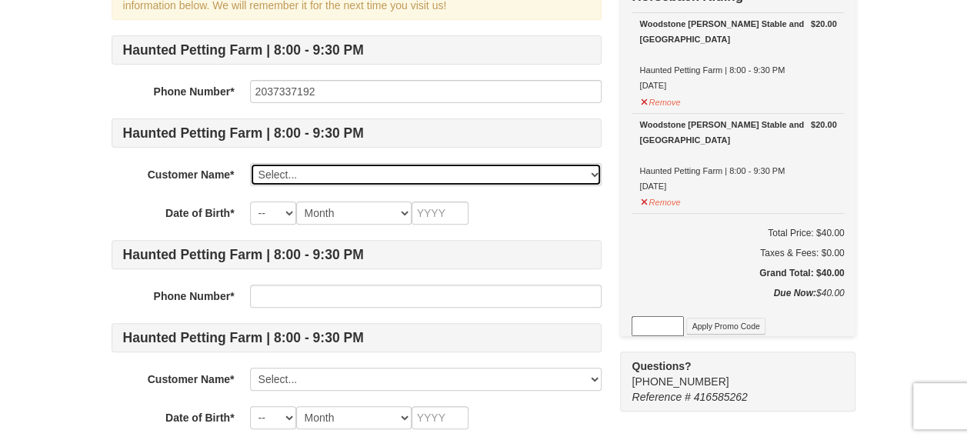
click at [297, 163] on select "Select... Alexander Sullivan Add New..." at bounding box center [426, 174] width 352 height 23
select select "28360697"
click at [250, 163] on select "Select... Alexander Sullivan Add New..." at bounding box center [426, 174] width 352 height 23
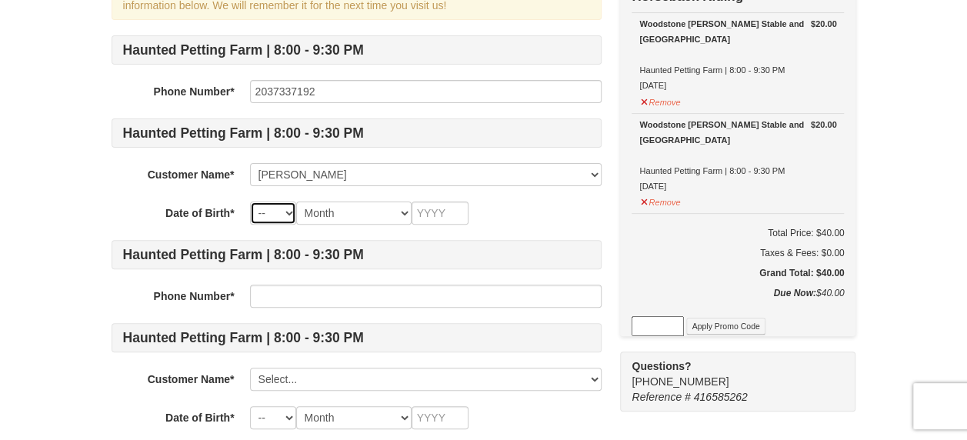
click at [277, 212] on select "-- 01 02 03 04 05 06 07 08 09 10 11 12 13 14 15 16 17 18 19 20 21 22 23 24 25 2…" at bounding box center [273, 213] width 46 height 23
select select "30"
click at [250, 202] on select "-- 01 02 03 04 05 06 07 08 09 10 11 12 13 14 15 16 17 18 19 20 21 22 23 24 25 2…" at bounding box center [273, 213] width 46 height 23
click at [335, 211] on select "Month January February March April May June July August September October Novem…" at bounding box center [353, 213] width 115 height 23
select select "06"
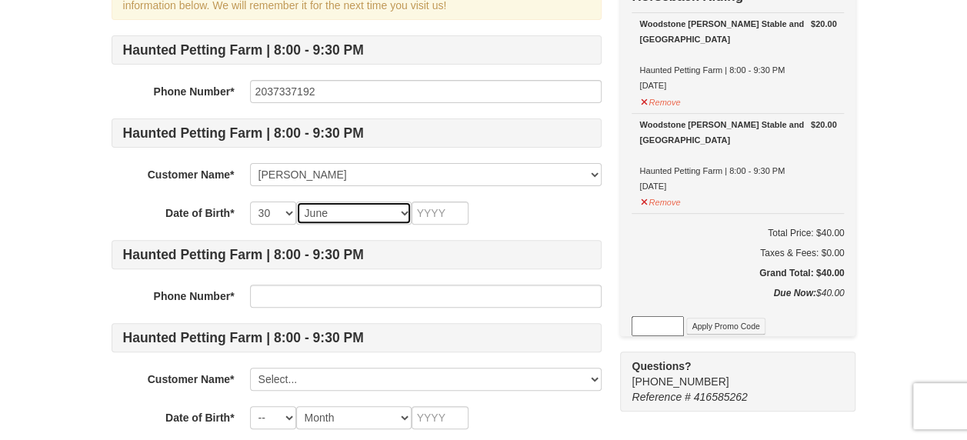
click at [296, 202] on select "Month January February March April May June July August September October Novem…" at bounding box center [353, 213] width 115 height 23
click at [437, 211] on input "text" at bounding box center [440, 213] width 57 height 23
click at [440, 209] on input "text" at bounding box center [440, 213] width 57 height 23
type input "1994"
click at [495, 199] on div "Haunted Petting Farm | 8:00 - 9:30 PM Phone Number* 2037337192 Haunted Petting …" at bounding box center [357, 232] width 490 height 394
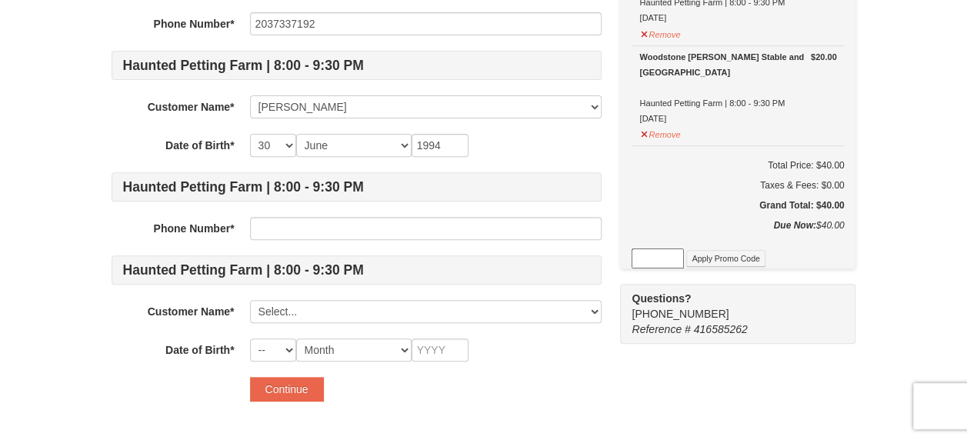
scroll to position [308, 0]
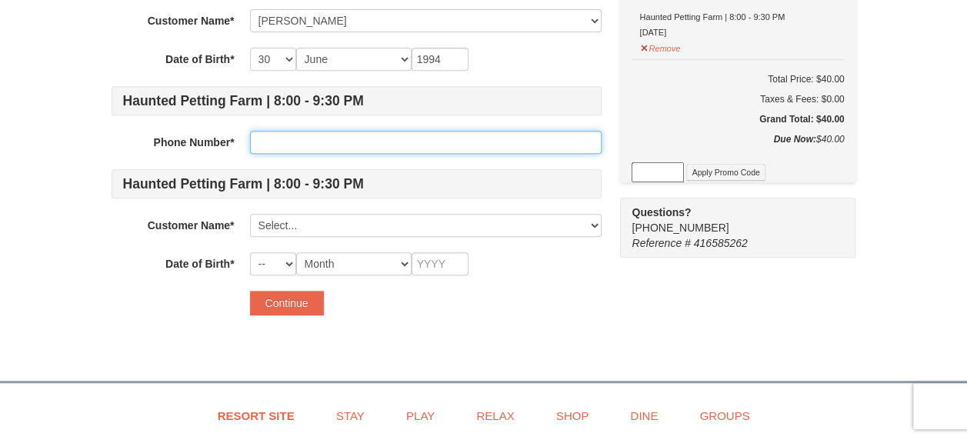
click at [285, 131] on input "text" at bounding box center [426, 142] width 352 height 23
type input "2038072914"
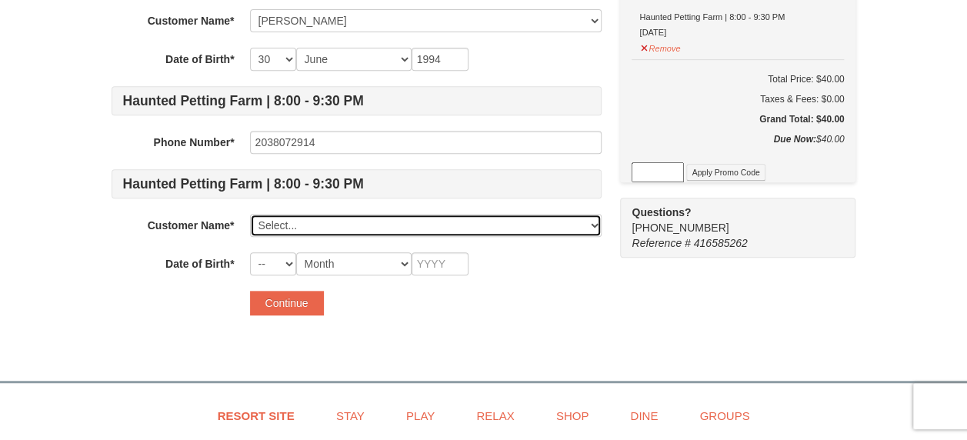
select select "28360697"
select select "30"
select select "06"
type input "1994"
select select
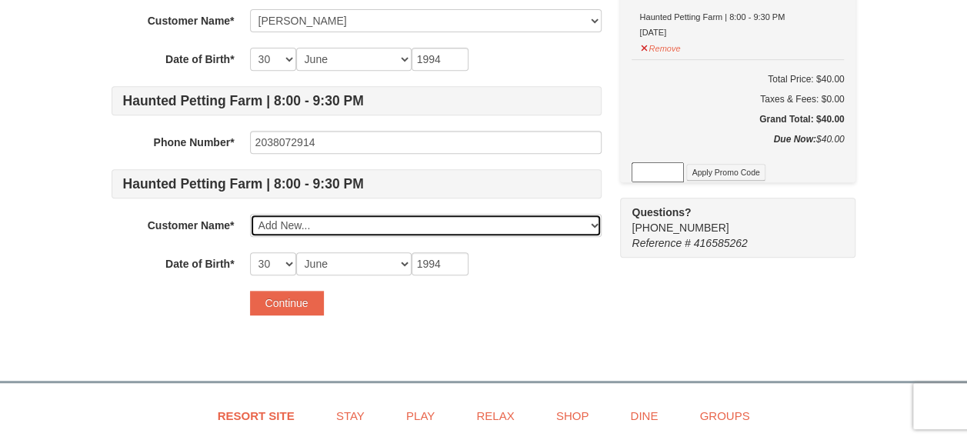
select select
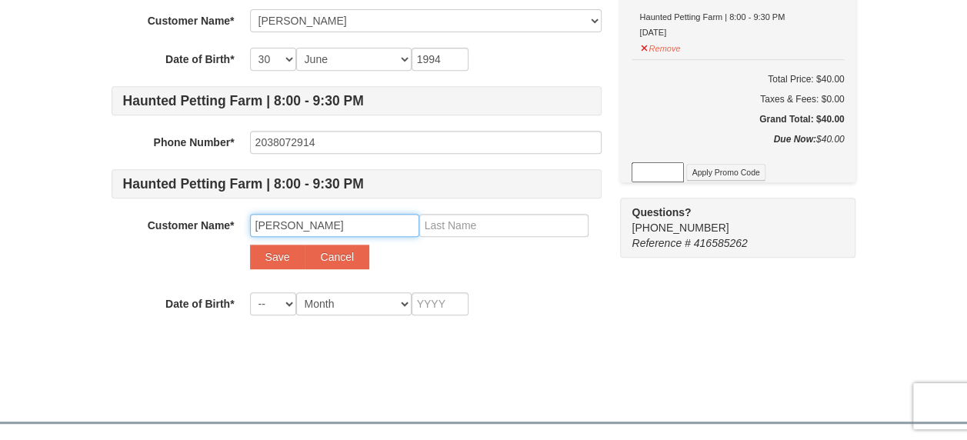
type input "Sarah"
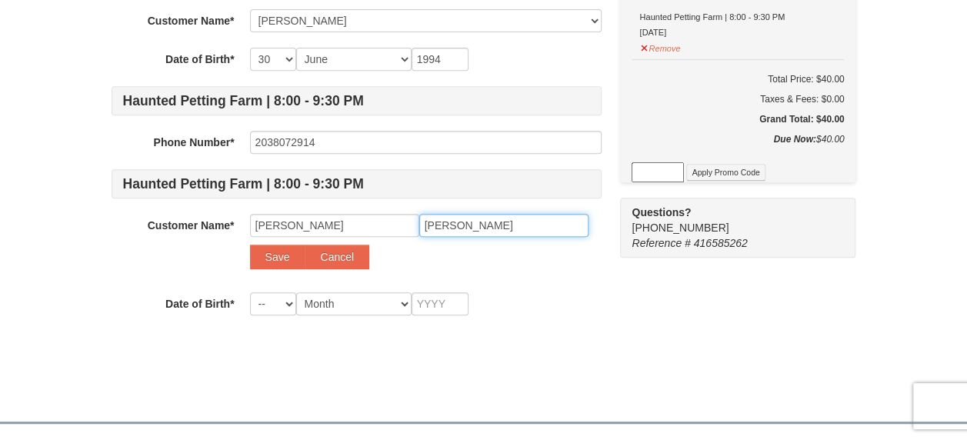
type input "Smith"
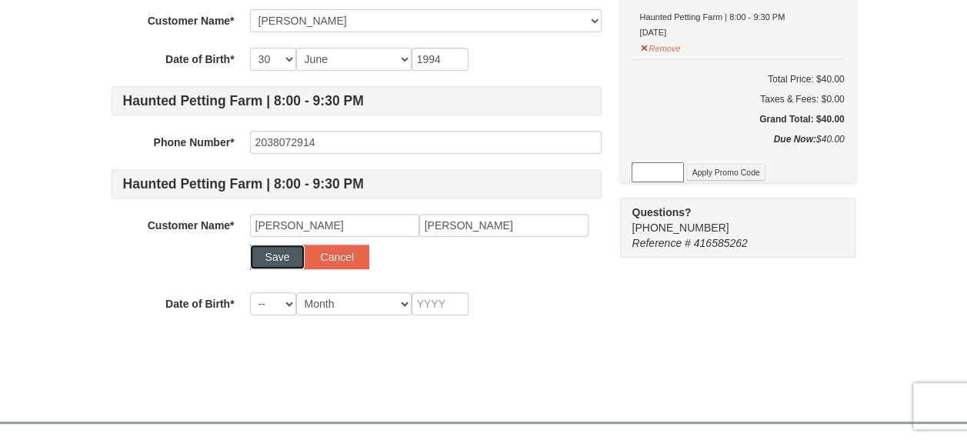
click at [250, 245] on button "Save" at bounding box center [277, 257] width 55 height 25
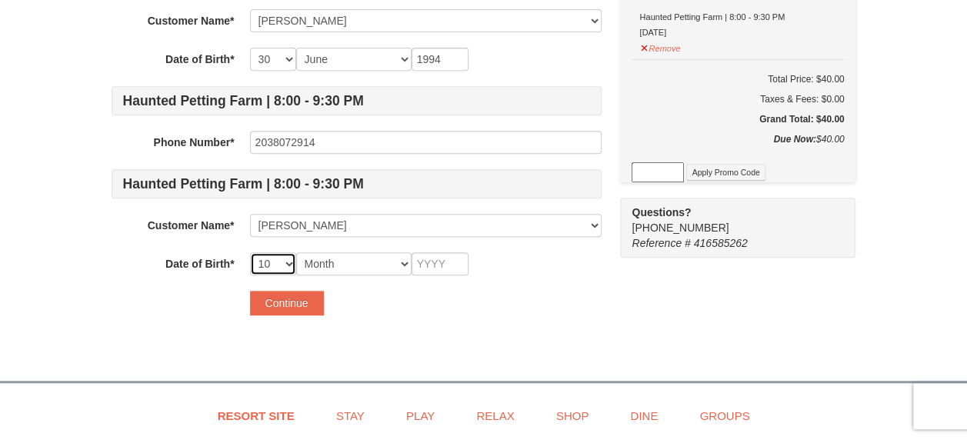
select select "14"
select select "05"
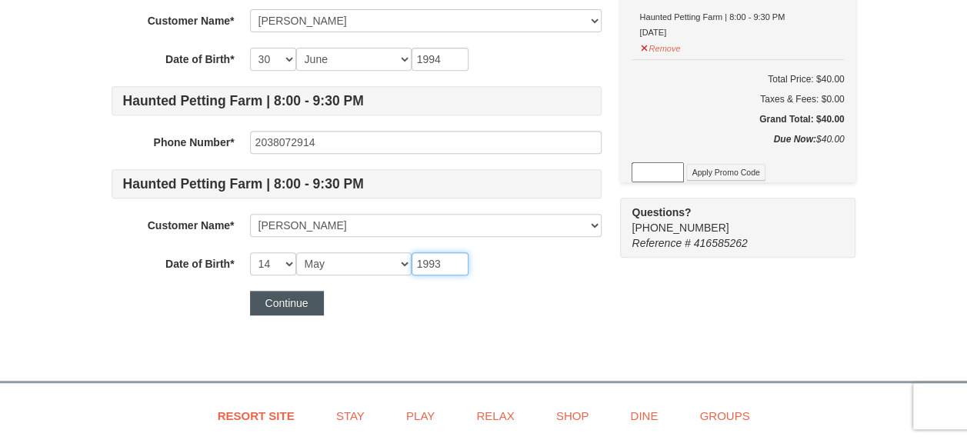
type input "1993"
click at [286, 299] on button "Continue" at bounding box center [287, 303] width 74 height 25
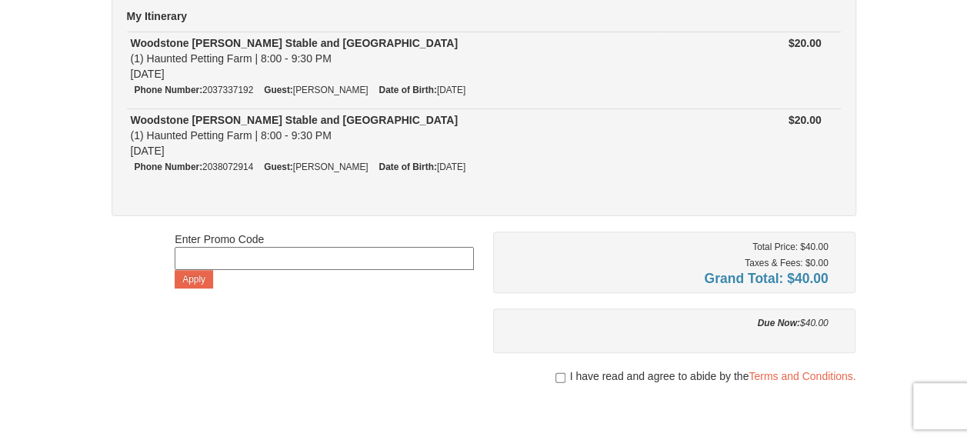
scroll to position [231, 0]
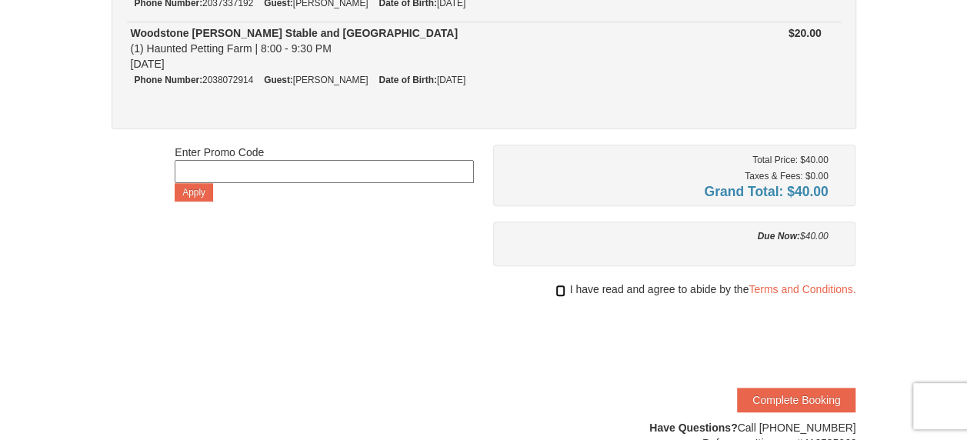
click at [555, 288] on input "checkbox" at bounding box center [560, 291] width 10 height 12
checkbox input "true"
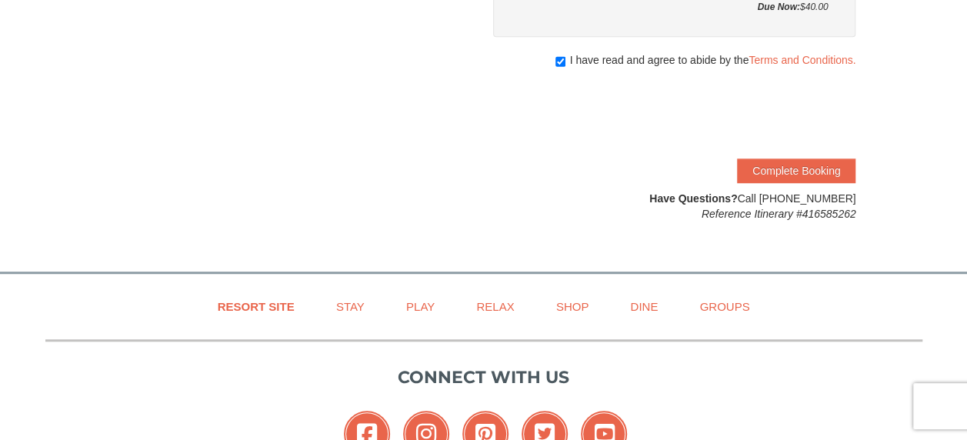
scroll to position [462, 0]
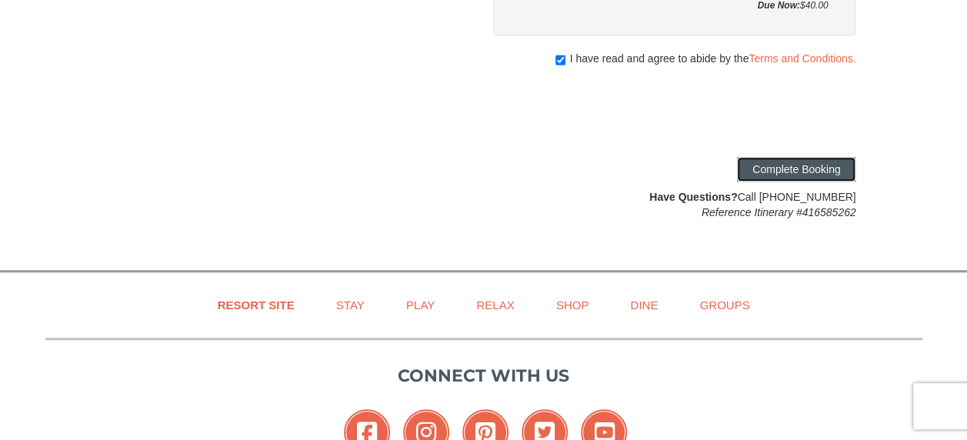
click at [772, 166] on button "Complete Booking" at bounding box center [796, 169] width 118 height 25
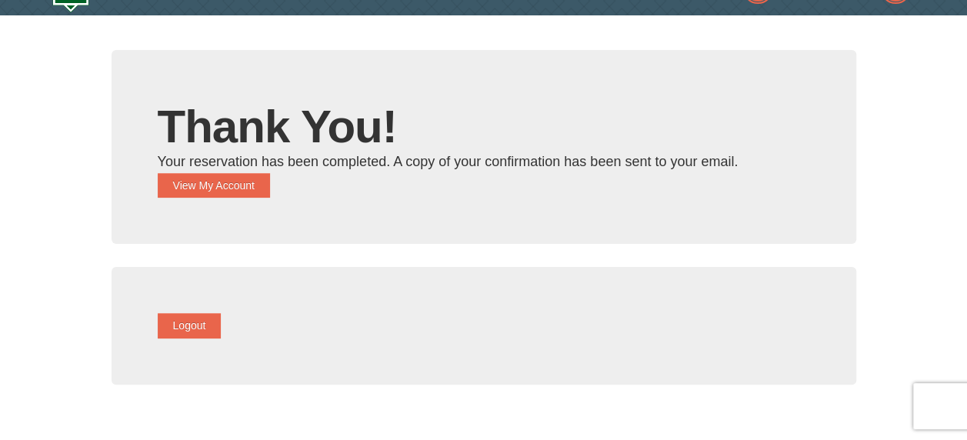
scroll to position [425, 0]
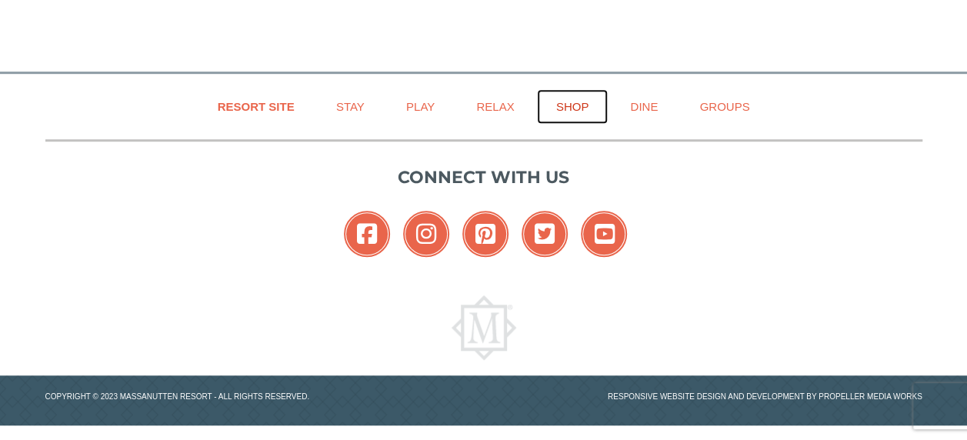
click at [585, 103] on link "Shop" at bounding box center [573, 106] width 72 height 35
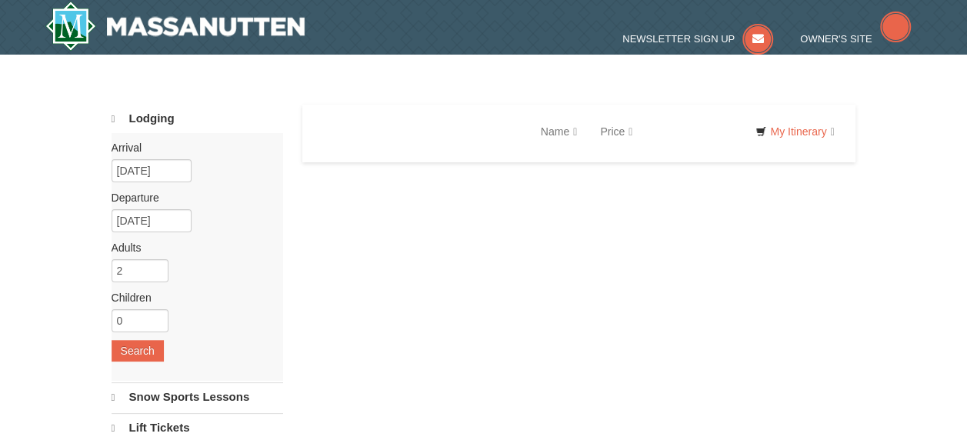
select select "10"
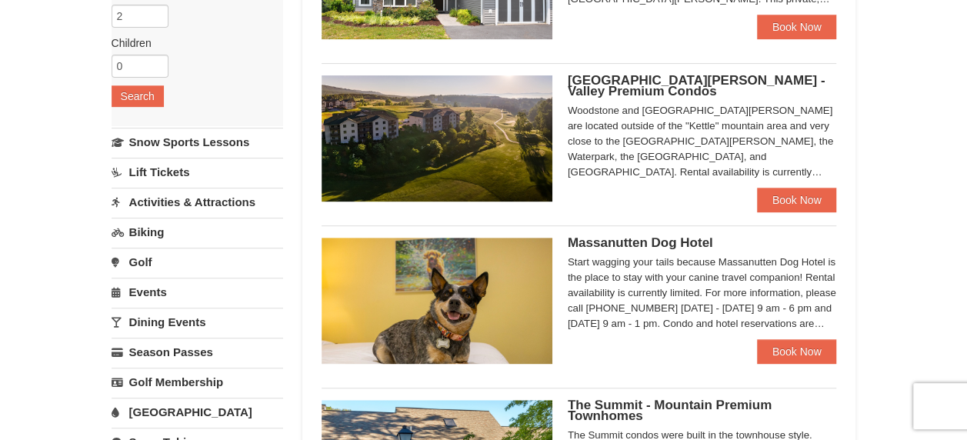
scroll to position [385, 0]
